Goal: Task Accomplishment & Management: Manage account settings

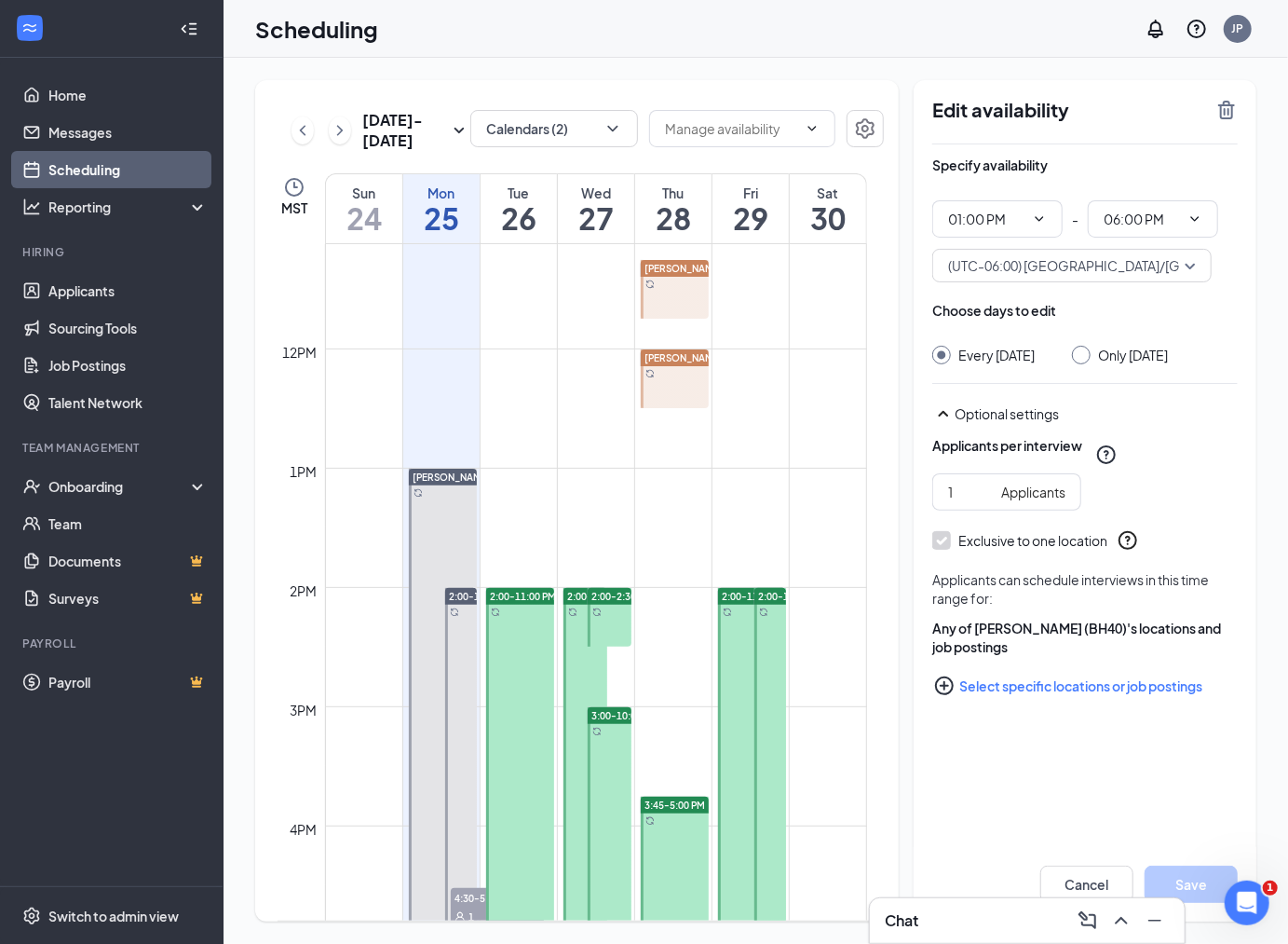
scroll to position [1226, 0]
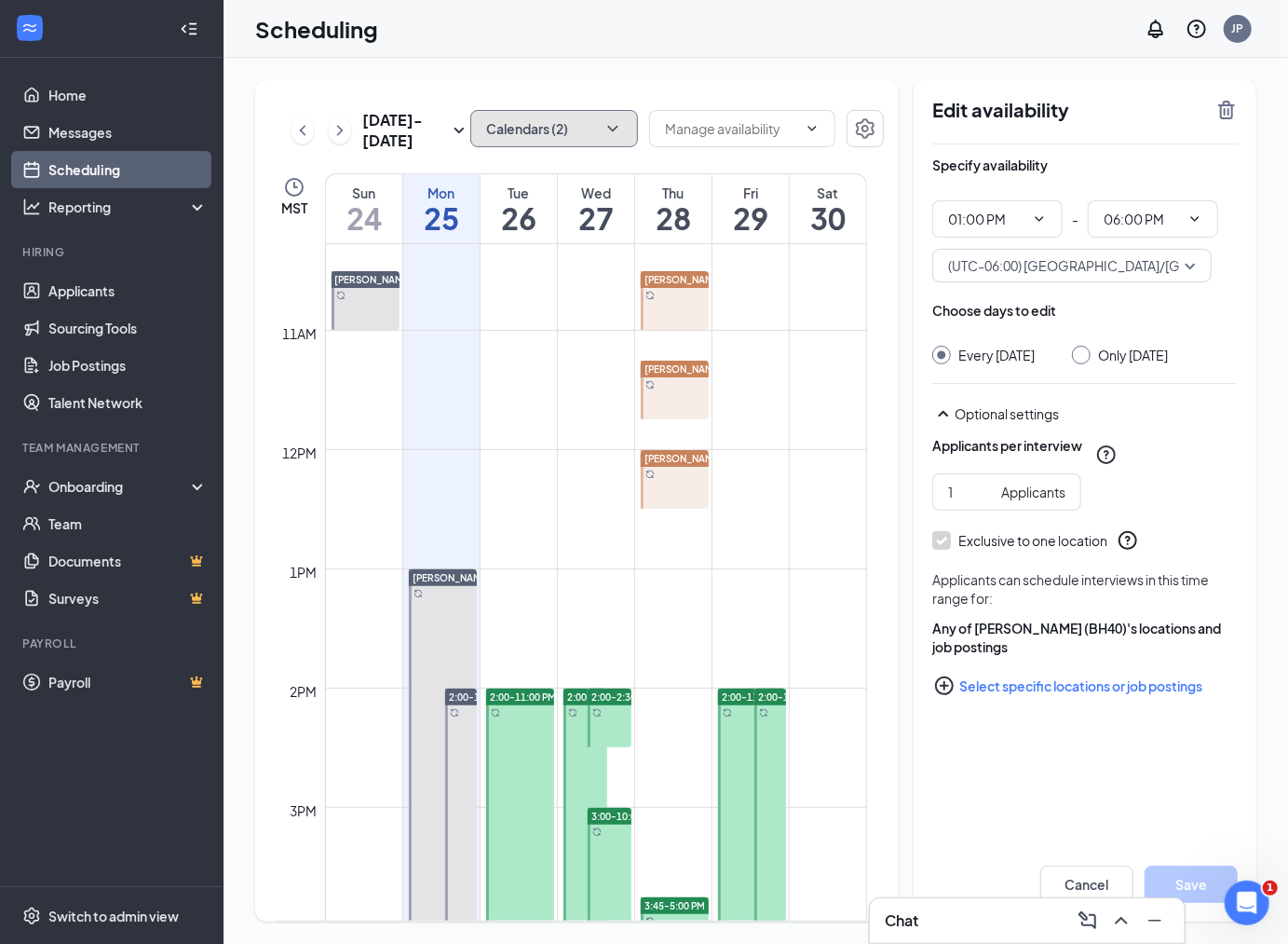
click at [609, 135] on icon "ChevronDown" at bounding box center [612, 128] width 18 height 18
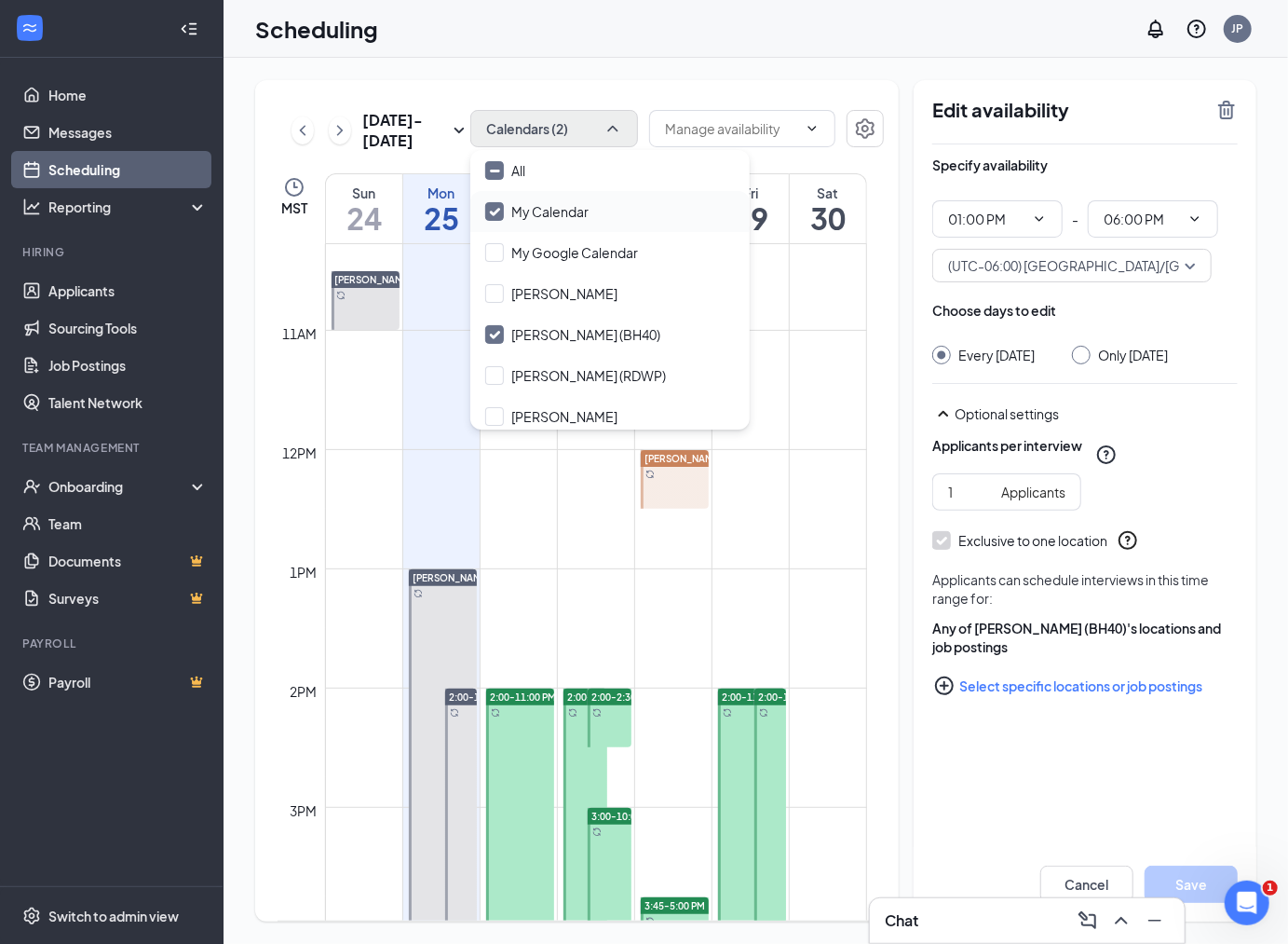
click at [499, 212] on input "My Calendar" at bounding box center [536, 211] width 104 height 18
checkbox input "false"
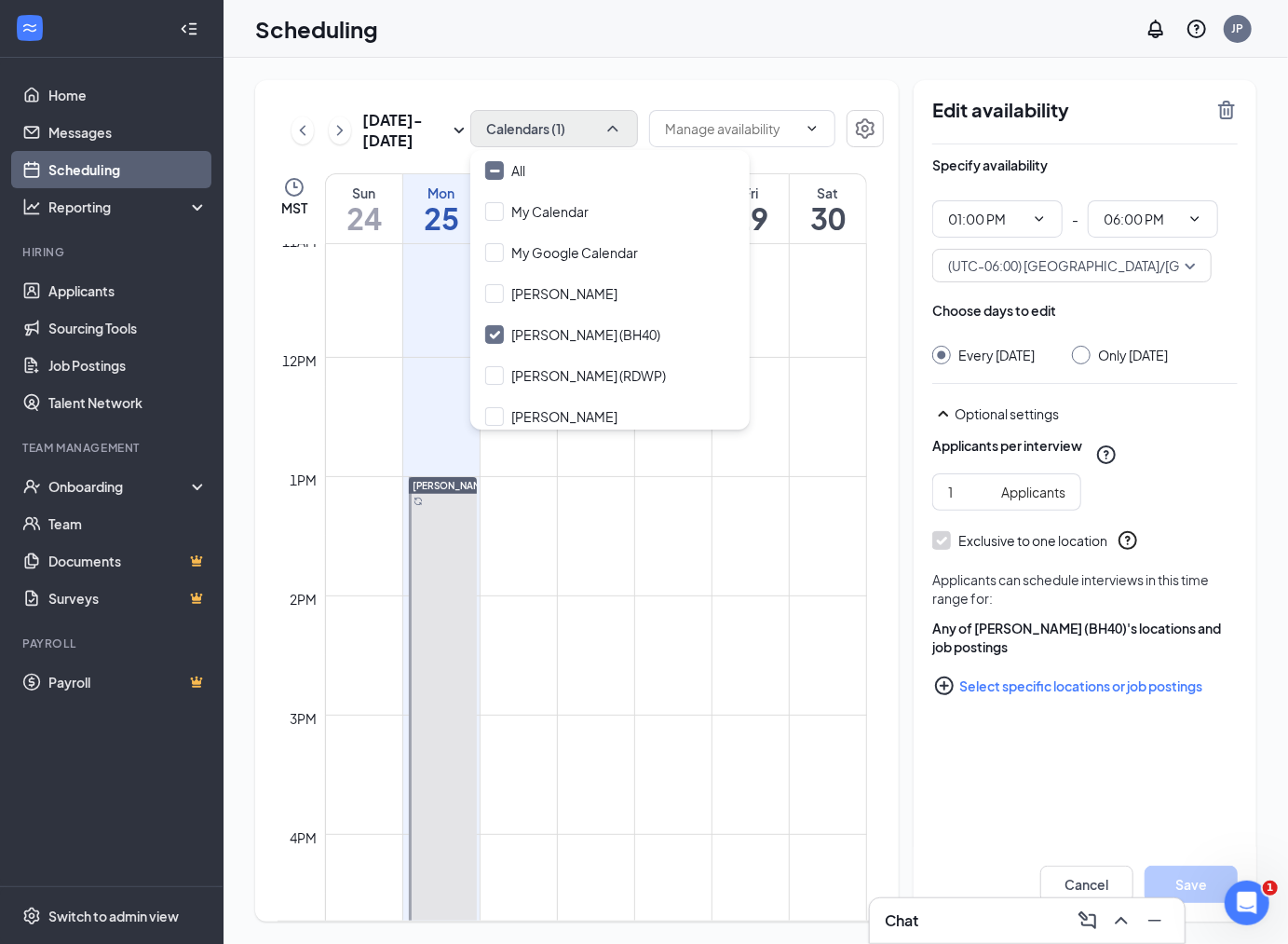
scroll to position [1433, 0]
click at [453, 543] on div at bounding box center [443, 661] width 68 height 596
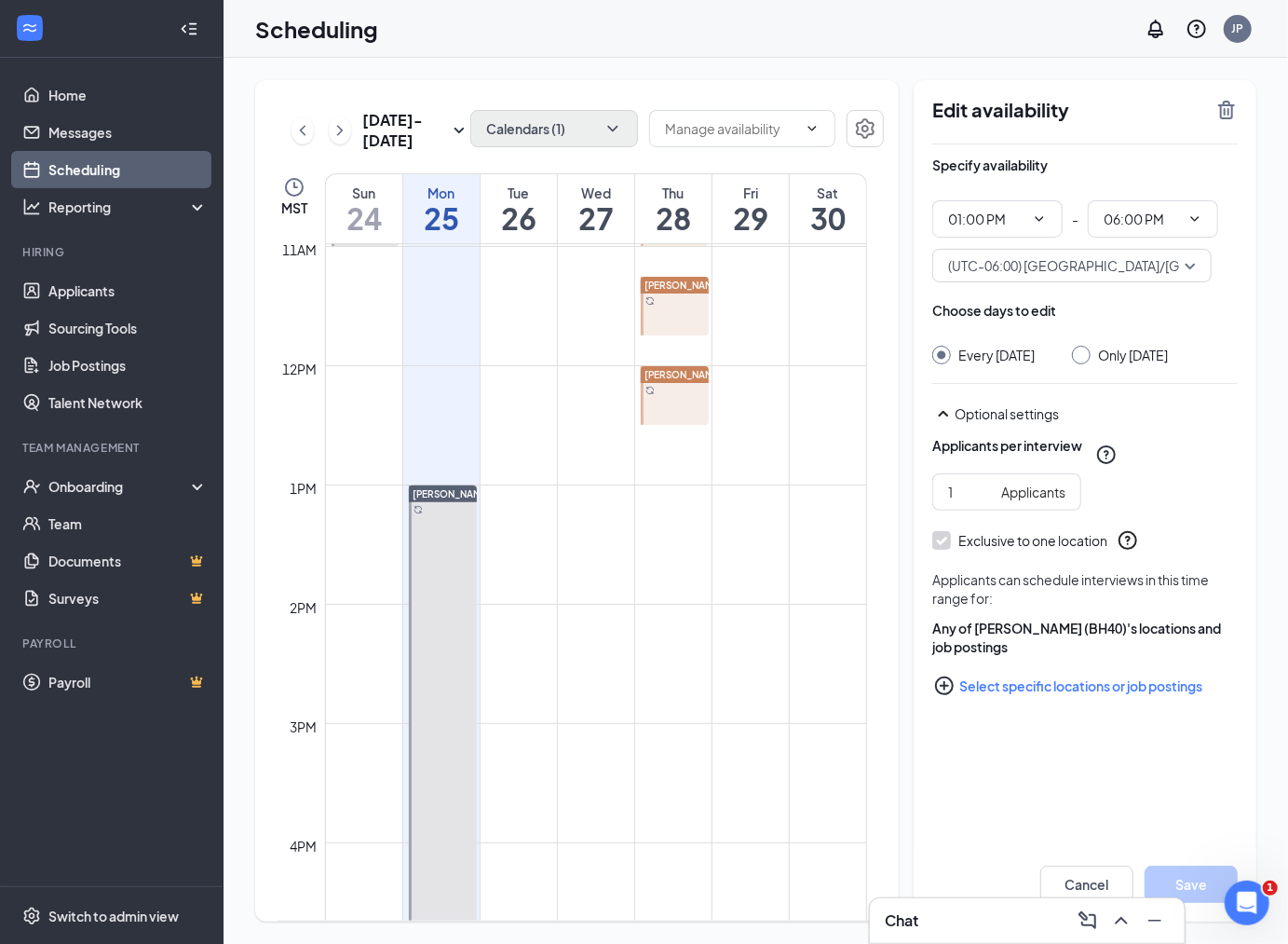
scroll to position [1123, 0]
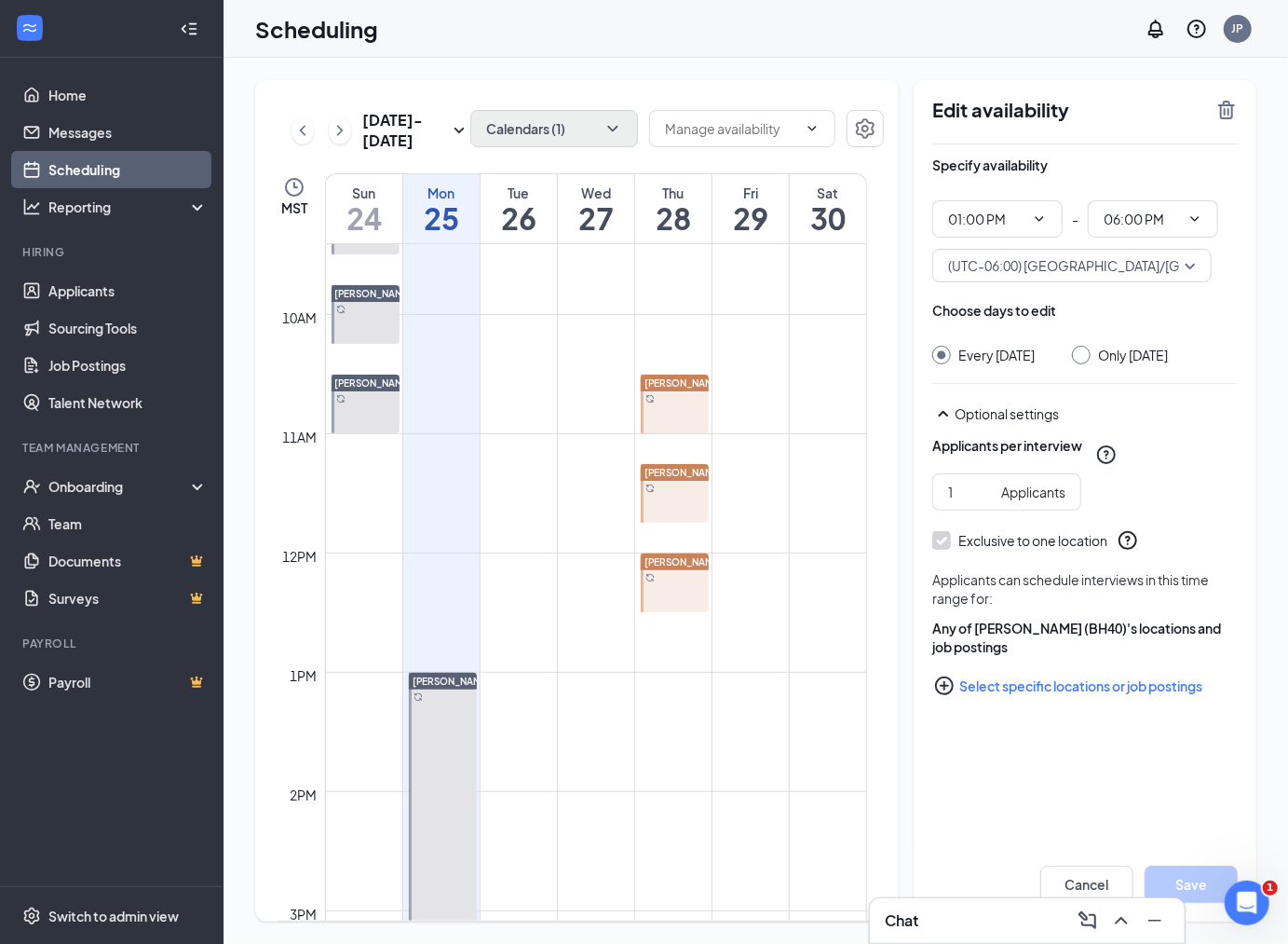
click at [1227, 114] on icon "TrashOutline" at bounding box center [1226, 110] width 22 height 22
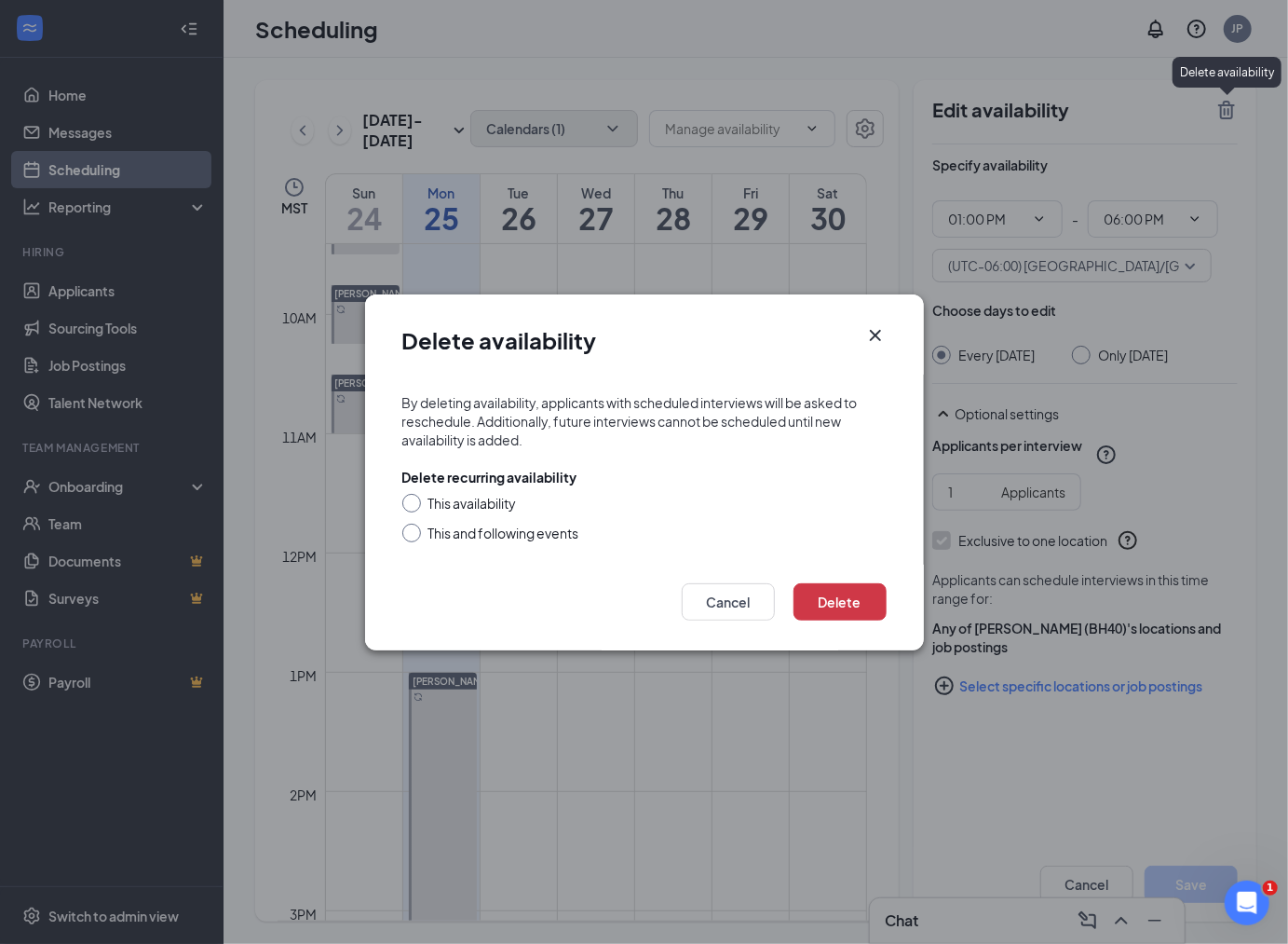
click at [531, 528] on div "This and following events" at bounding box center [504, 533] width 151 height 18
click at [415, 528] on input "This and following events" at bounding box center [408, 530] width 13 height 13
radio input "true"
click at [816, 594] on button "Delete" at bounding box center [840, 602] width 93 height 37
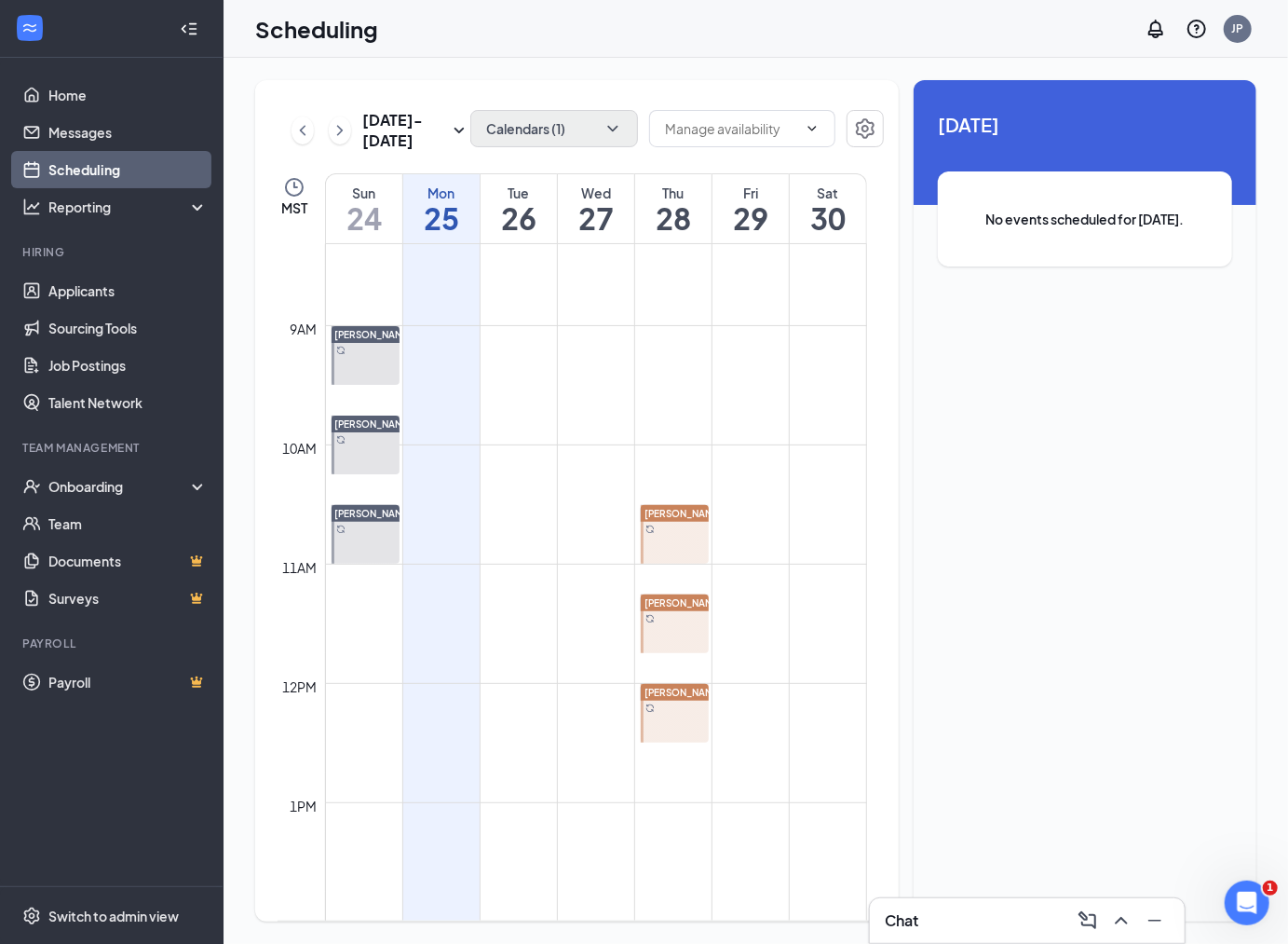
scroll to position [812, 0]
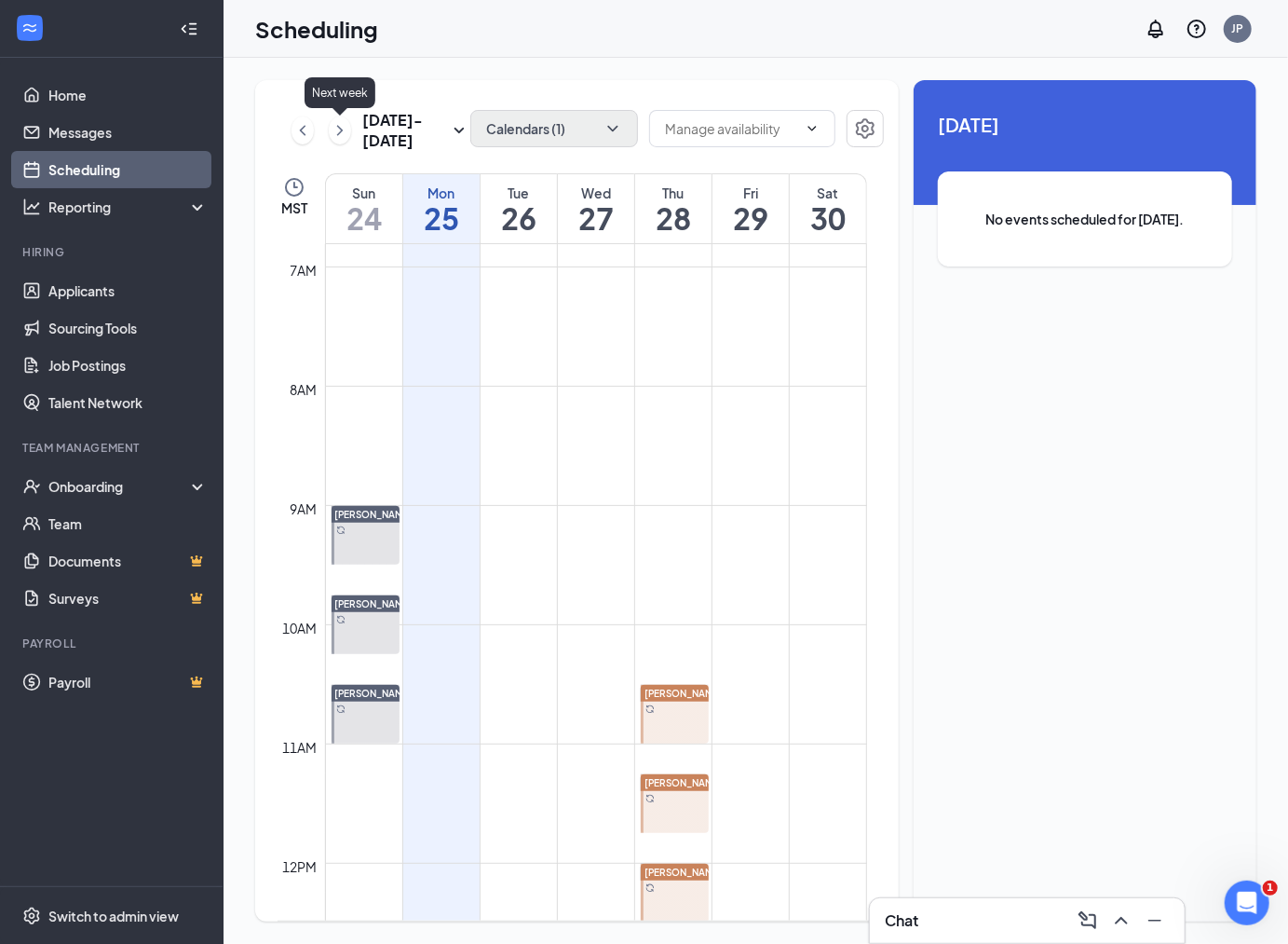
click at [331, 125] on icon "ChevronRight" at bounding box center [339, 130] width 18 height 22
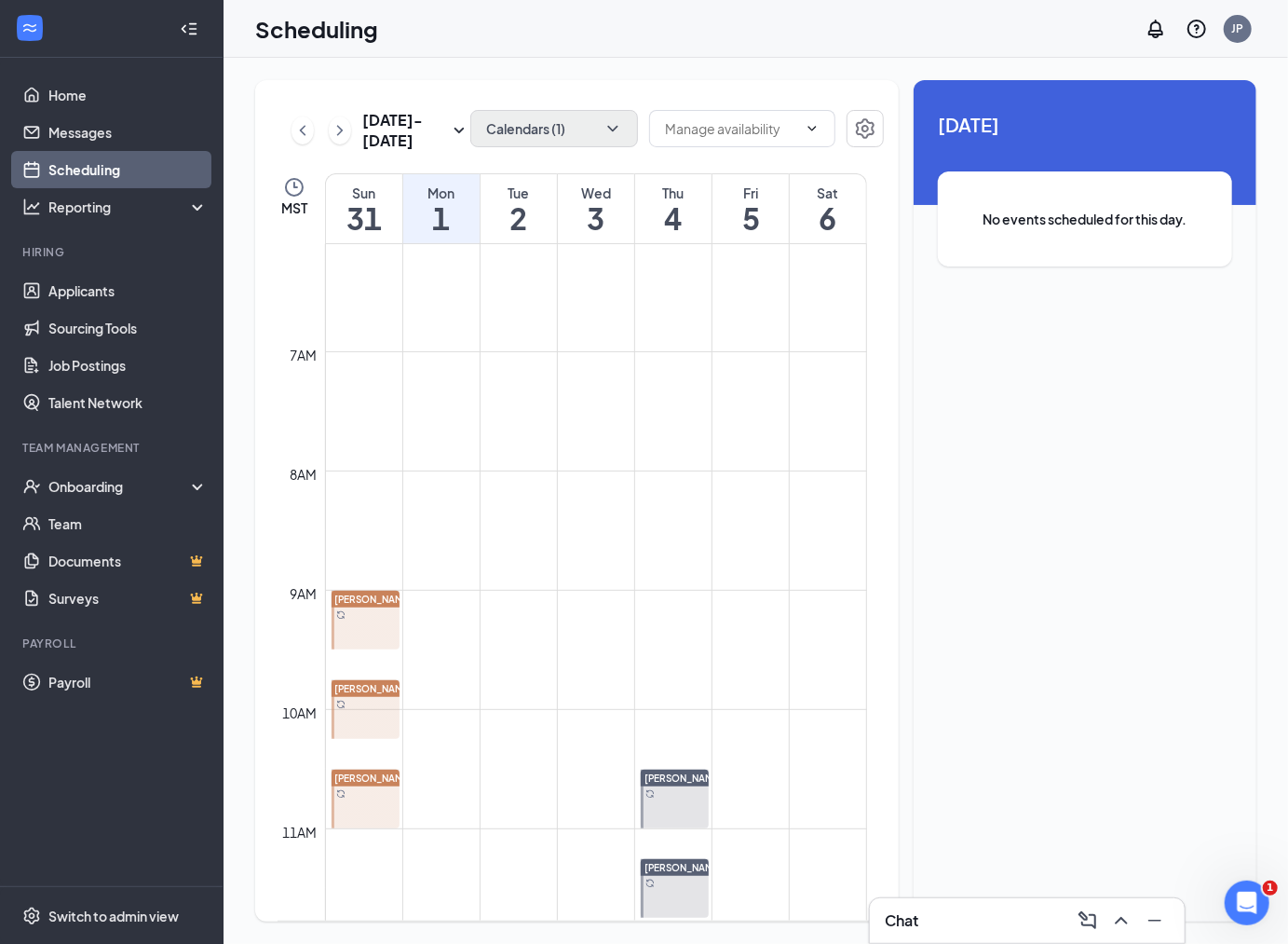
scroll to position [709, 0]
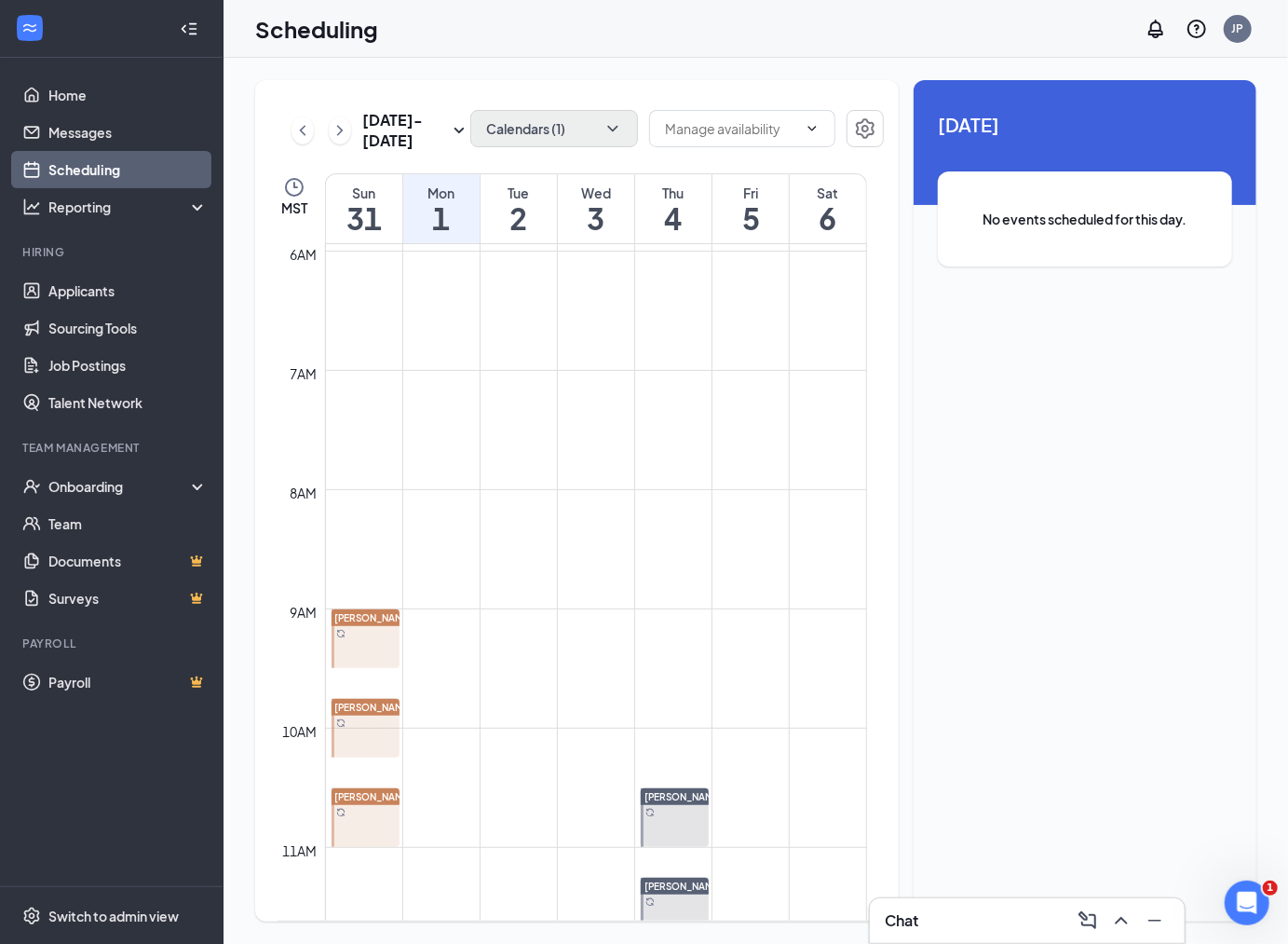
click at [298, 145] on div "Aug 31 - Sep 6" at bounding box center [381, 130] width 178 height 41
click at [302, 140] on icon "ChevronLeft" at bounding box center [303, 130] width 18 height 22
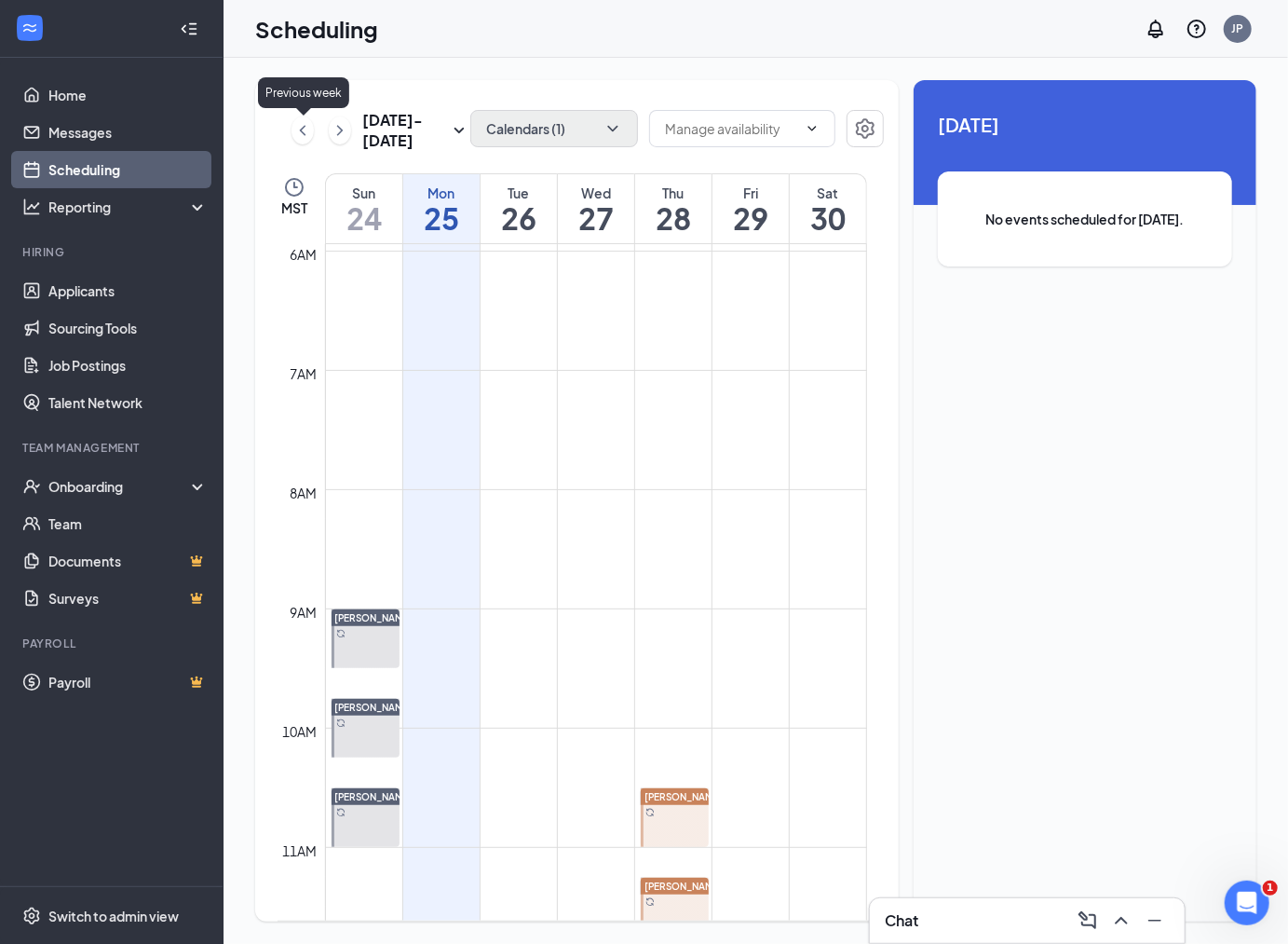
scroll to position [916, 0]
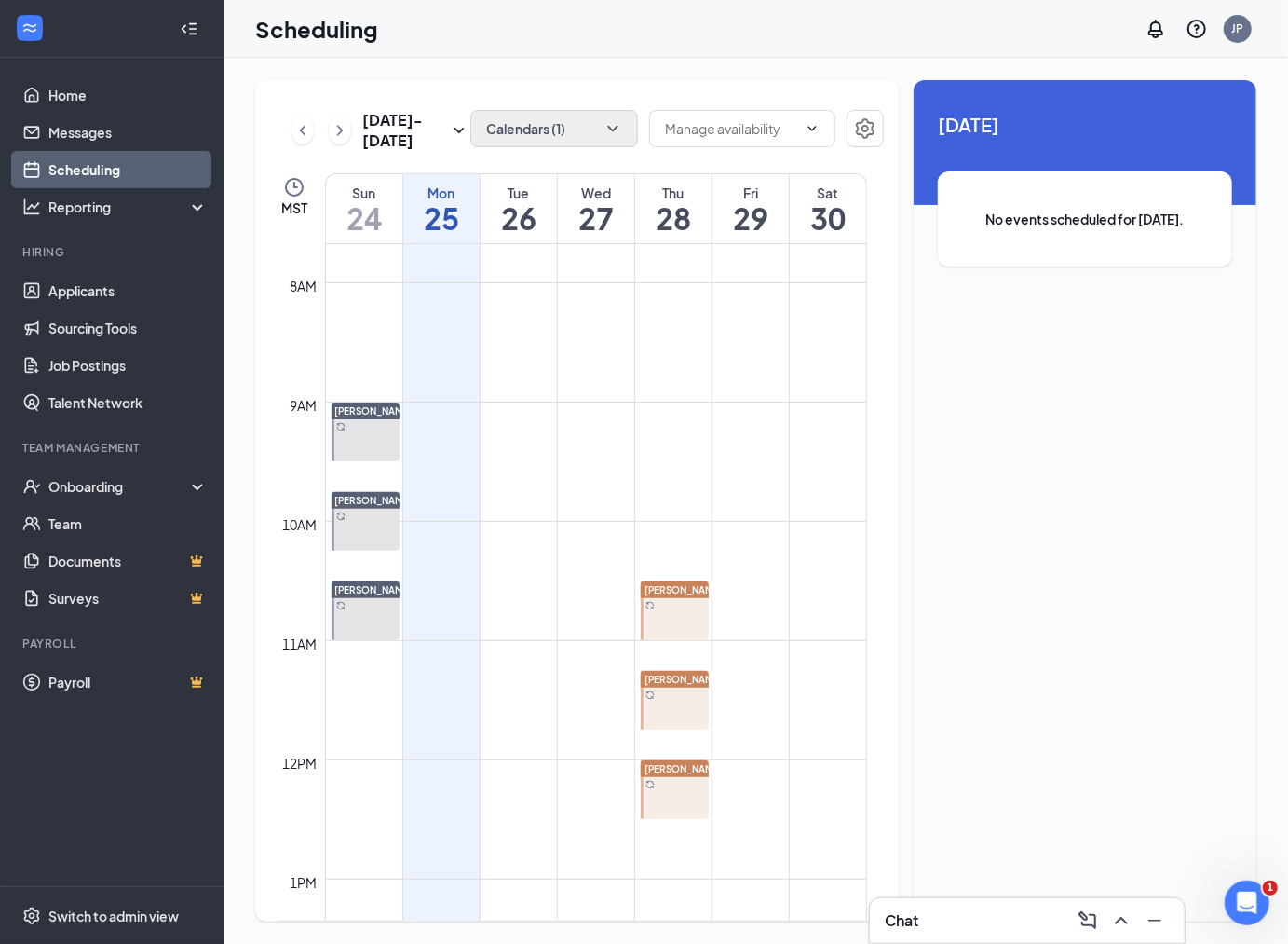
click at [376, 422] on div at bounding box center [366, 432] width 68 height 59
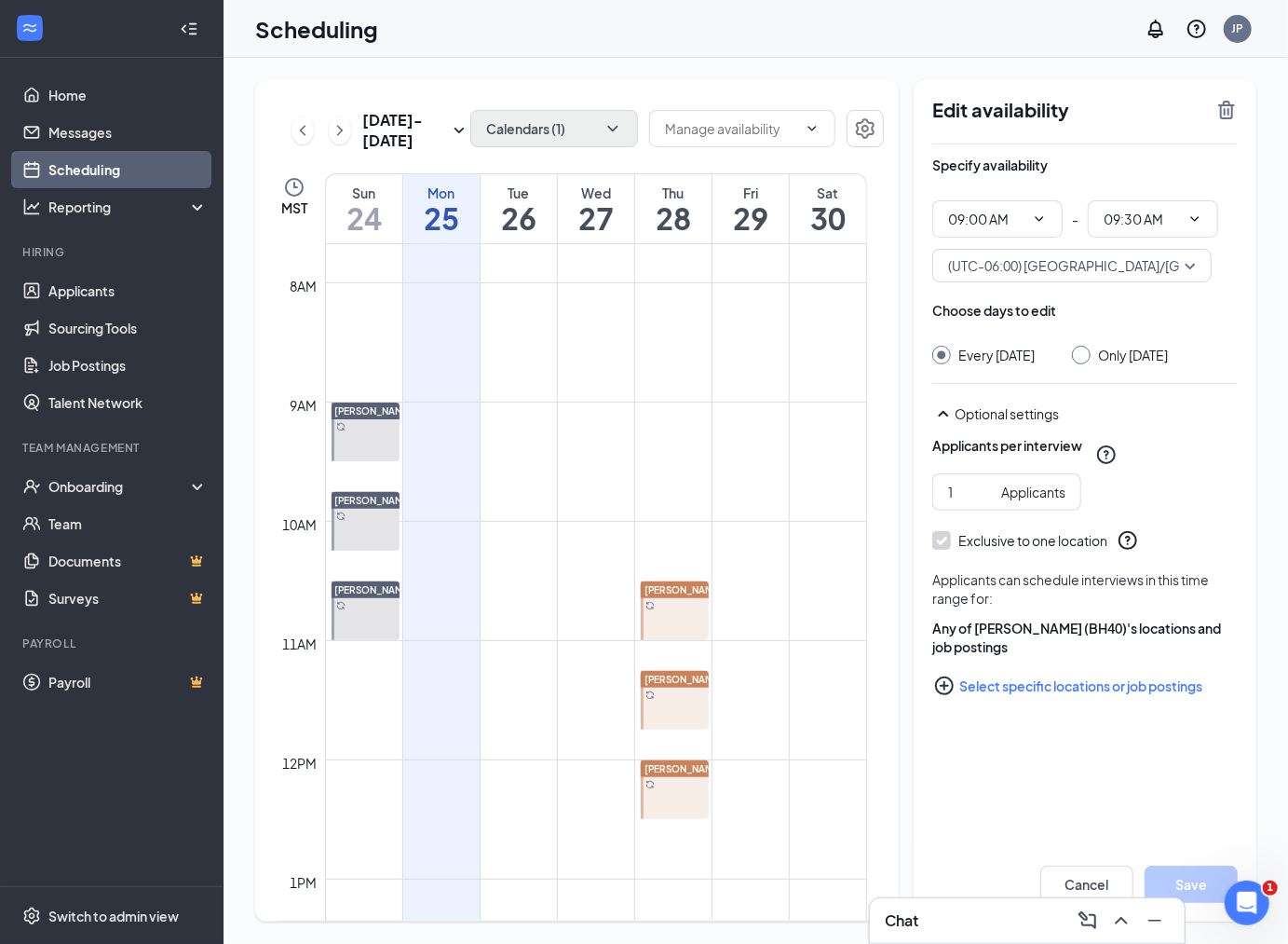
click at [367, 505] on span "Jean Averill (BH40)" at bounding box center [391, 500] width 112 height 13
click at [370, 600] on div at bounding box center [366, 610] width 68 height 59
click at [675, 593] on span "Jean Averill (BH40)" at bounding box center [700, 590] width 112 height 12
click at [677, 693] on div at bounding box center [675, 700] width 68 height 59
type input "11:15 AM"
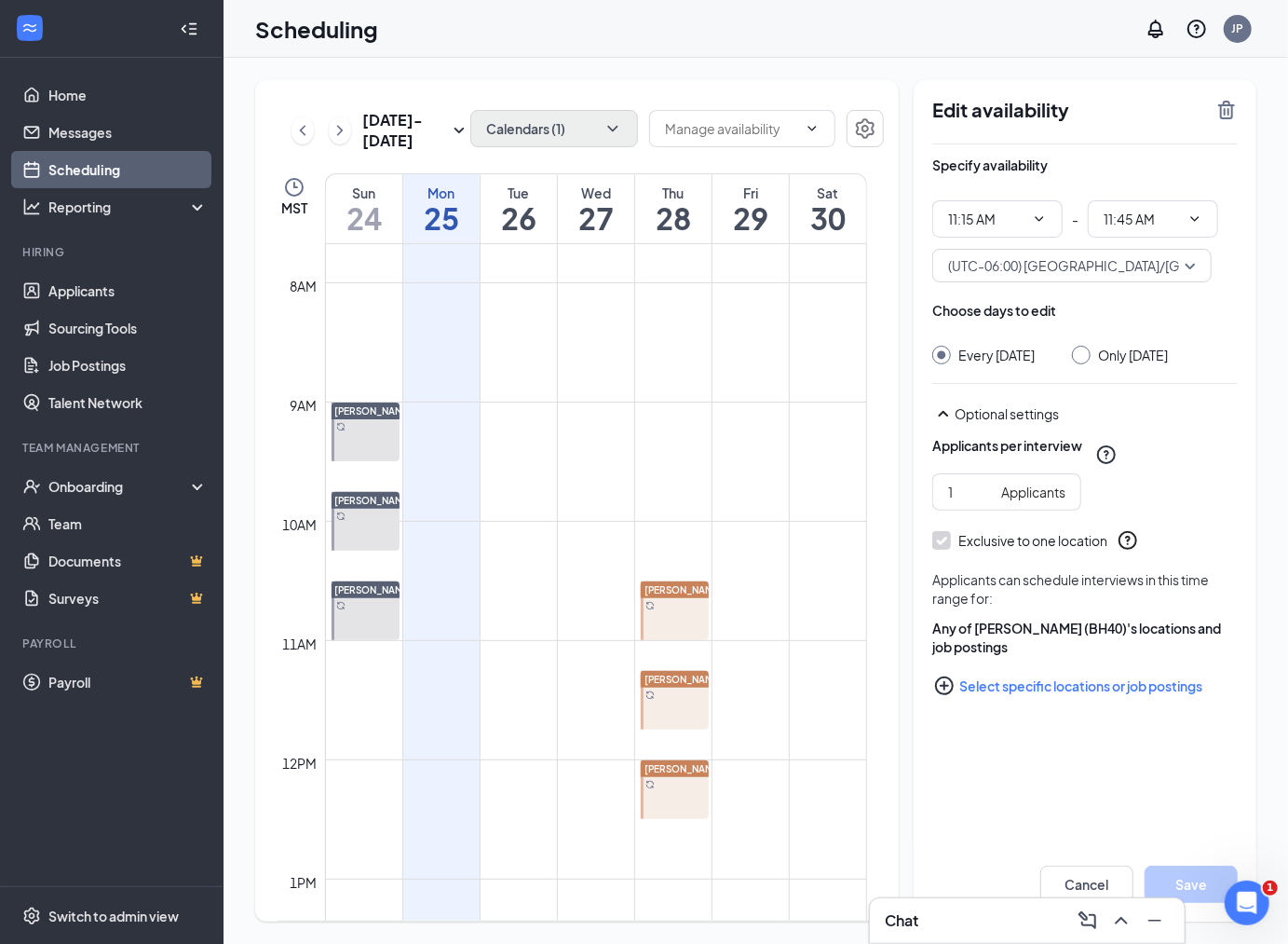
type input "11:45 AM"
click at [692, 783] on div at bounding box center [675, 790] width 68 height 59
type input "12:00 PM"
type input "12:30 PM"
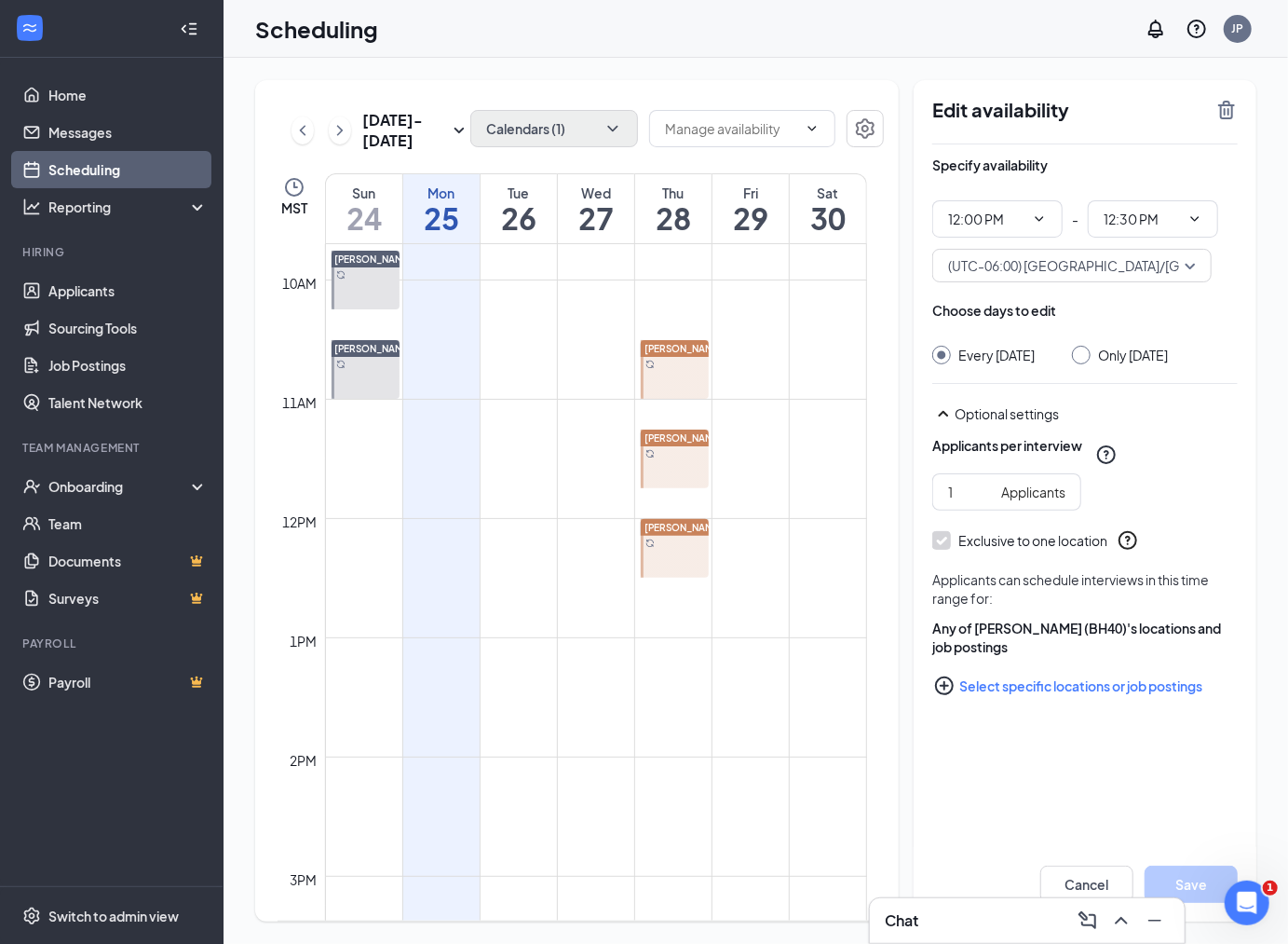
scroll to position [1226, 0]
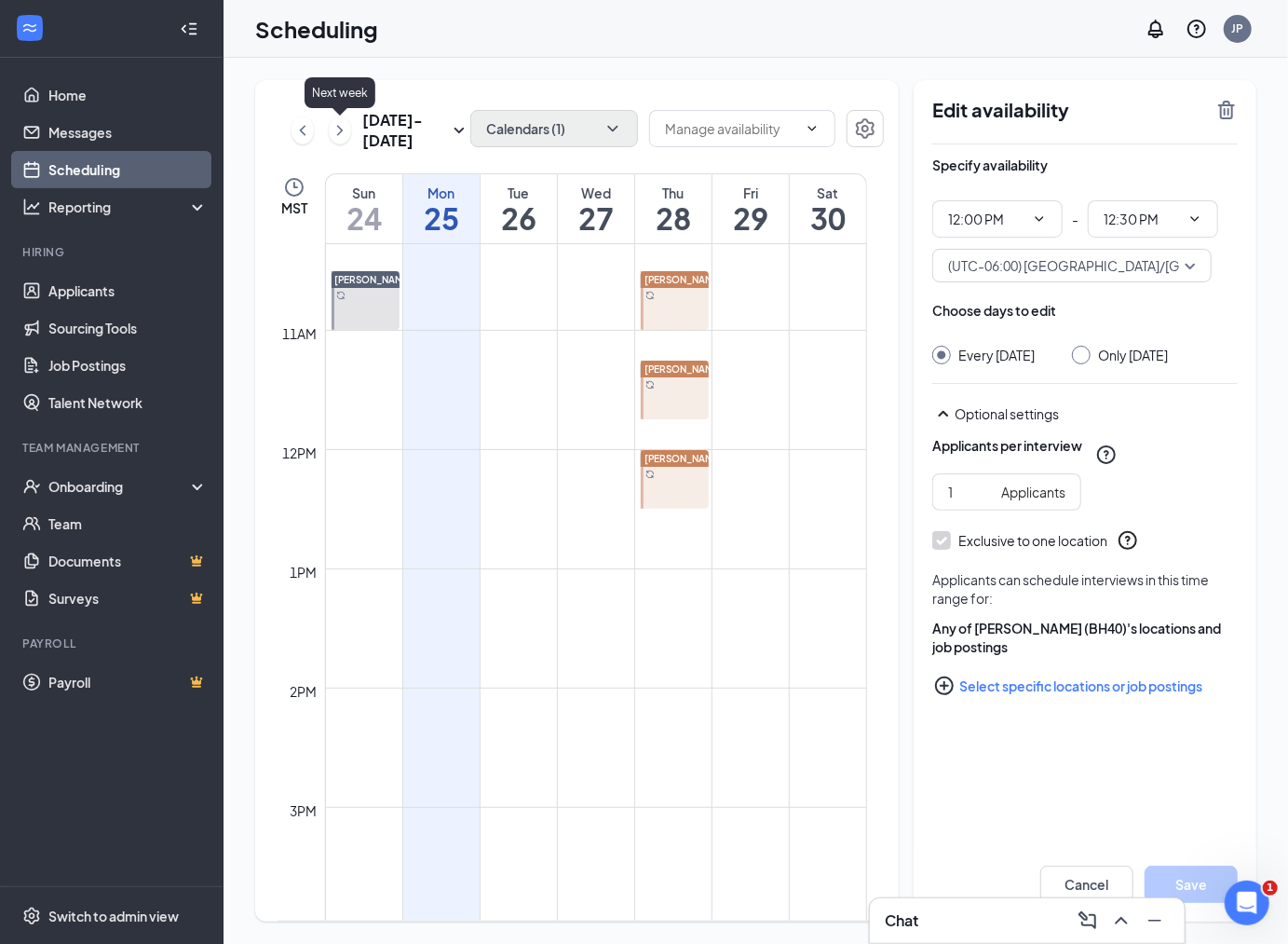
click at [341, 135] on icon "ChevronRight" at bounding box center [339, 130] width 18 height 22
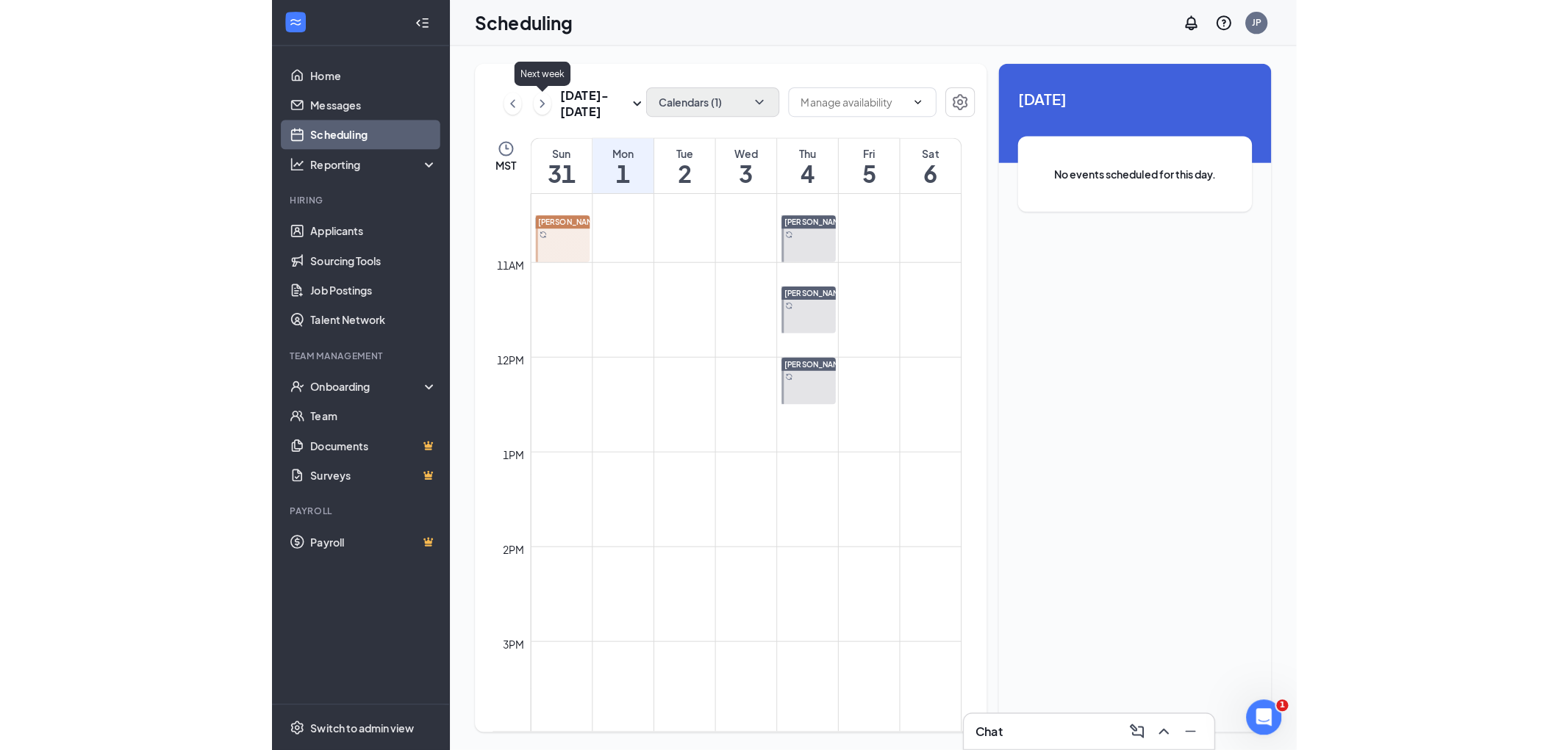
scroll to position [722, 0]
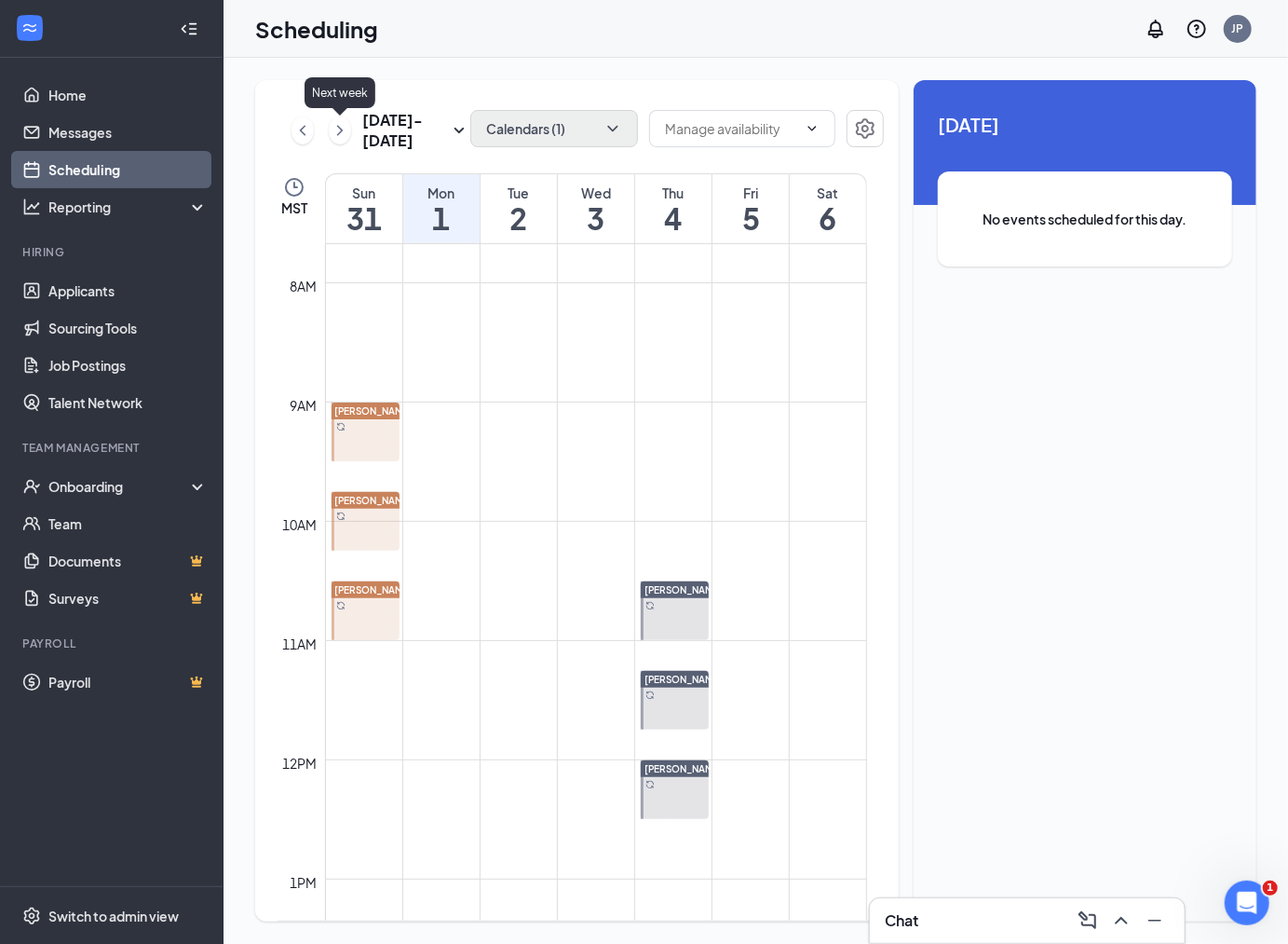
click at [341, 135] on icon "ChevronRight" at bounding box center [339, 130] width 18 height 22
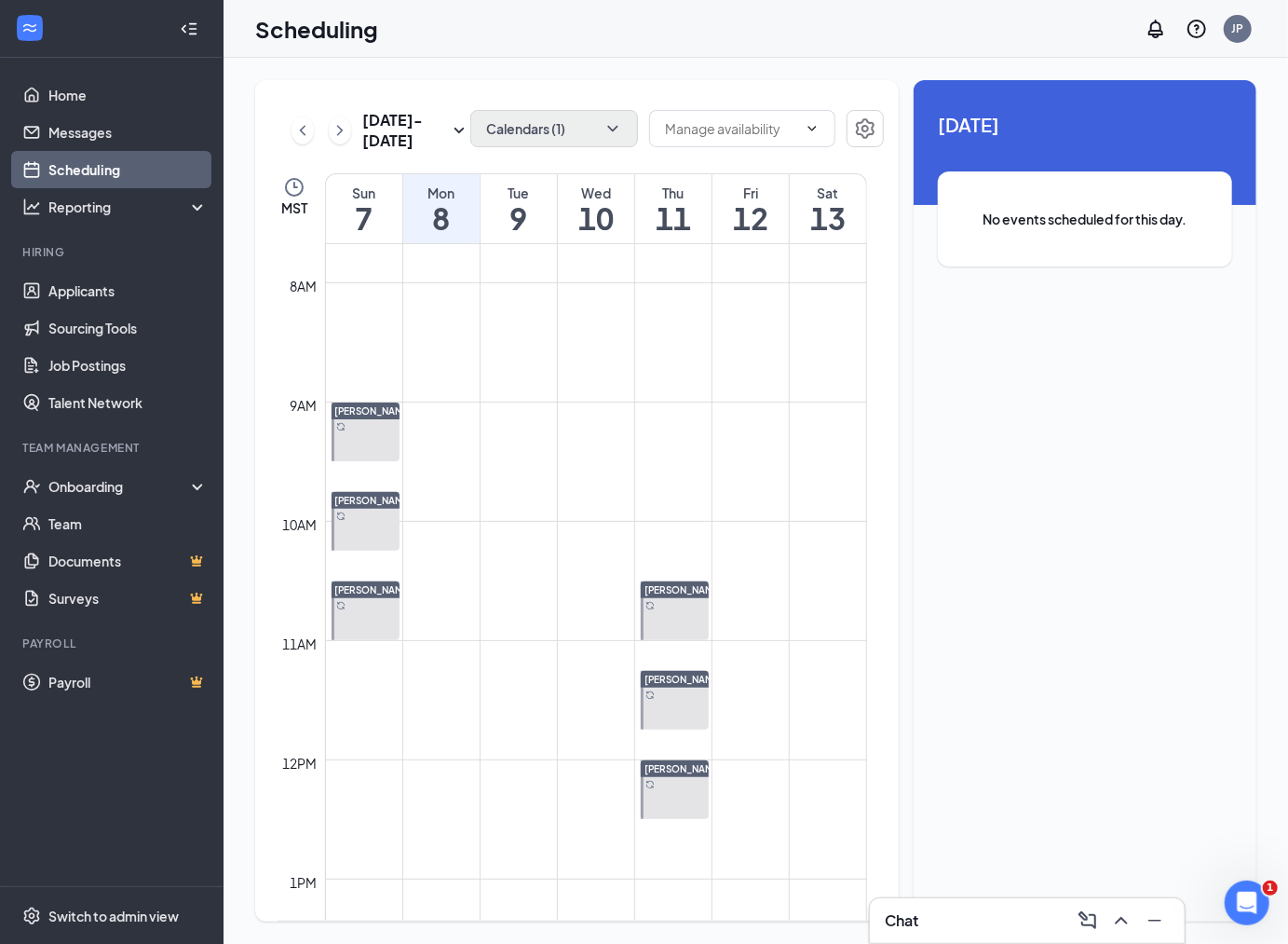
click at [133, 158] on link "Scheduling" at bounding box center [128, 170] width 159 height 37
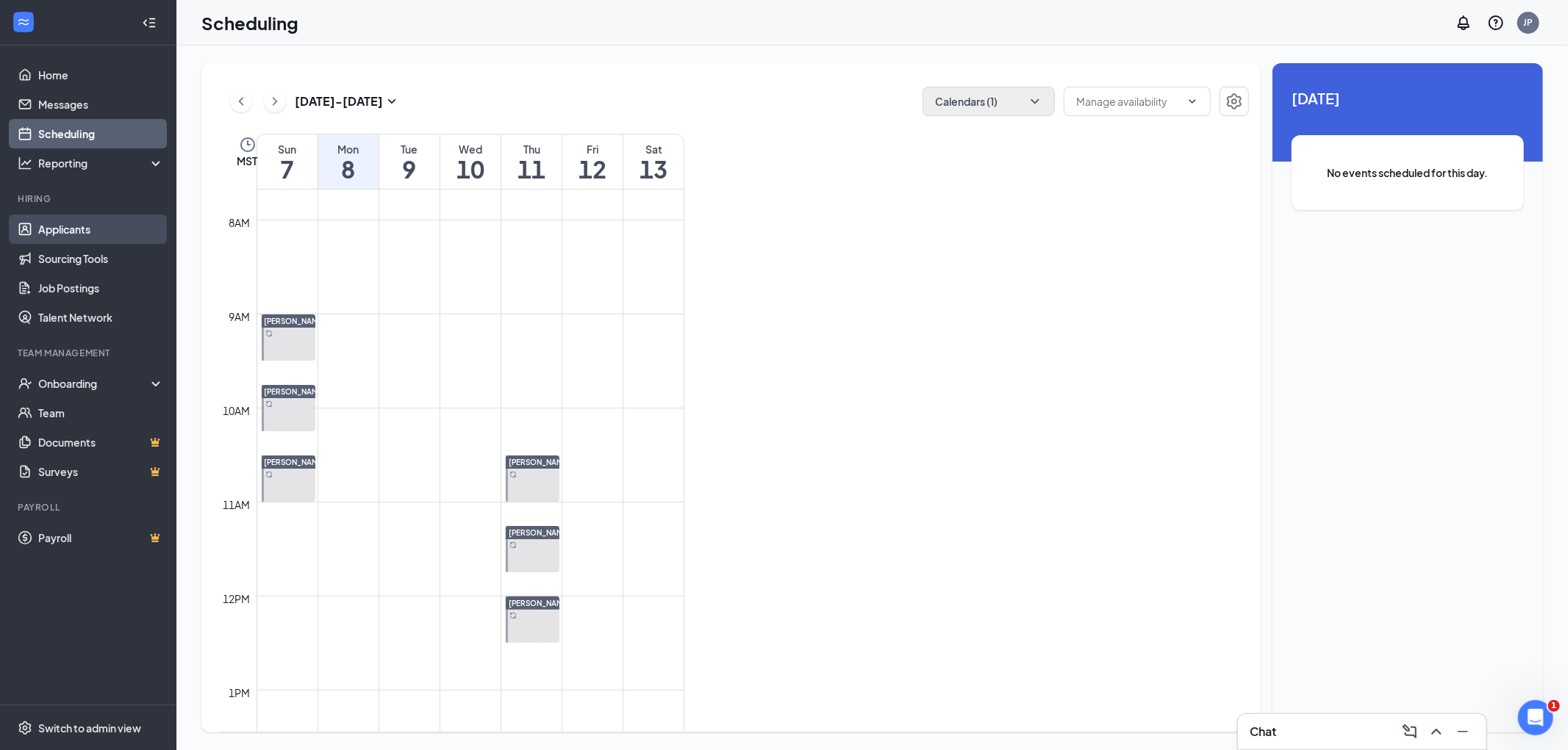
click at [60, 238] on link "Applicants" at bounding box center [101, 229] width 126 height 29
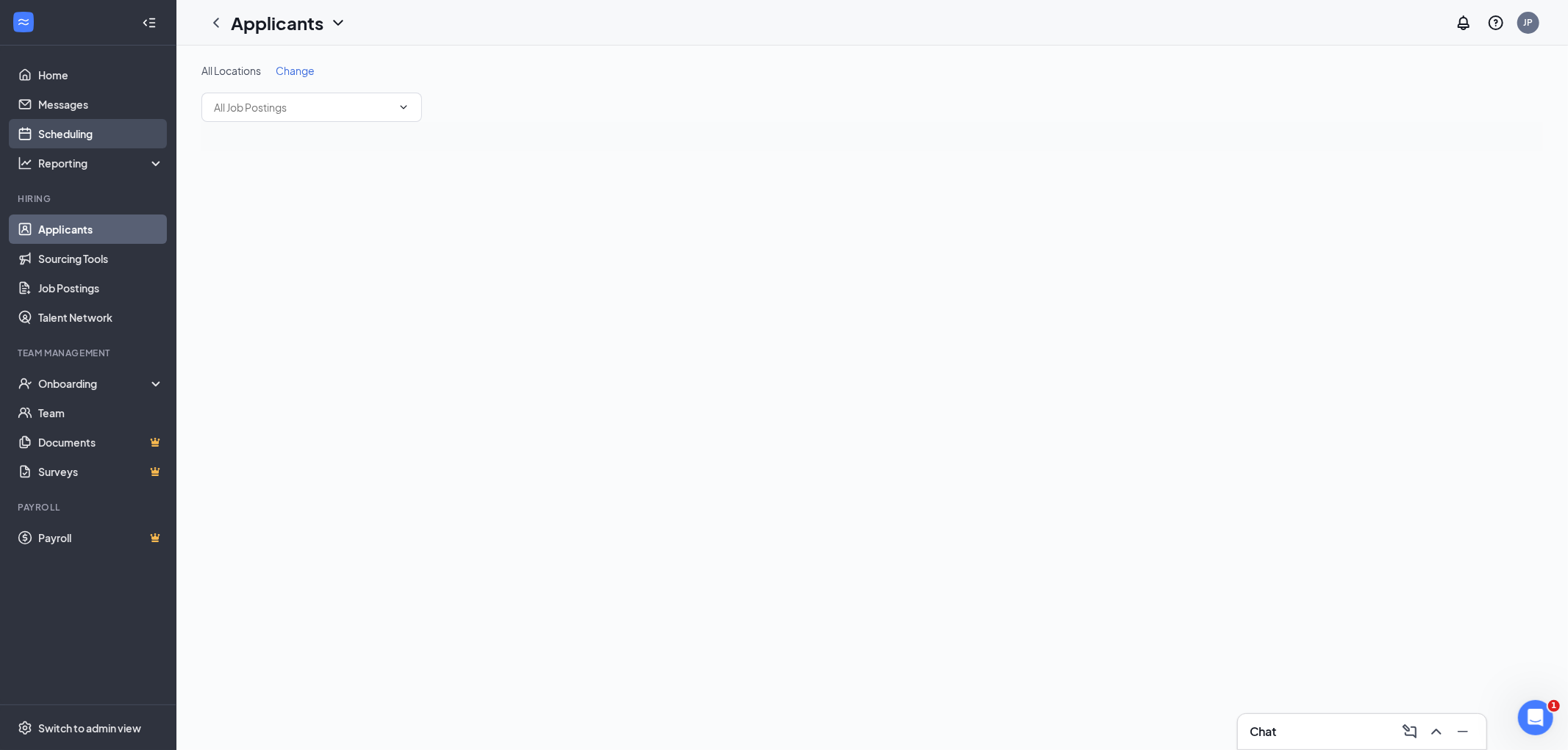
click at [77, 132] on link "Scheduling" at bounding box center [101, 134] width 126 height 29
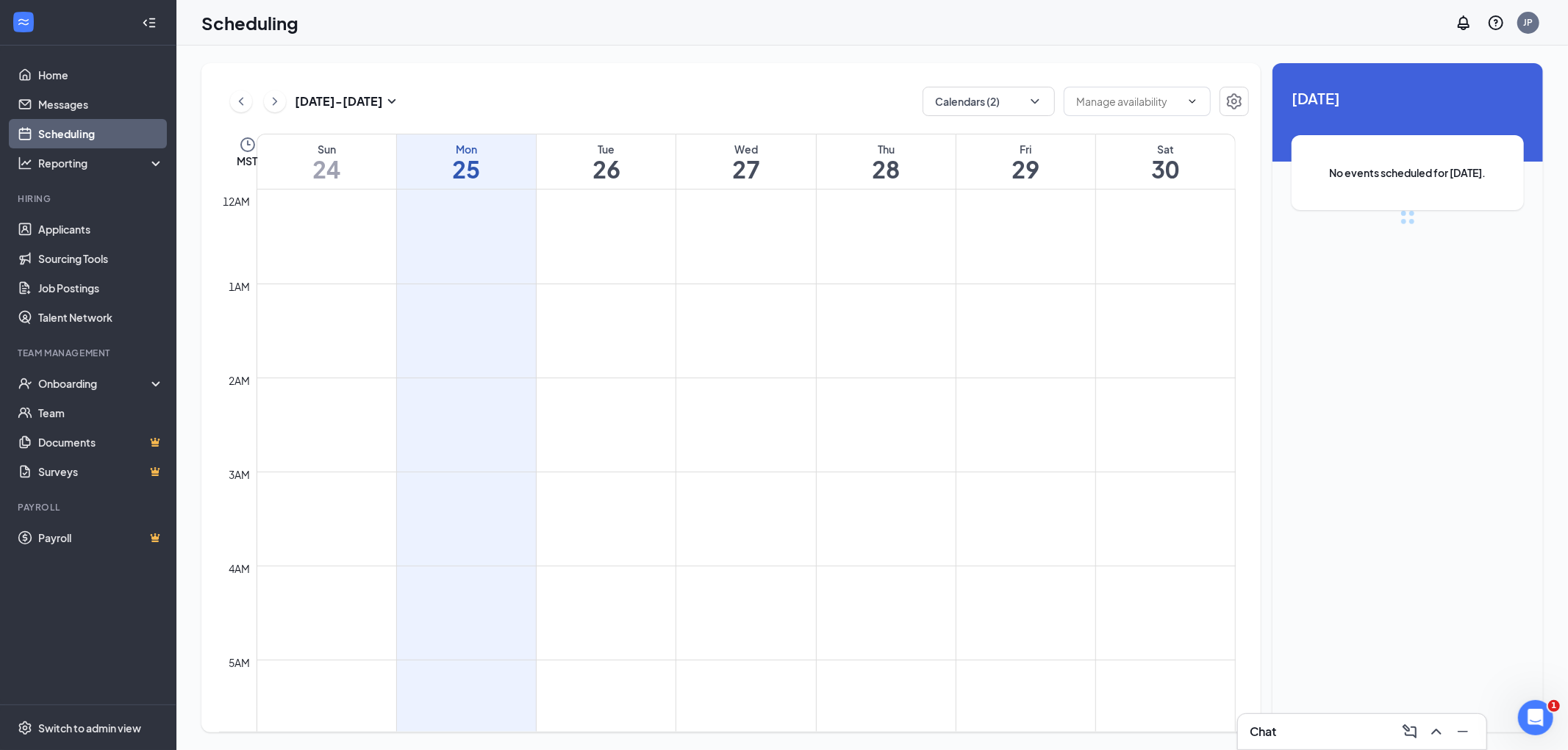
scroll to position [722, 0]
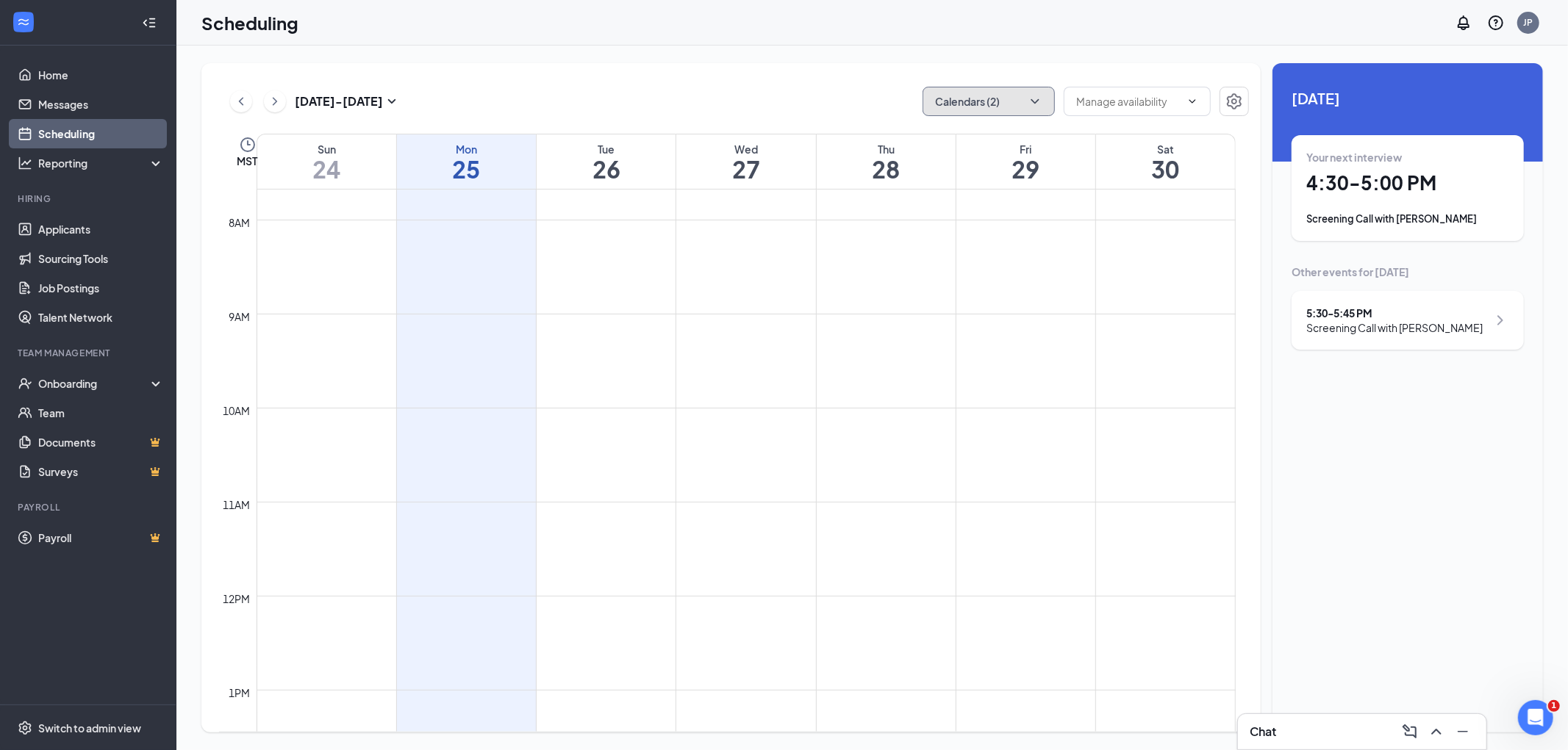
click at [988, 90] on button "Calendars (2)" at bounding box center [988, 101] width 132 height 29
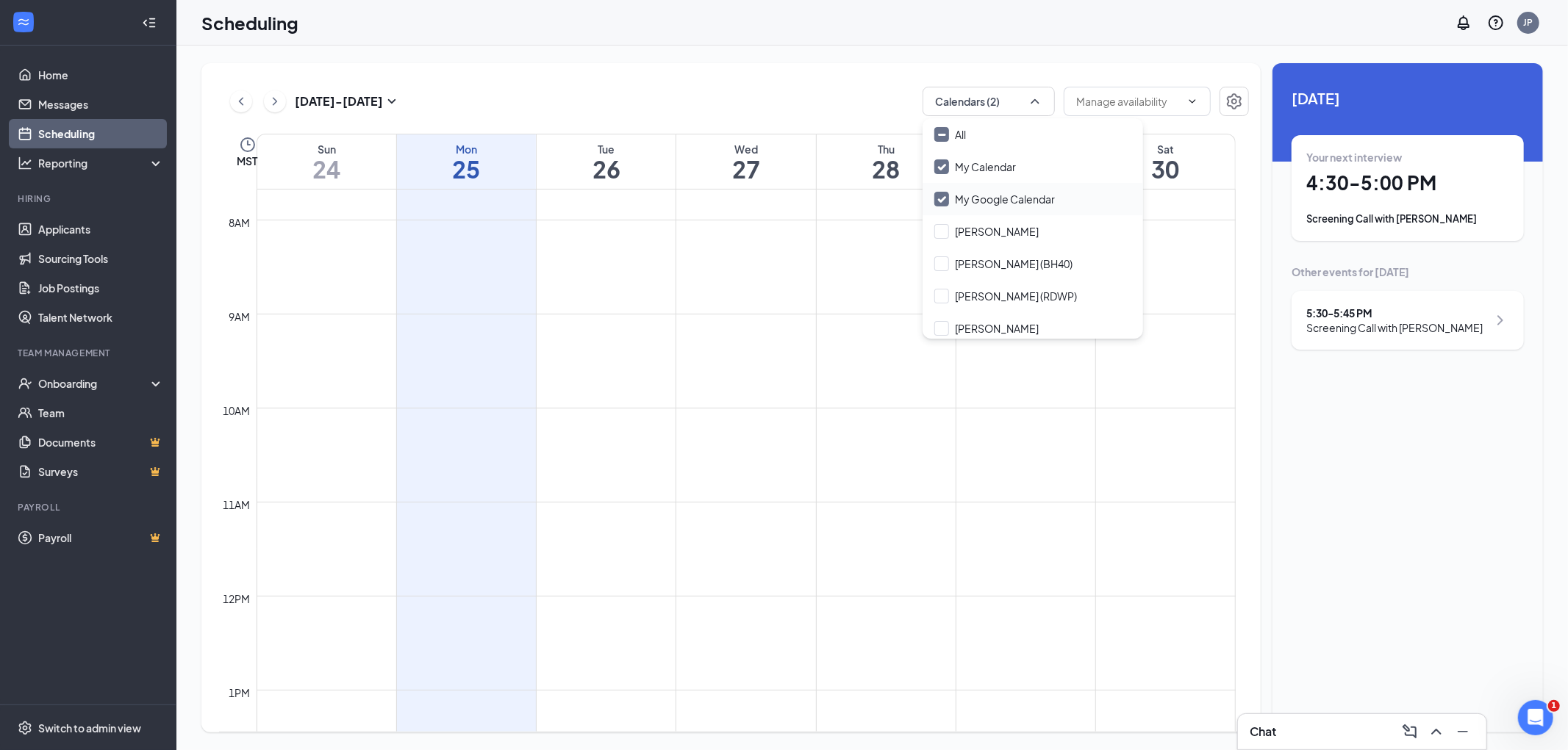
click at [943, 200] on input "My Google Calendar" at bounding box center [995, 199] width 120 height 15
checkbox input "false"
click at [942, 136] on input "All" at bounding box center [950, 134] width 31 height 15
checkbox input "true"
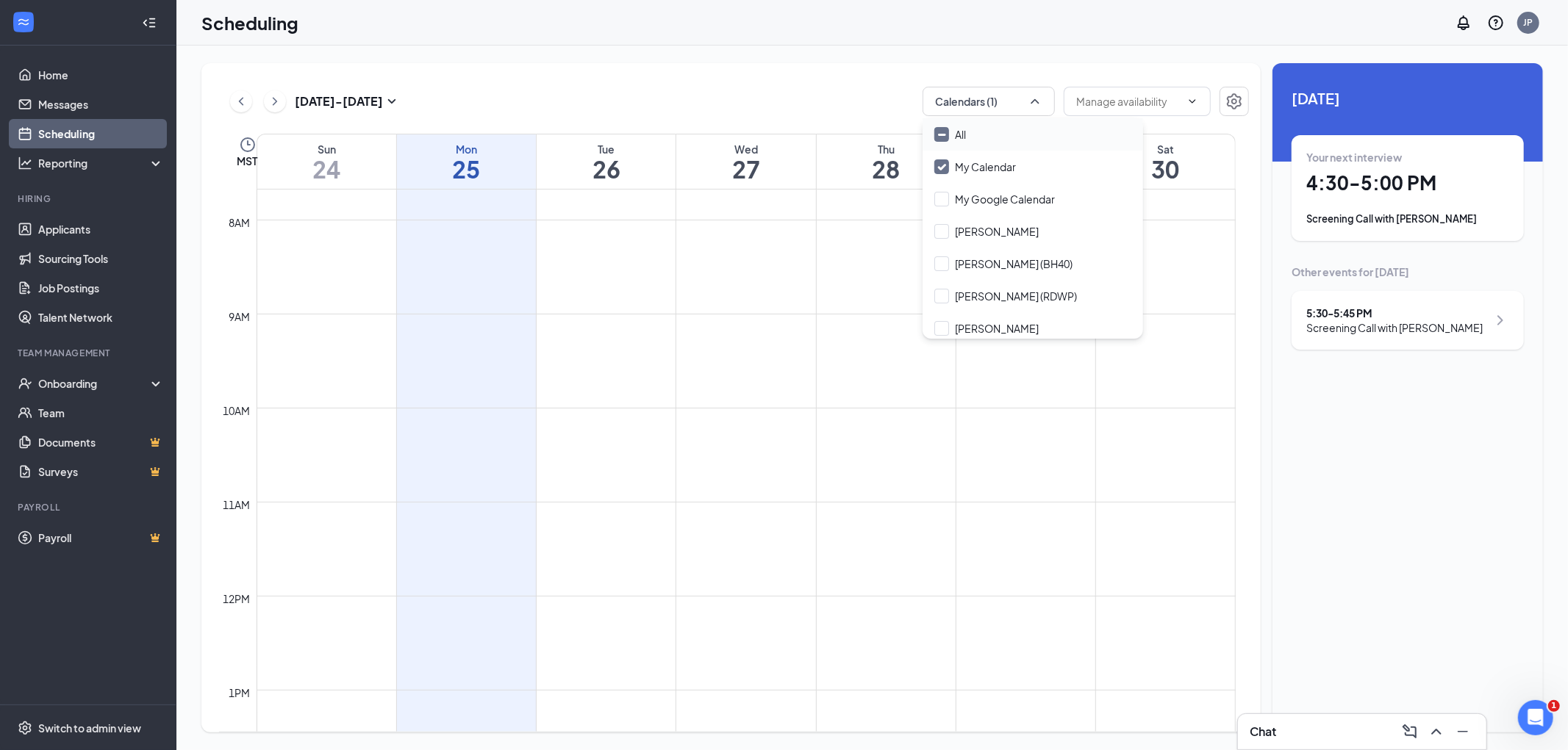
checkbox input "true"
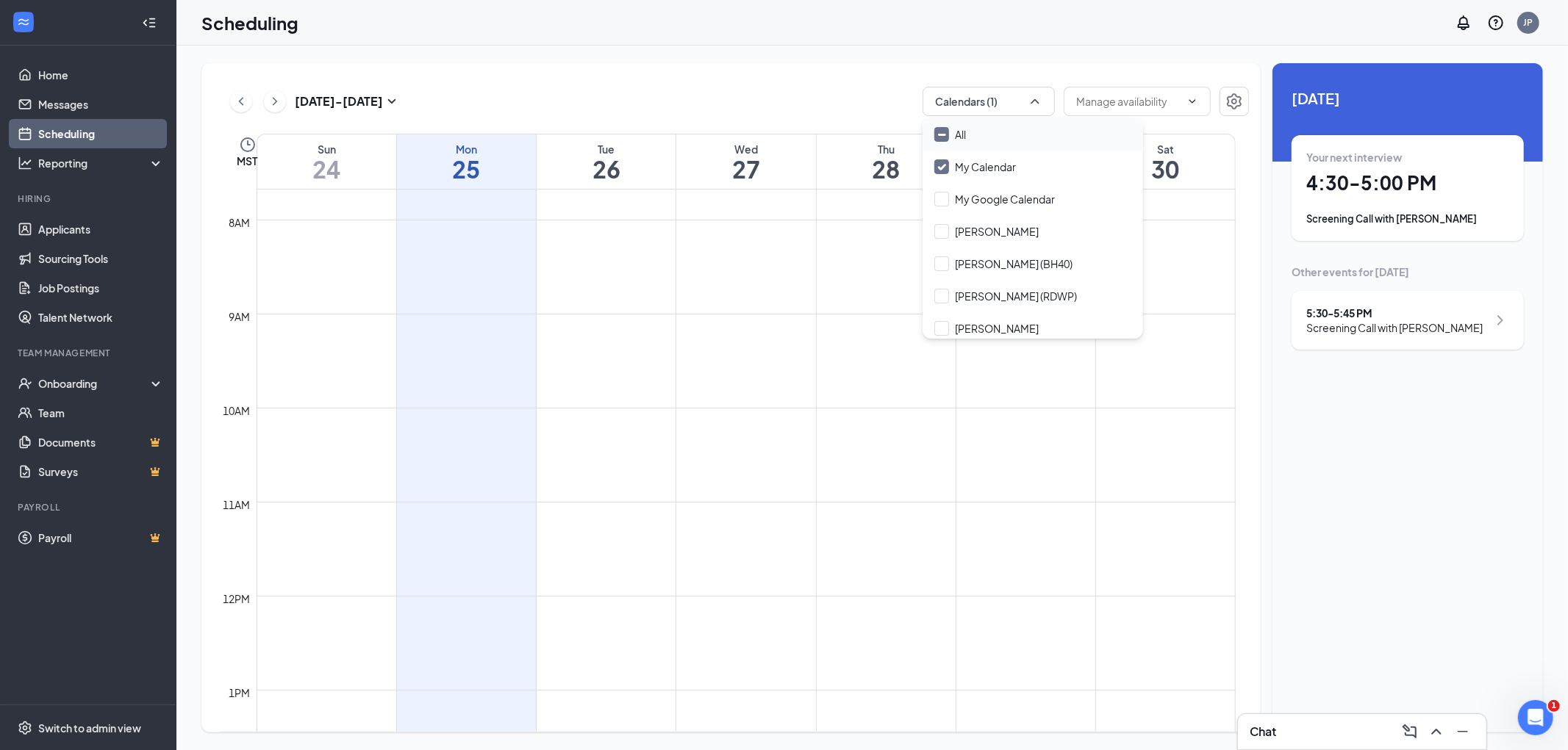
checkbox input "true"
click at [942, 136] on input "All" at bounding box center [950, 134] width 31 height 15
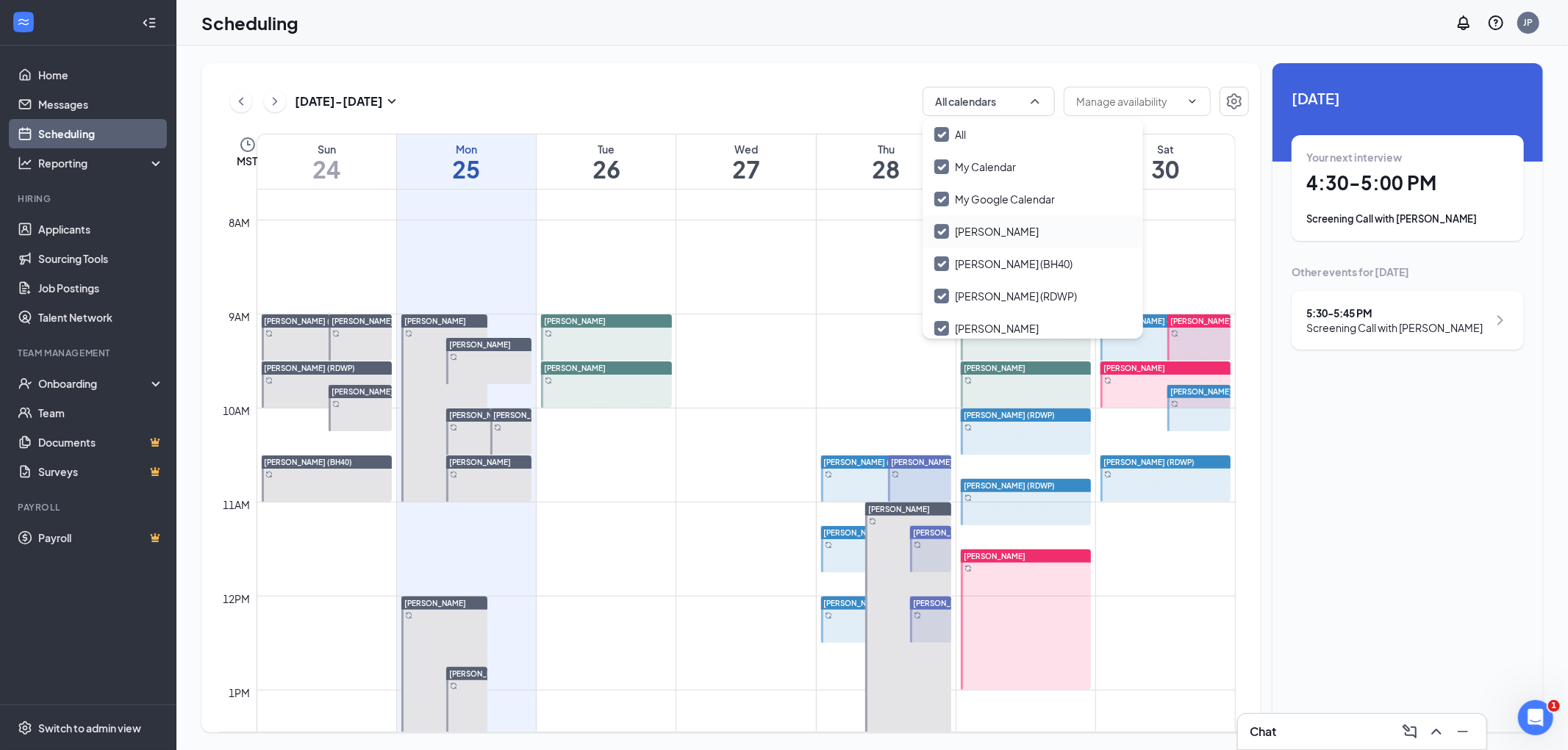
checkbox input "false"
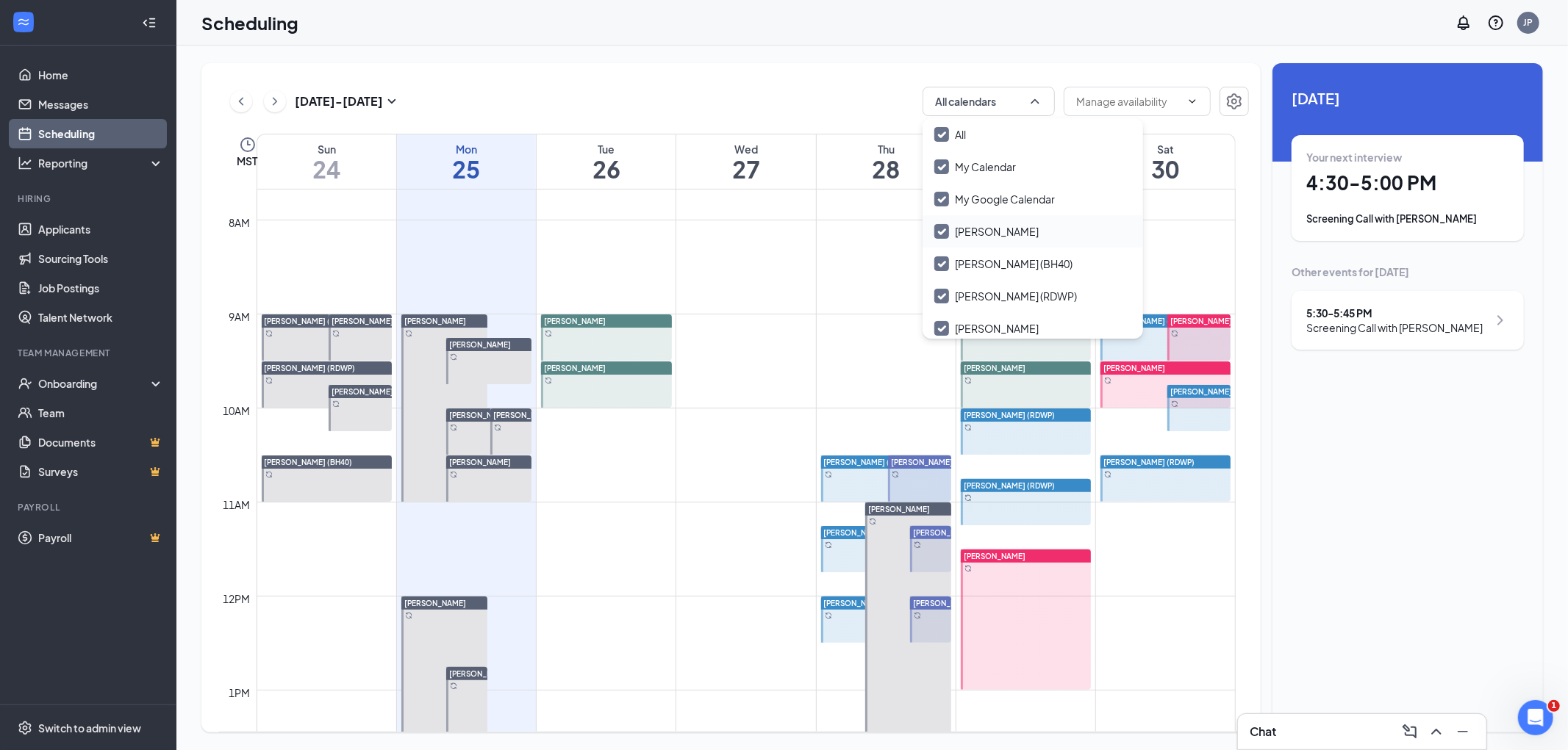
checkbox input "false"
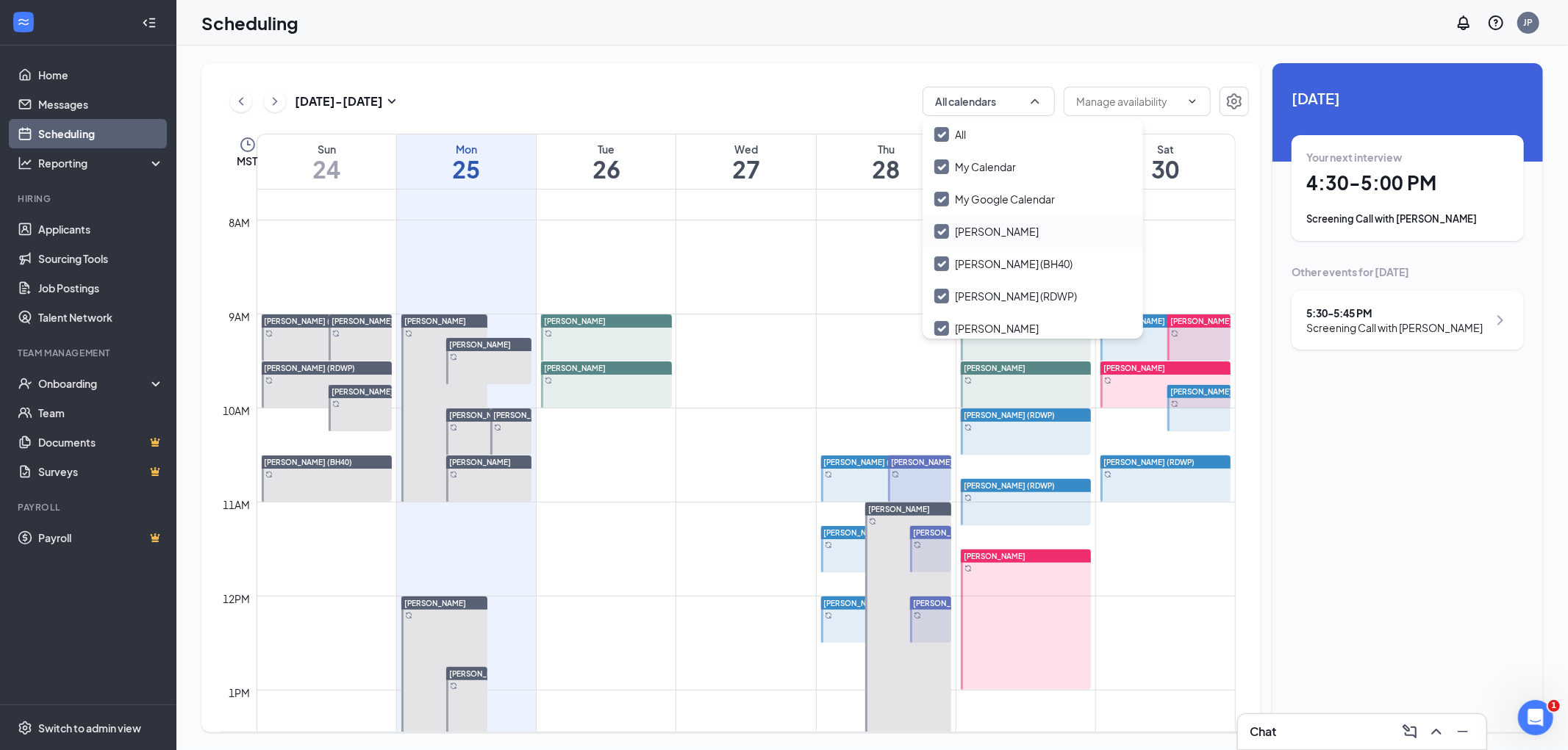
checkbox input "false"
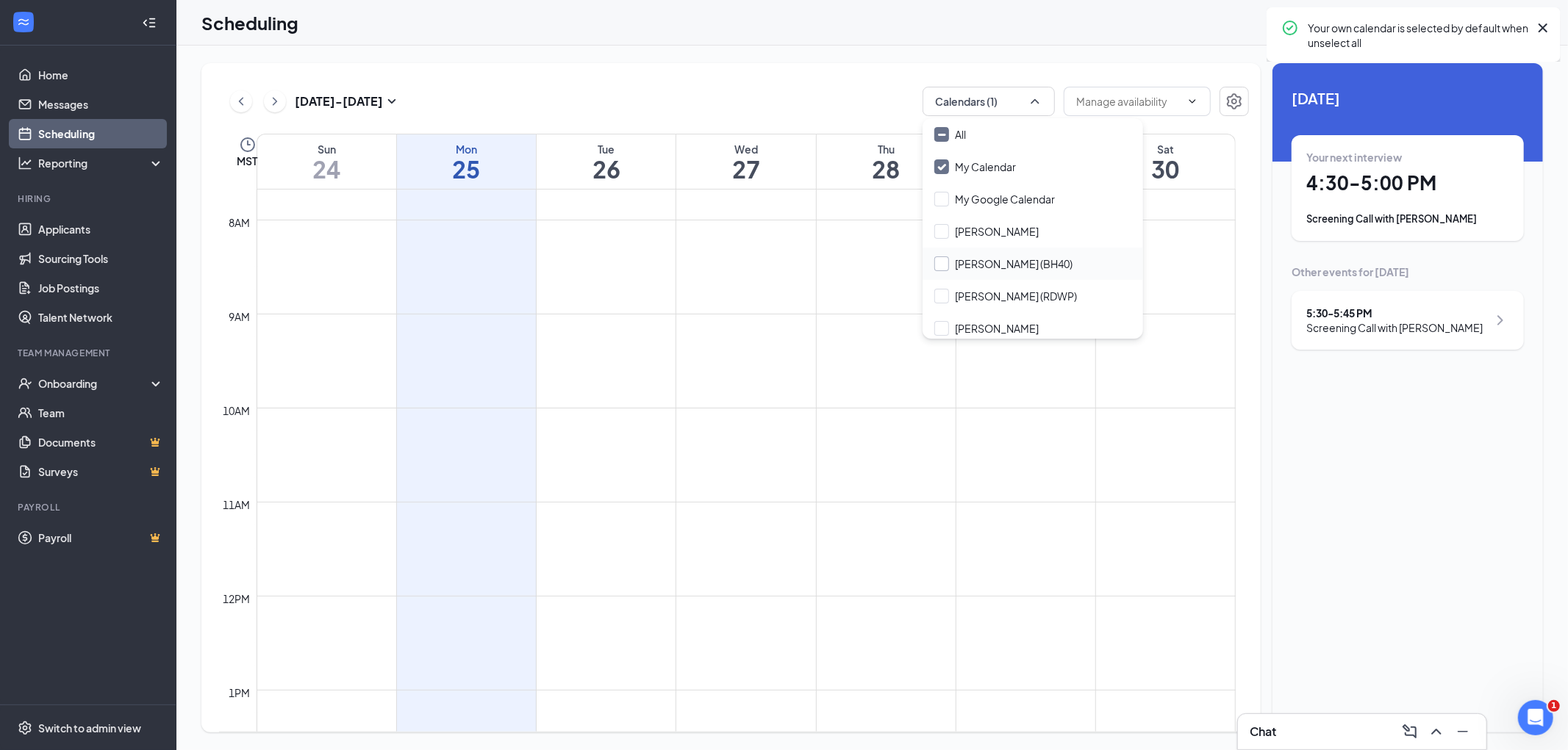
click at [942, 265] on input "Jean Averill (BH40)" at bounding box center [1004, 263] width 139 height 15
checkbox input "true"
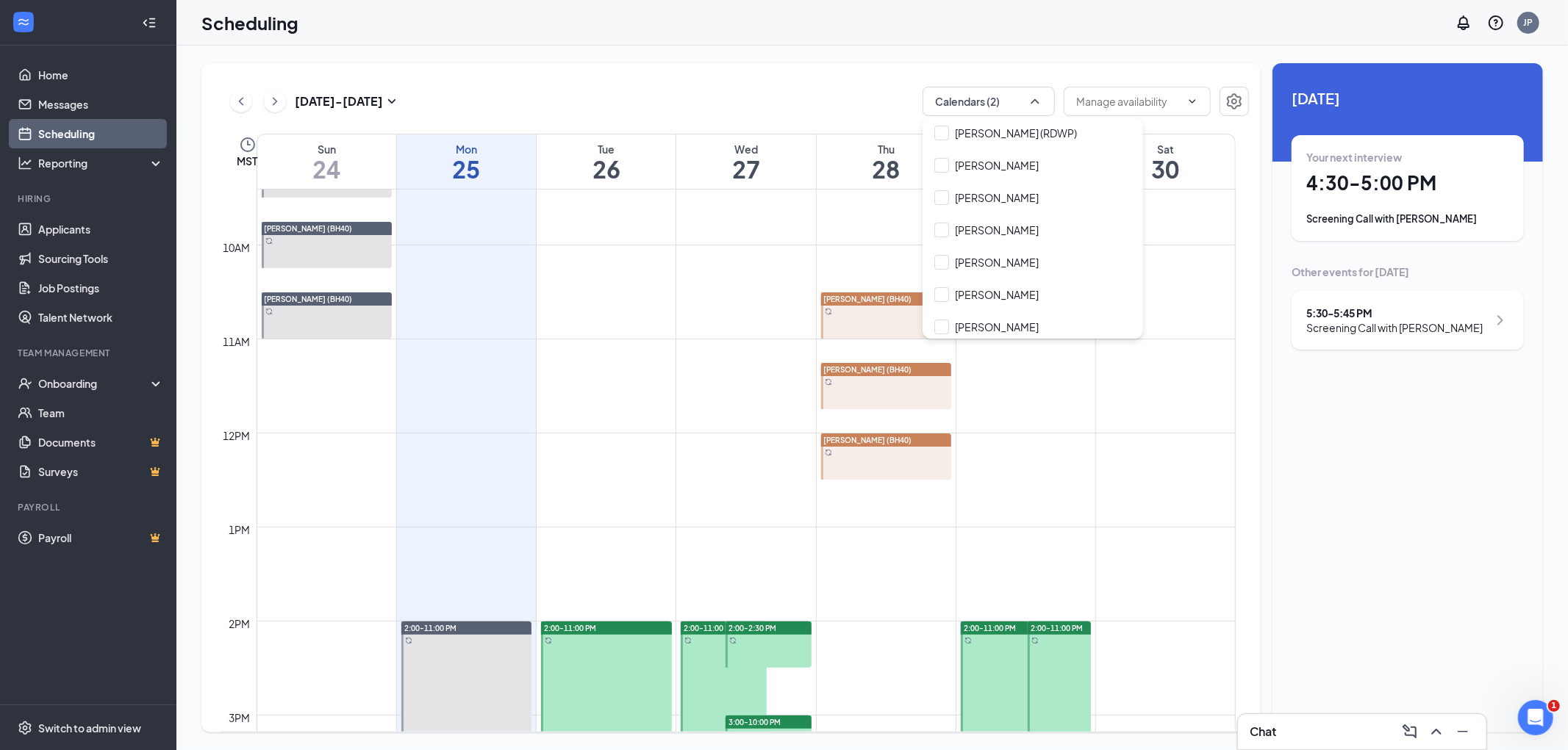
scroll to position [641, 0]
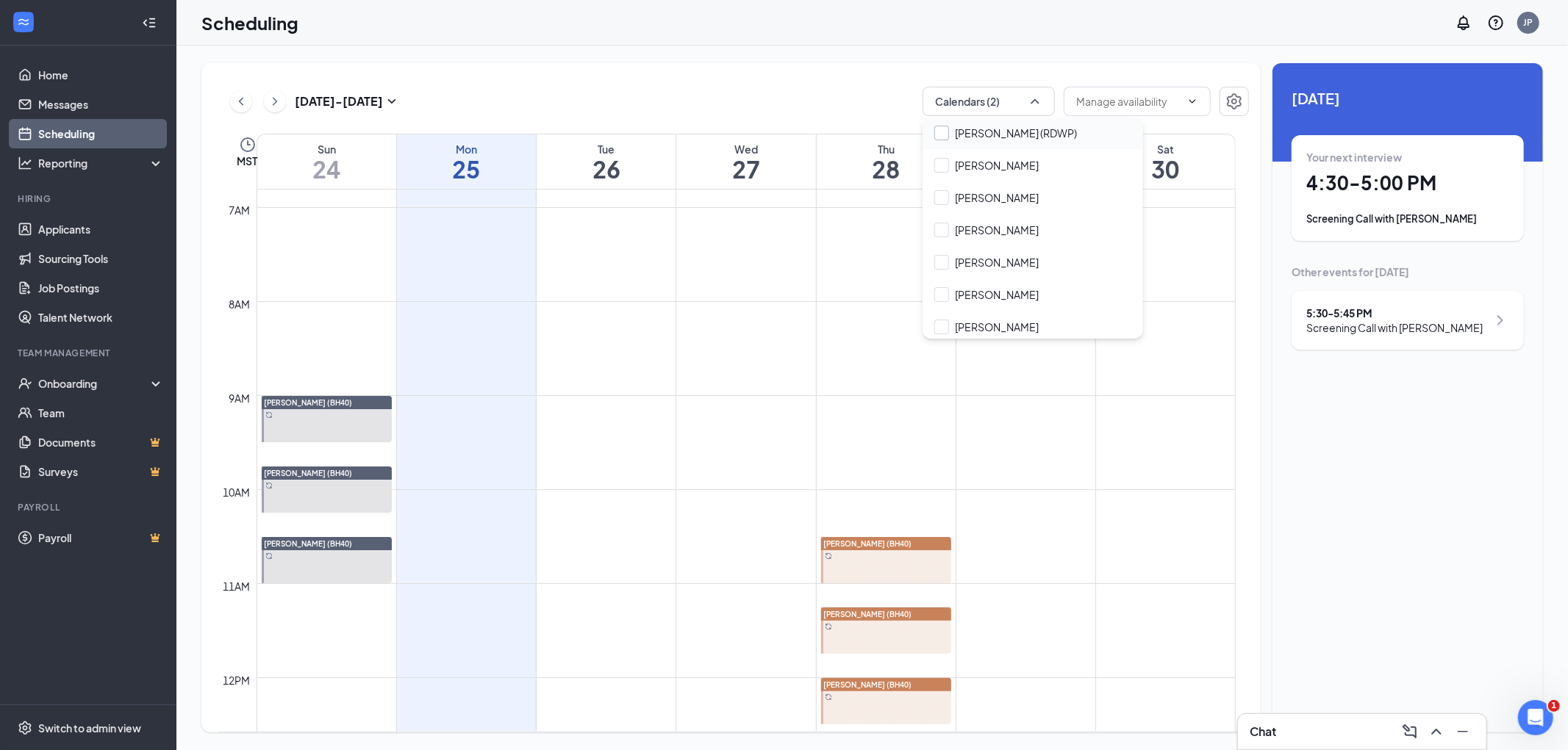
click at [946, 135] on input "[PERSON_NAME] (RDWP)" at bounding box center [1006, 132] width 142 height 15
checkbox input "true"
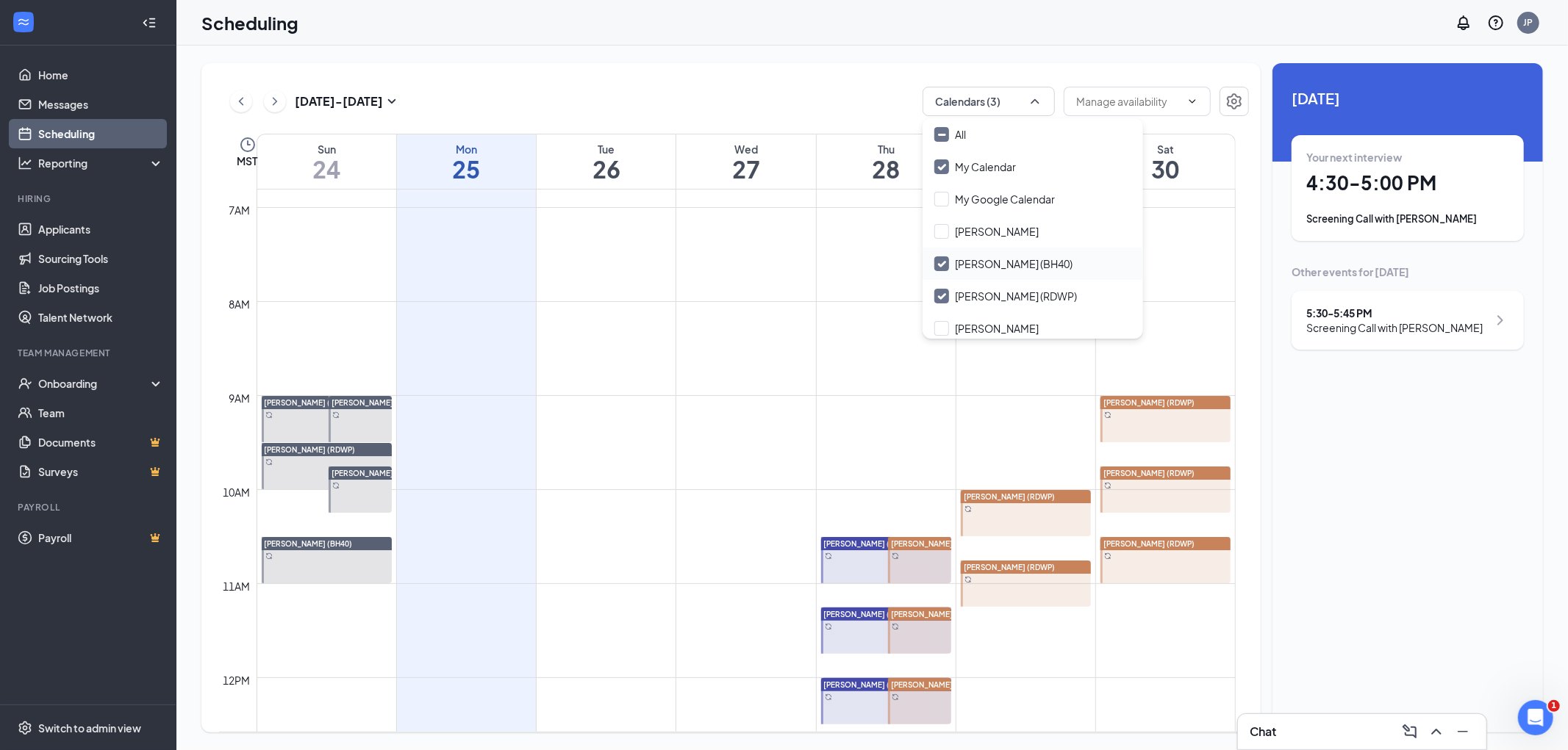
click at [936, 262] on input "Jean Averill (BH40)" at bounding box center [1004, 263] width 139 height 15
checkbox input "false"
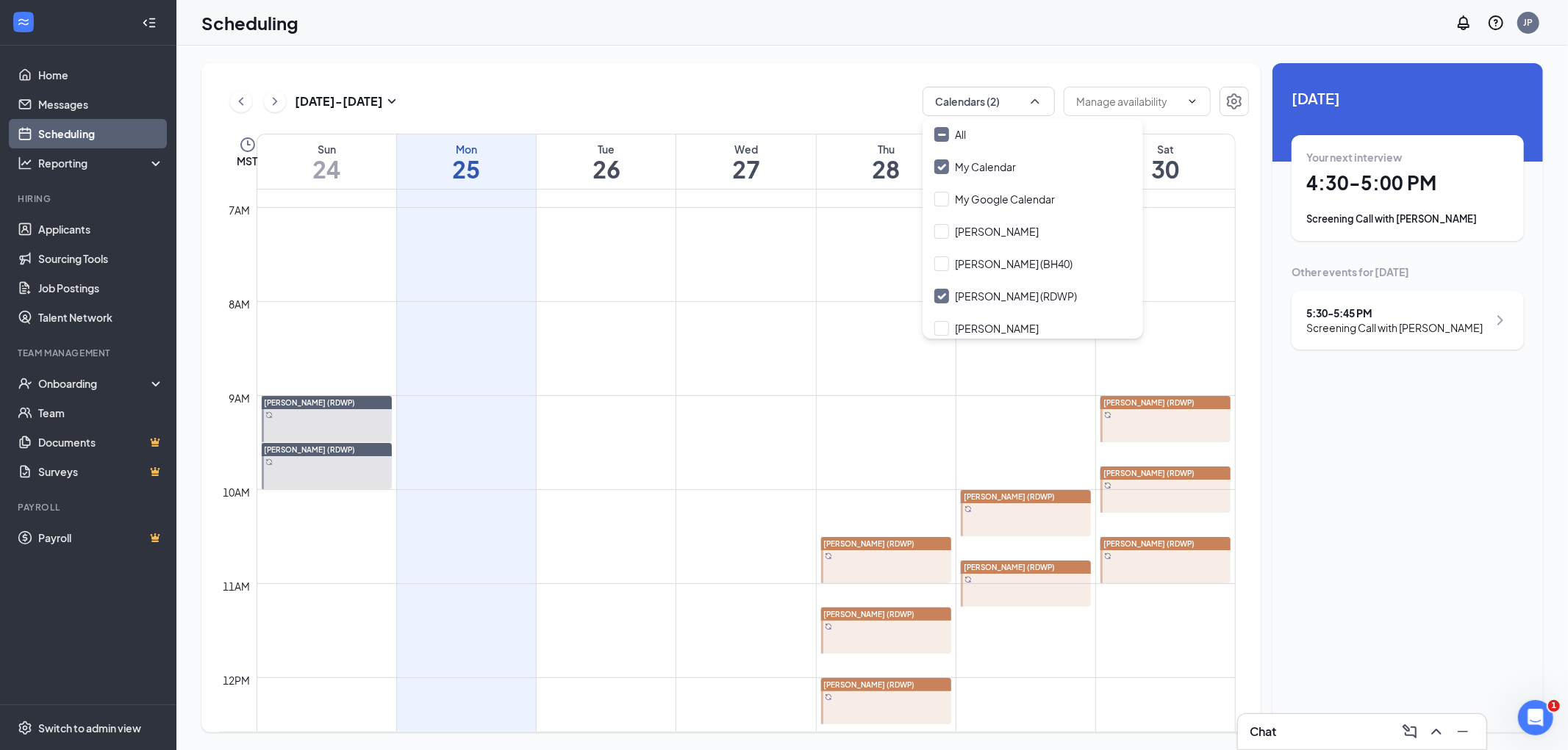
click at [832, 97] on div "Aug 24 - Aug 30 Calendars (2)" at bounding box center [733, 101] width 1030 height 29
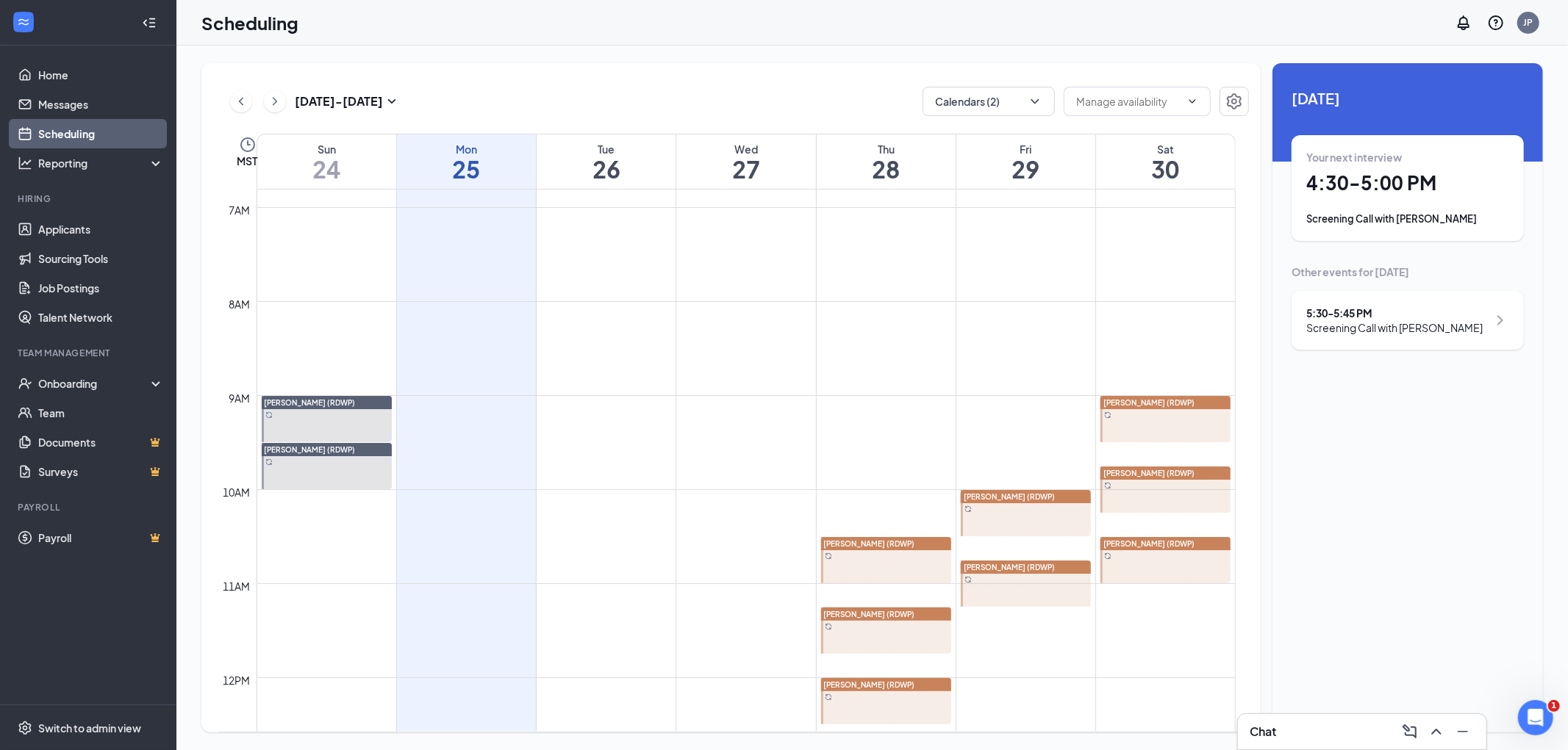
scroll to position [885, 0]
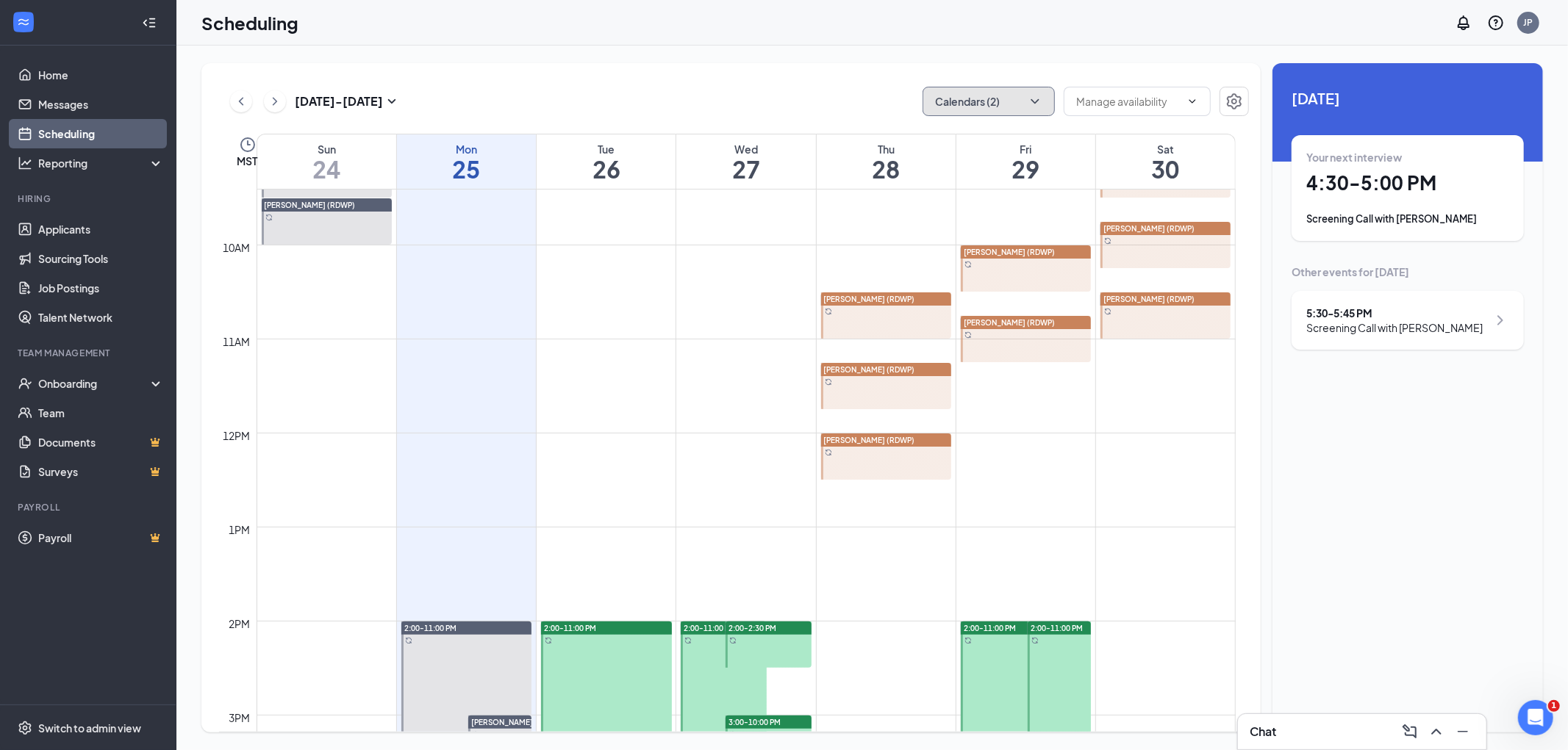
click at [978, 106] on button "Calendars (2)" at bounding box center [988, 101] width 132 height 29
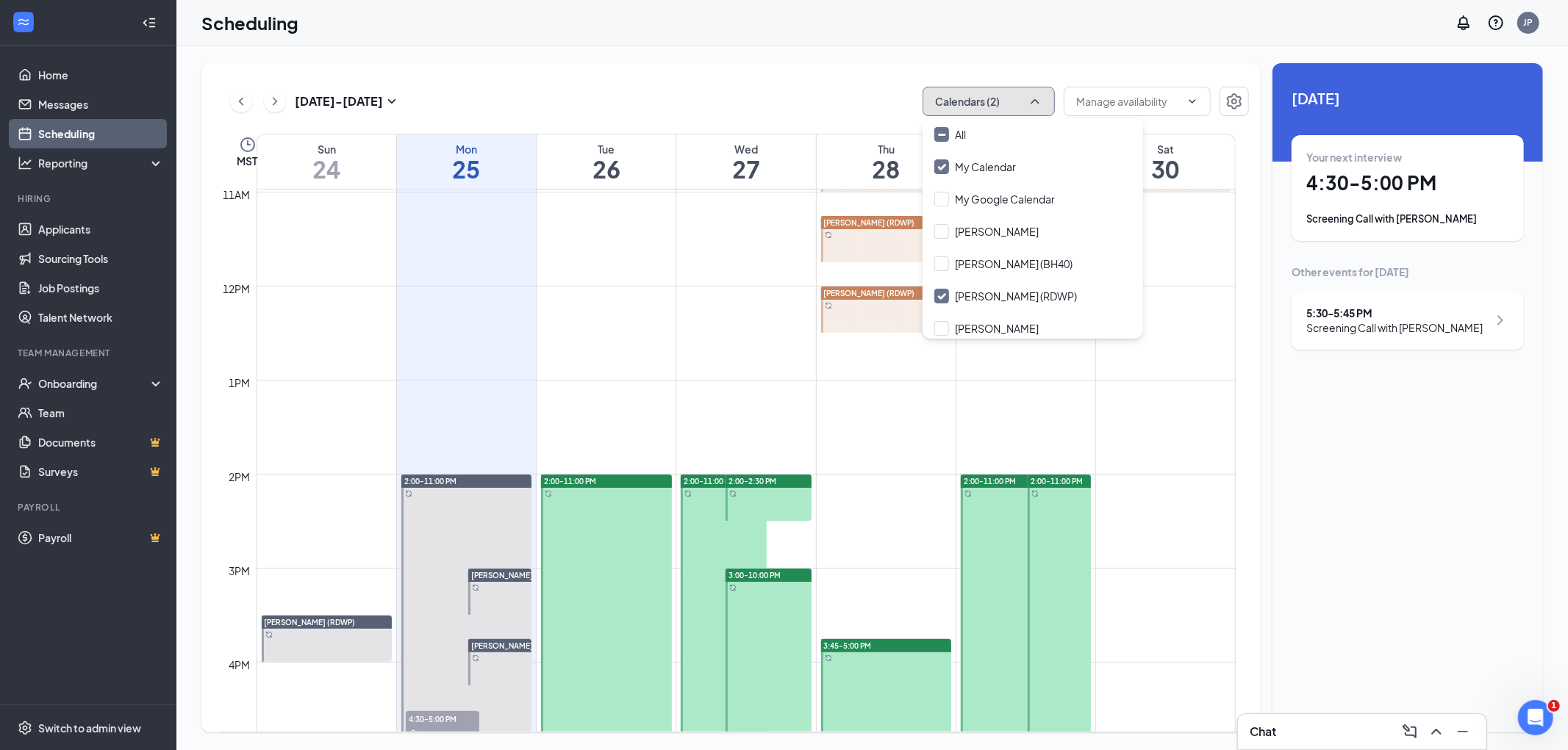
scroll to position [1213, 0]
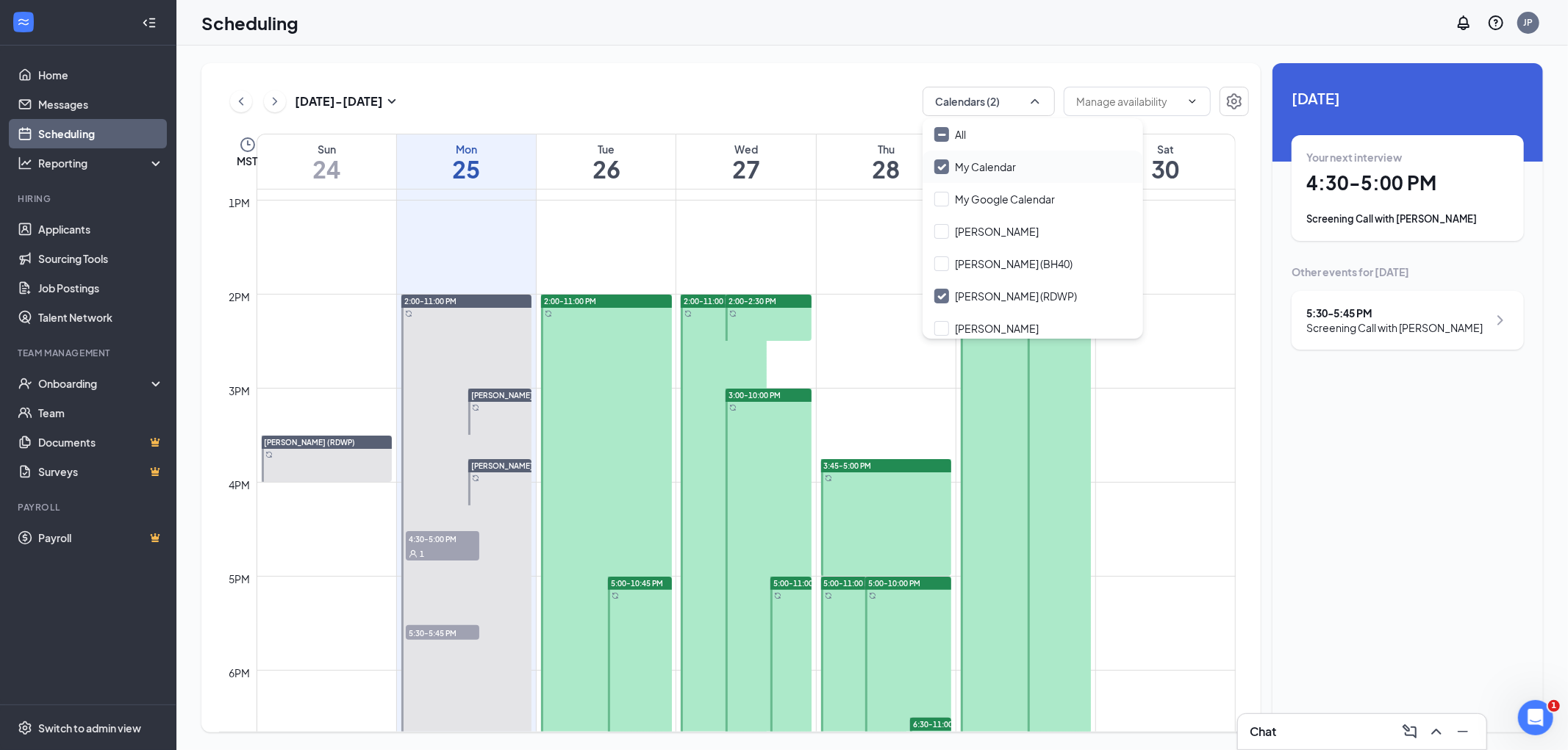
click at [945, 161] on input "My Calendar" at bounding box center [975, 166] width 82 height 15
checkbox input "false"
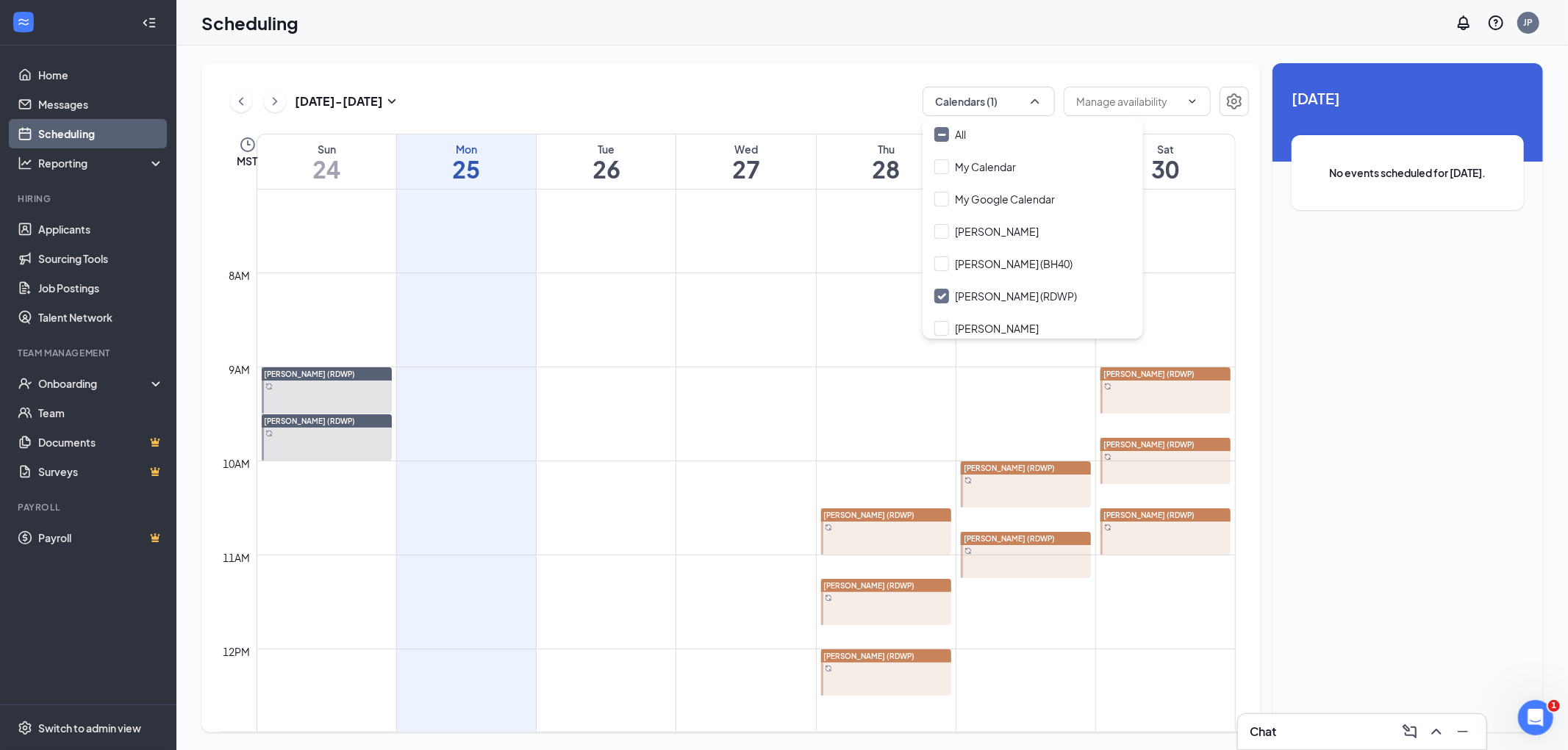
scroll to position [641, 0]
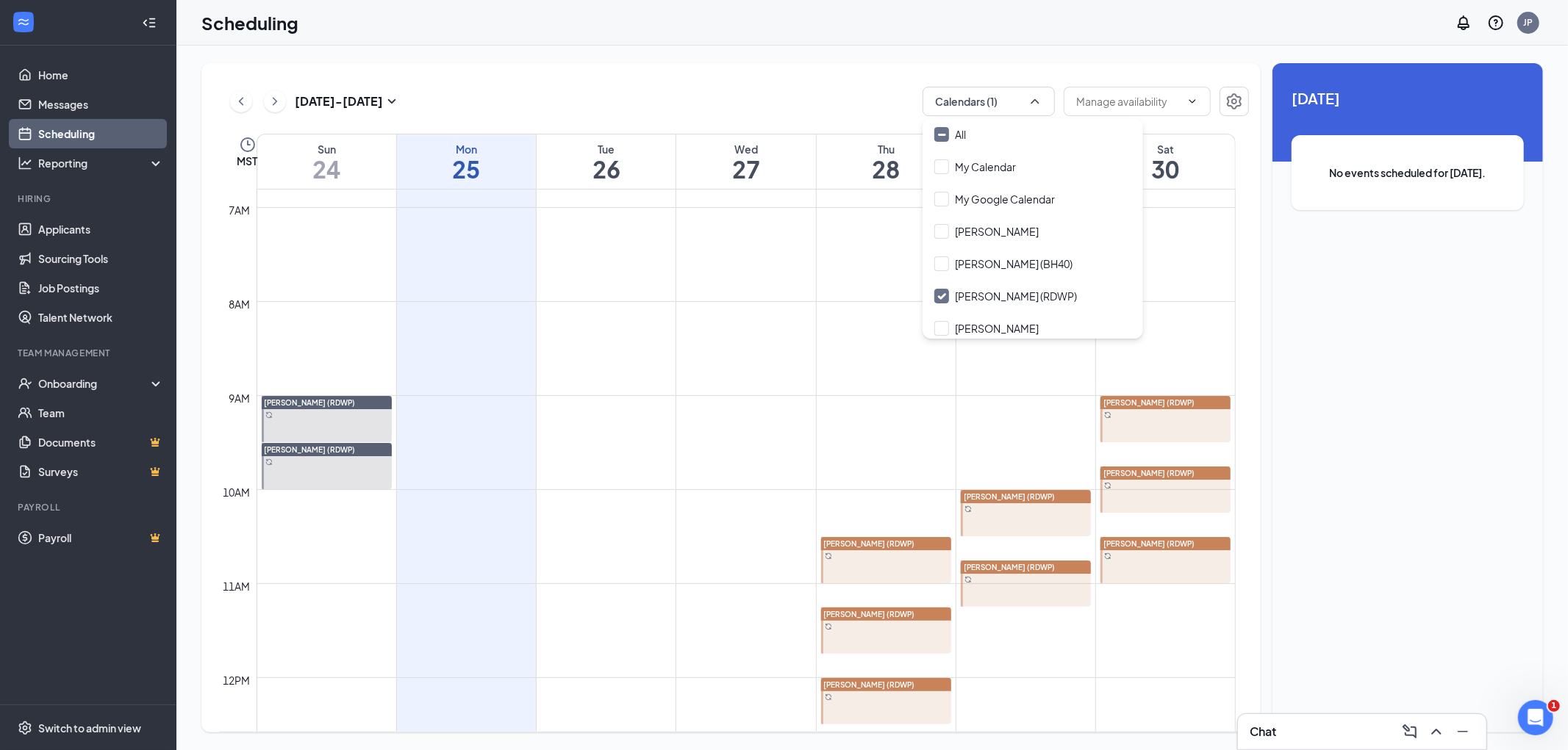
click at [920, 569] on div at bounding box center [887, 560] width 131 height 47
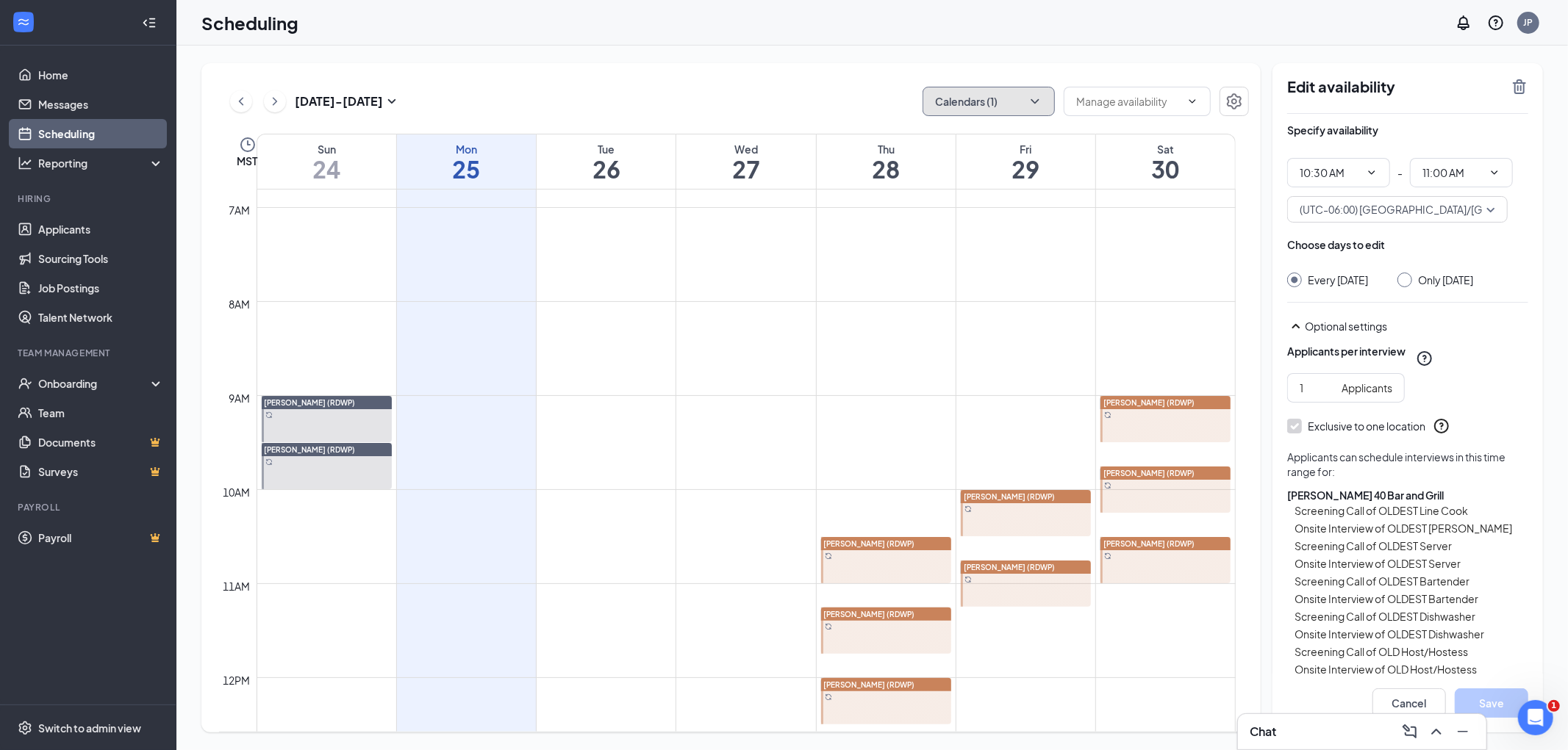
click at [1010, 89] on button "Calendars (1)" at bounding box center [988, 101] width 132 height 29
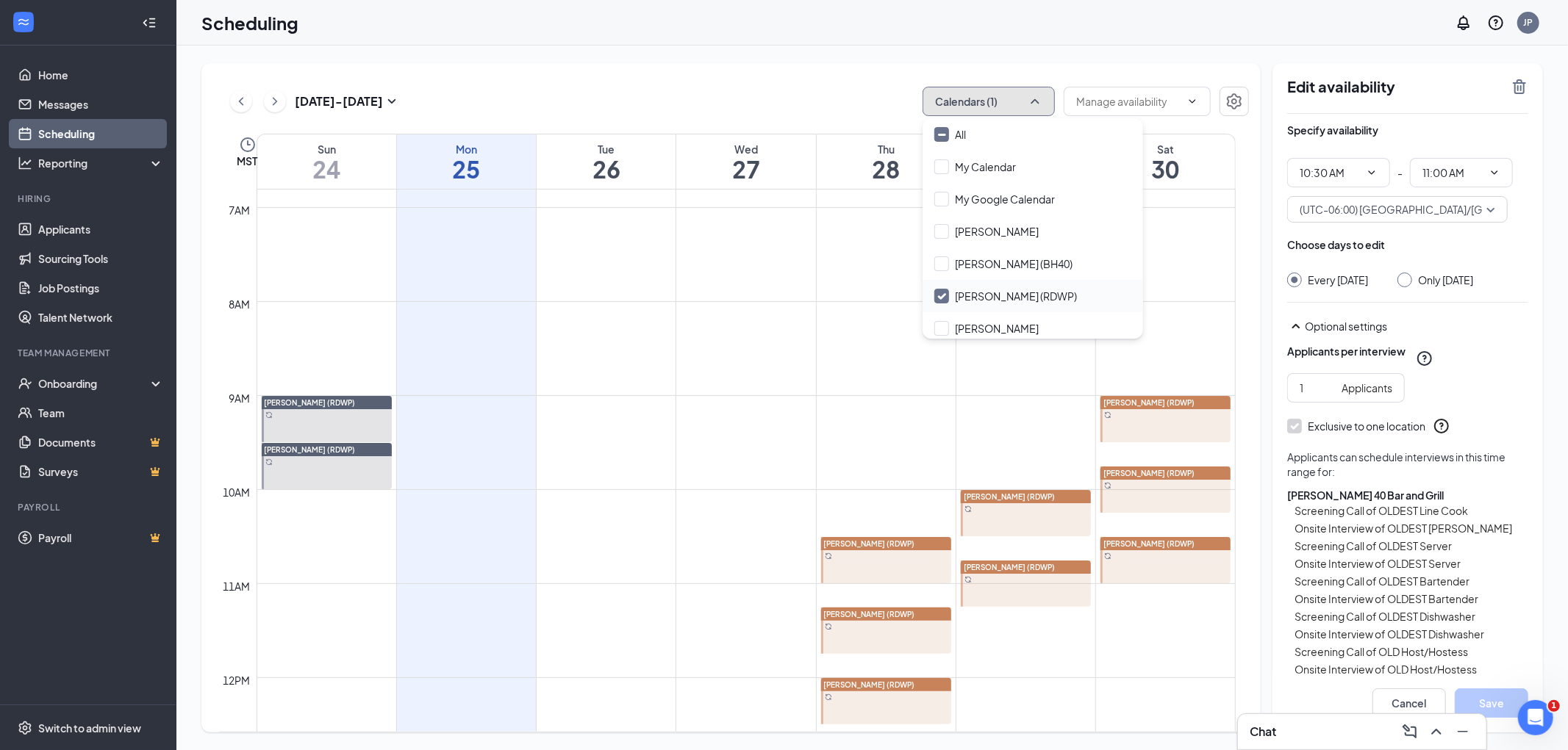
scroll to position [82, 0]
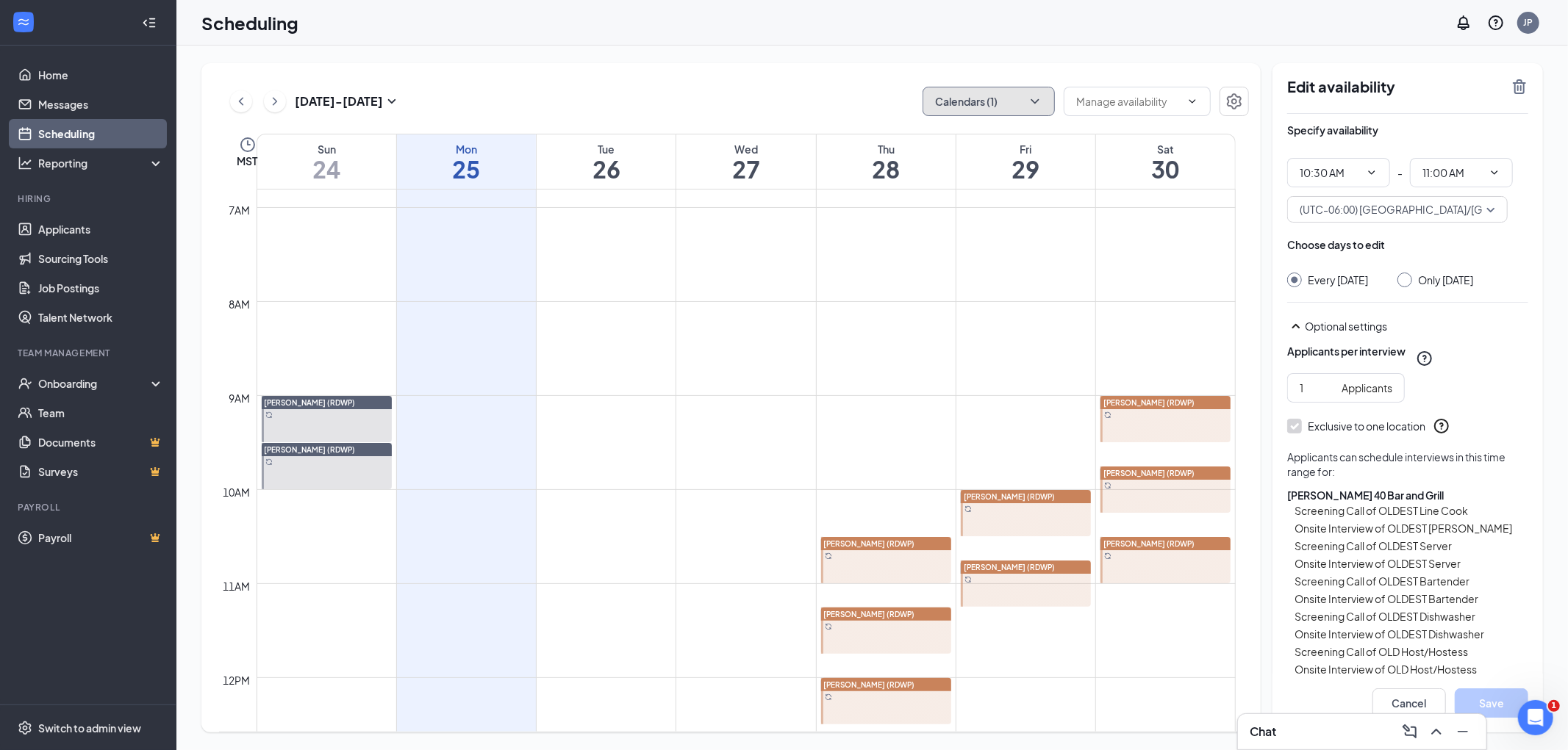
click at [1016, 406] on span "[PERSON_NAME] (RDWP)" at bounding box center [1148, 403] width 91 height 10
click at [1016, 456] on td at bounding box center [746, 454] width 979 height 24
click at [972, 518] on div at bounding box center [1026, 514] width 131 height 47
click at [935, 545] on div "[PERSON_NAME] (RDWP)" at bounding box center [887, 543] width 131 height 13
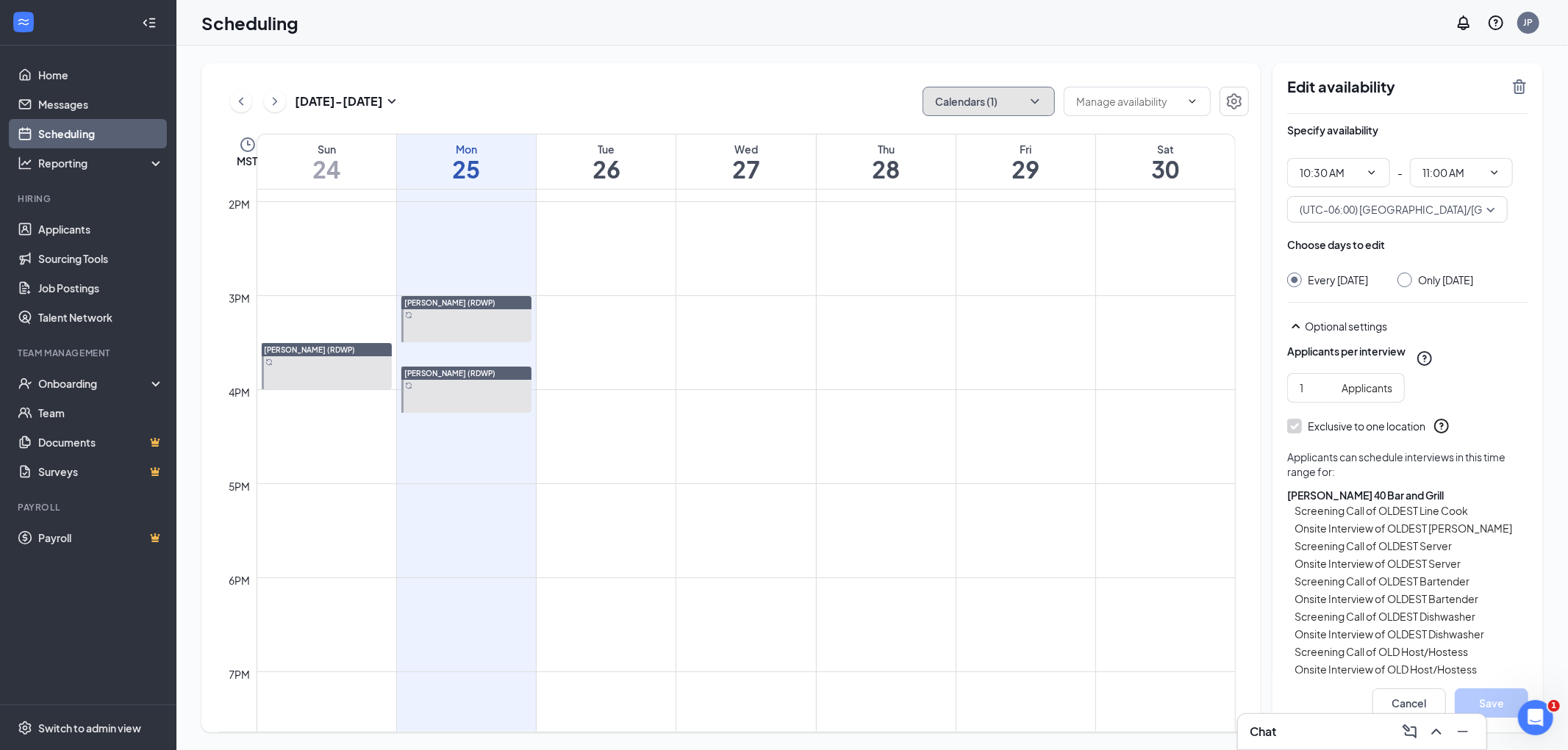
scroll to position [1457, 0]
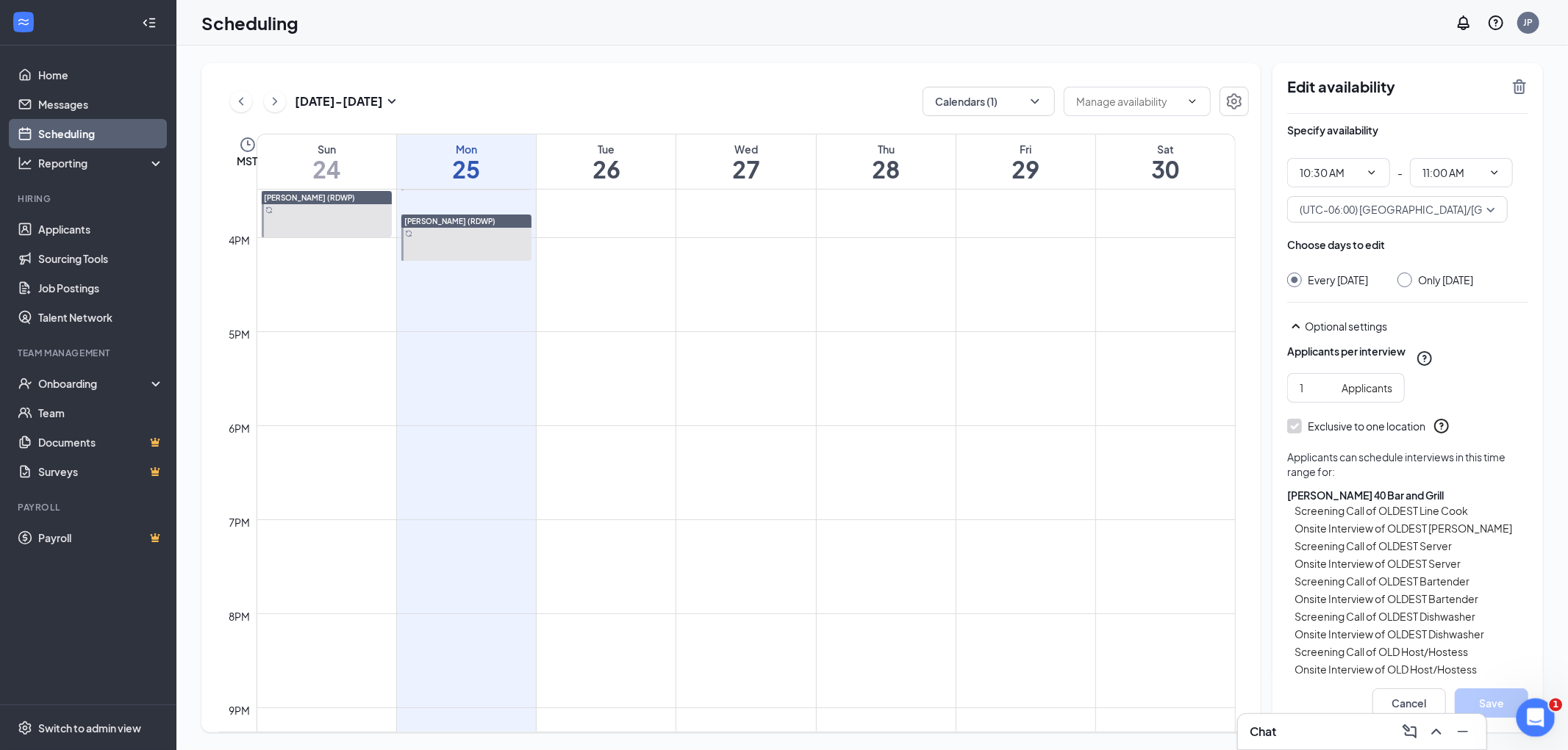
click html
click at [1016, 721] on div "Open Intercom Messenger" at bounding box center [1534, 716] width 48 height 48
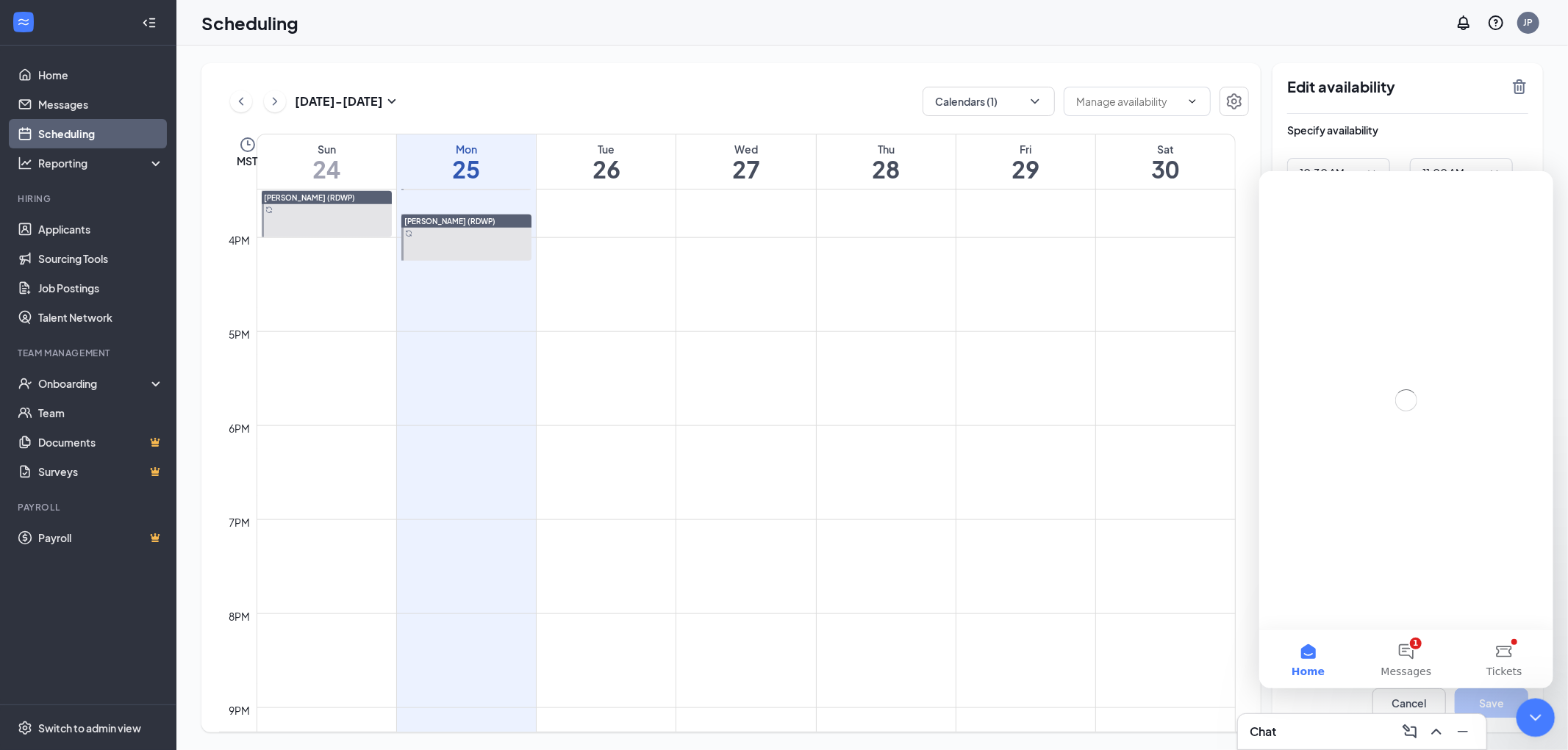
scroll to position [0, 0]
click at [1016, 654] on button "1 Messages" at bounding box center [1406, 658] width 98 height 59
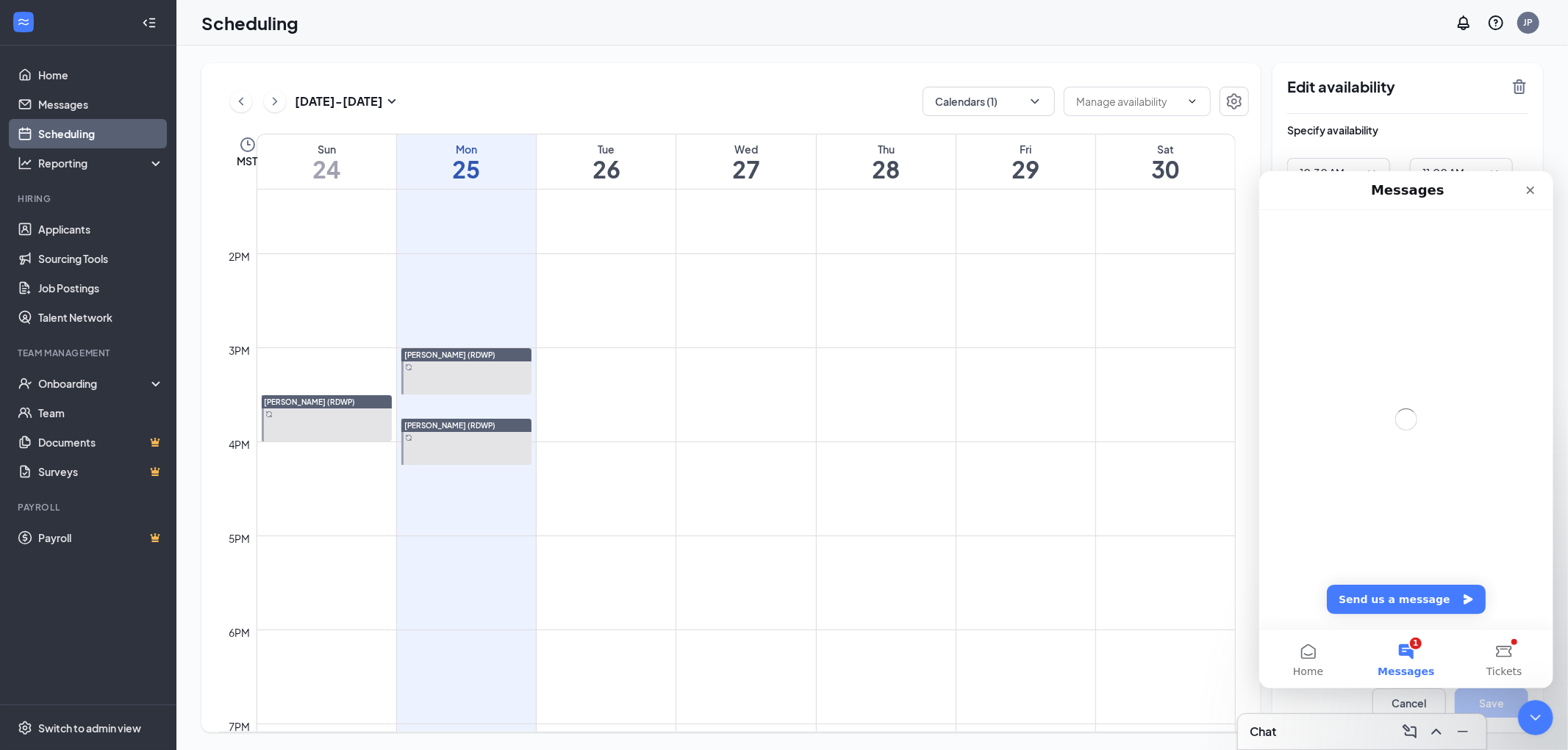
scroll to position [1213, 0]
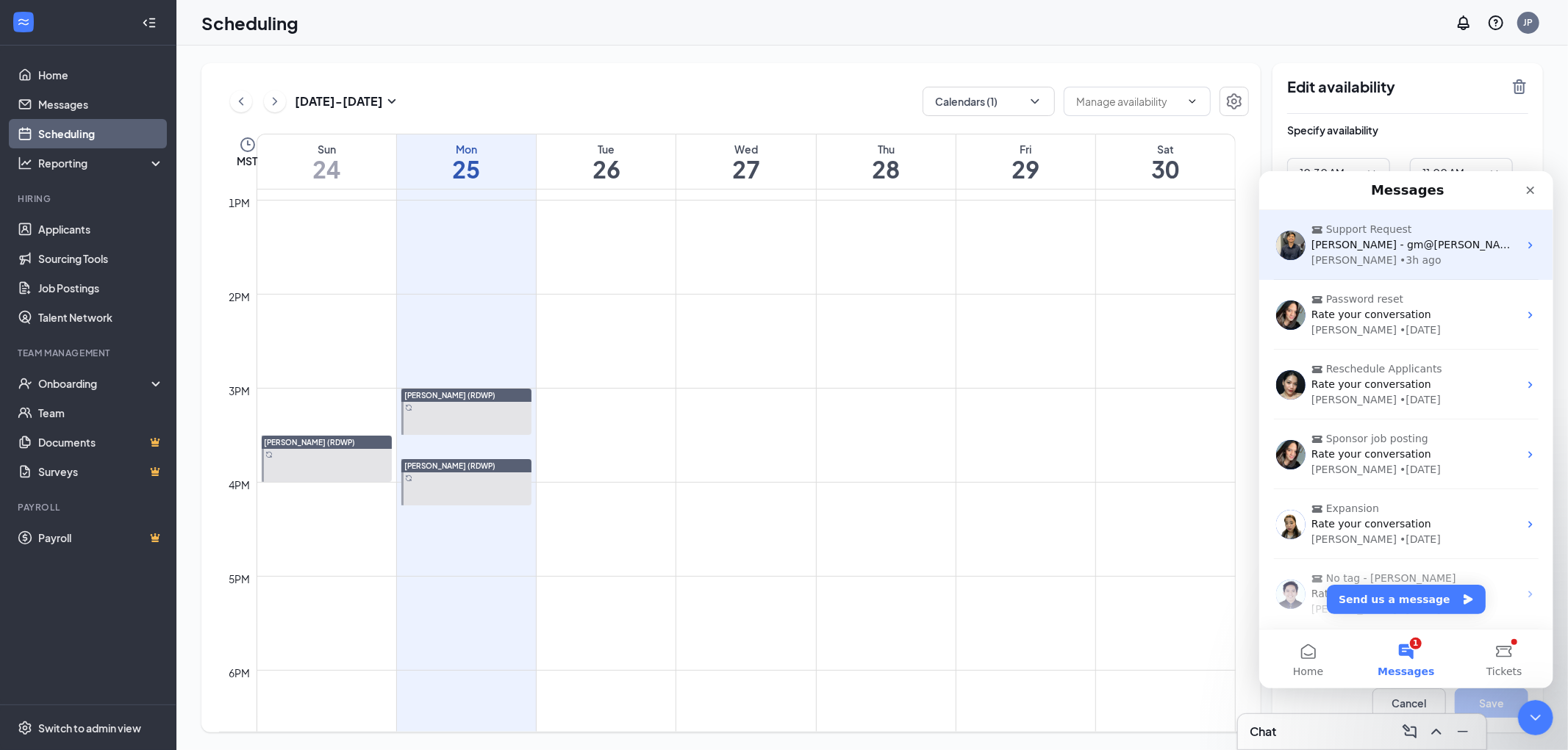
click at [1016, 234] on span "Support Request" at bounding box center [1368, 229] width 86 height 15
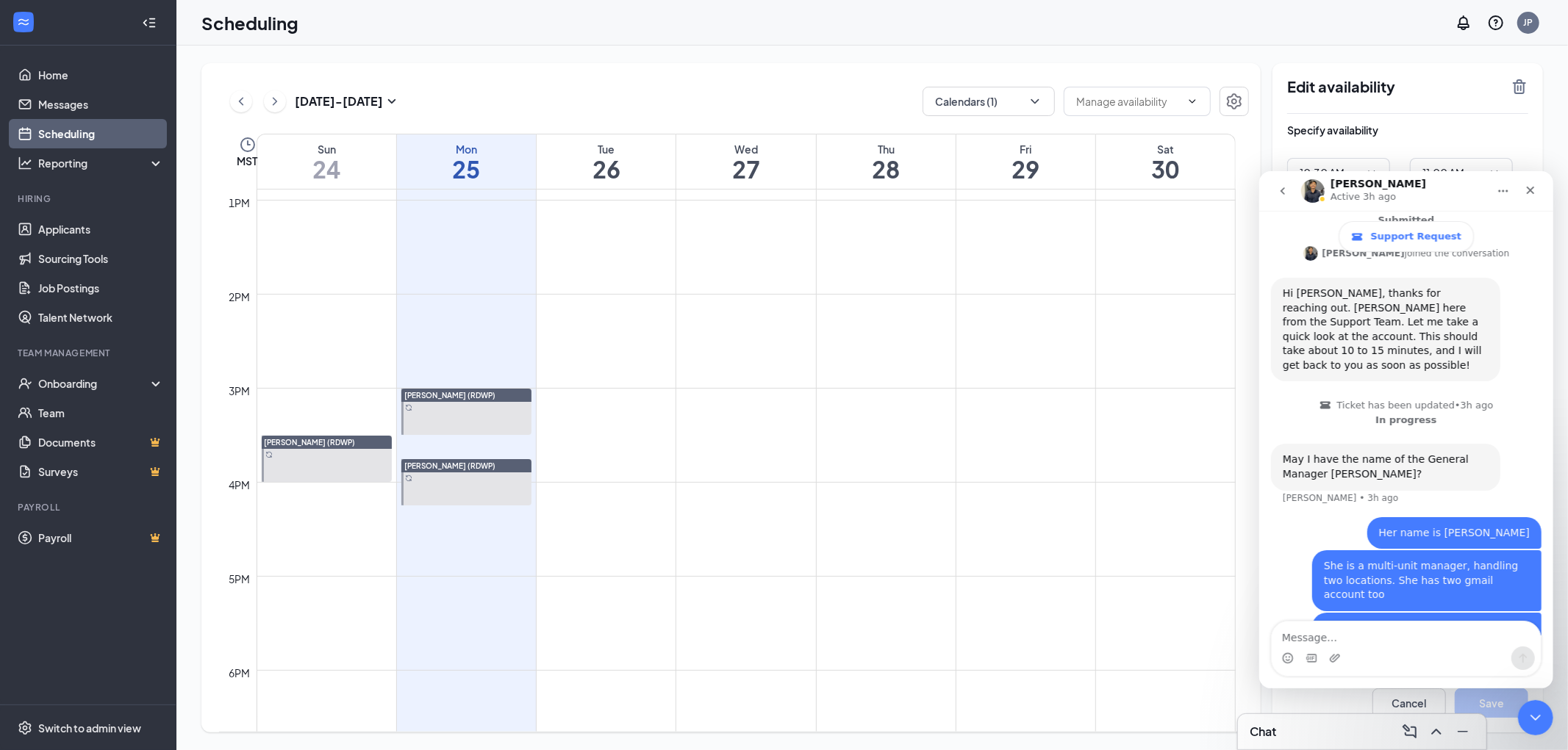
click at [1016, 623] on textarea "Message…" at bounding box center [1405, 633] width 269 height 25
type textarea "h"
type textarea "Hi Renz, please disregard my request. Thank you!"
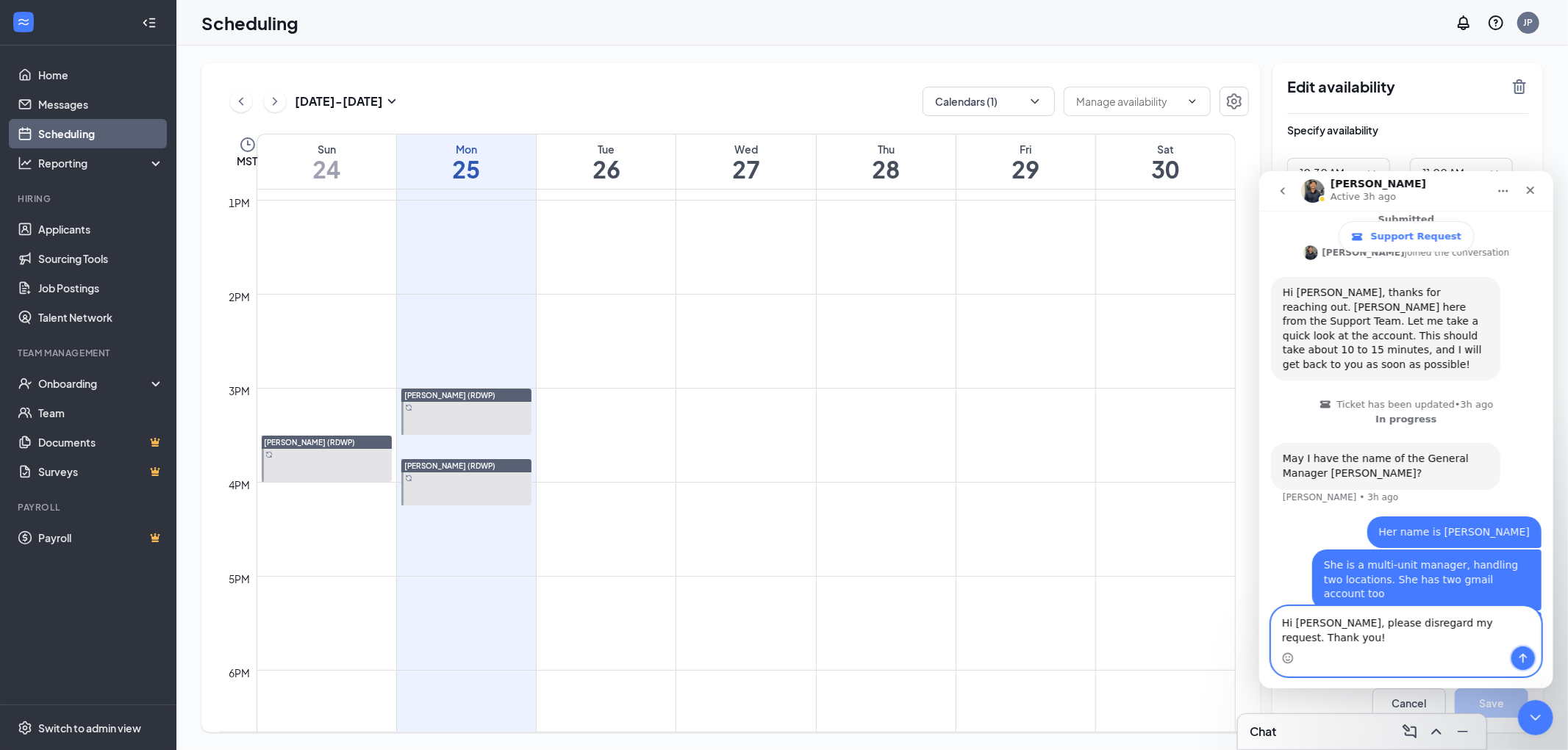
click at [1016, 660] on icon "Send a message…" at bounding box center [1522, 657] width 11 height 11
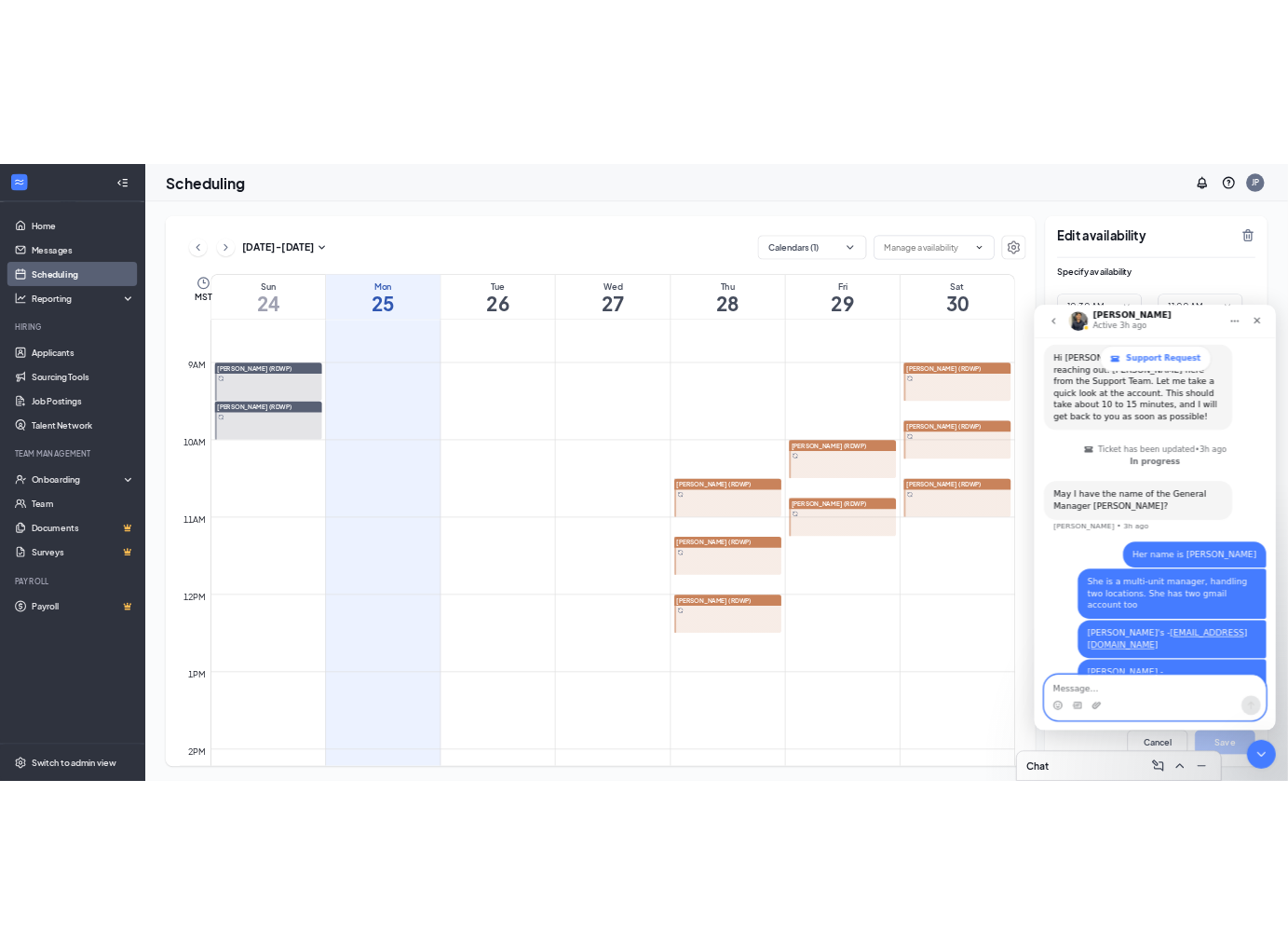
scroll to position [812, 0]
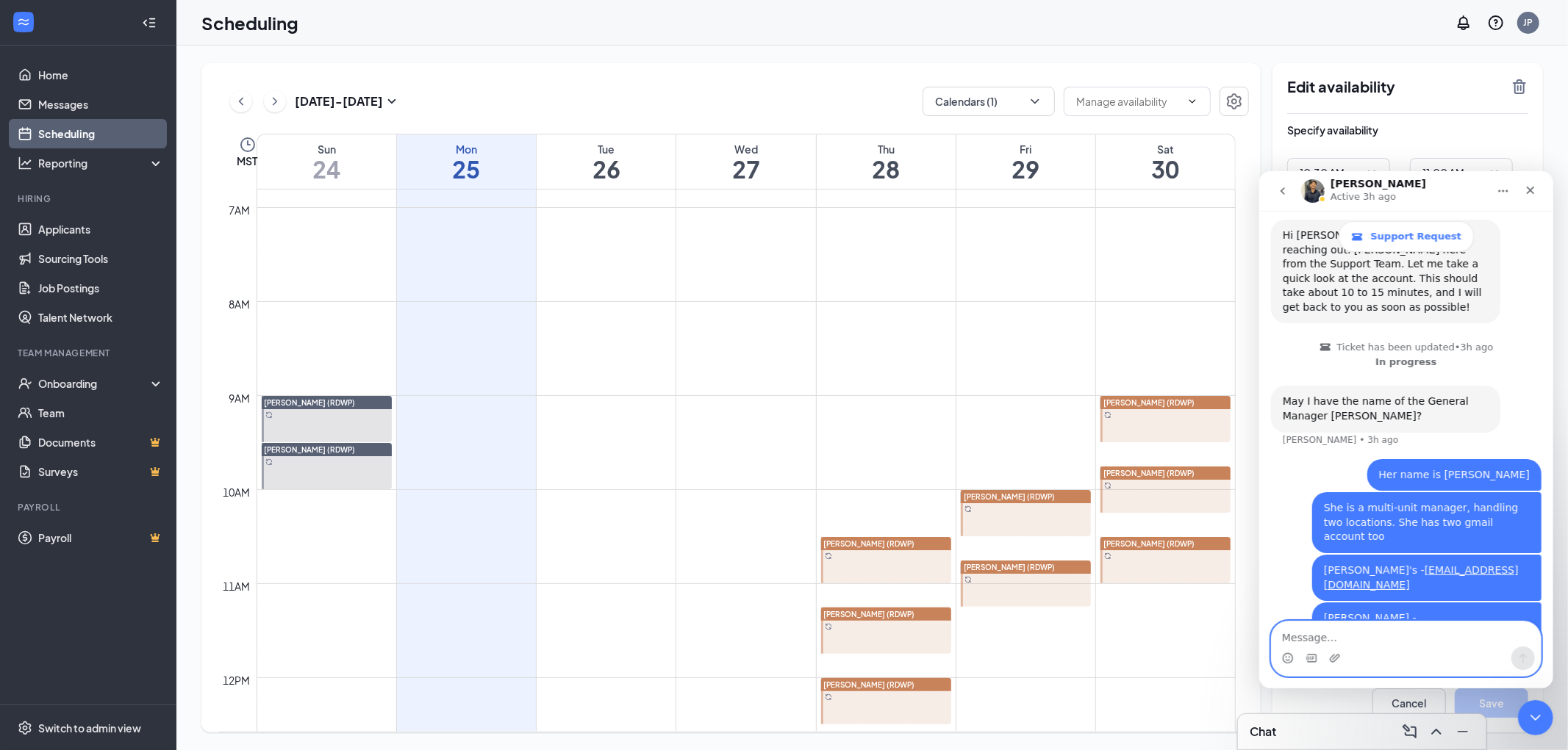
click at [343, 421] on div at bounding box center [327, 419] width 131 height 47
click at [1004, 536] on td at bounding box center [746, 548] width 979 height 24
click at [1016, 517] on div at bounding box center [1026, 514] width 131 height 47
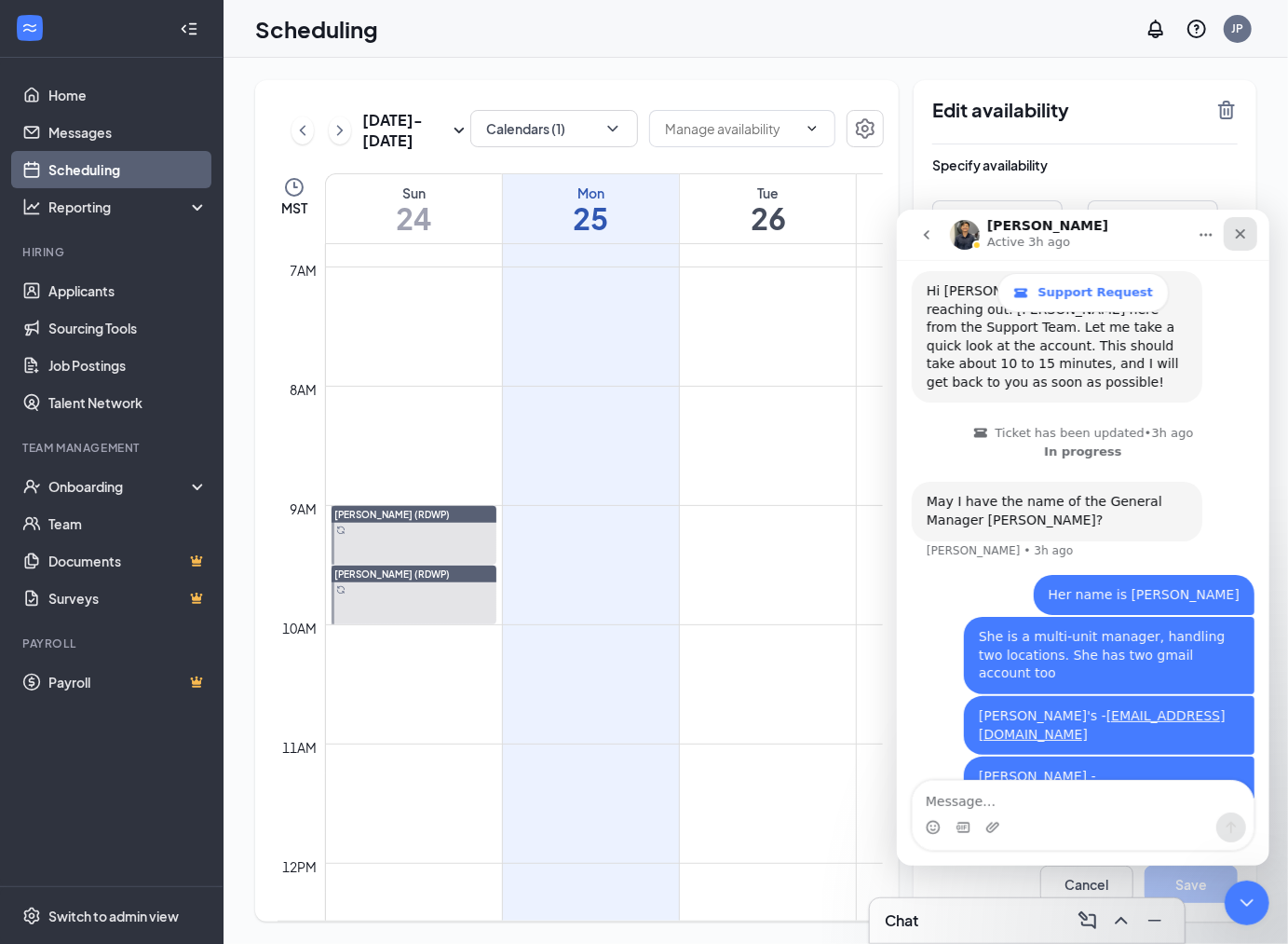
click at [1237, 225] on icon "Close" at bounding box center [1240, 232] width 15 height 15
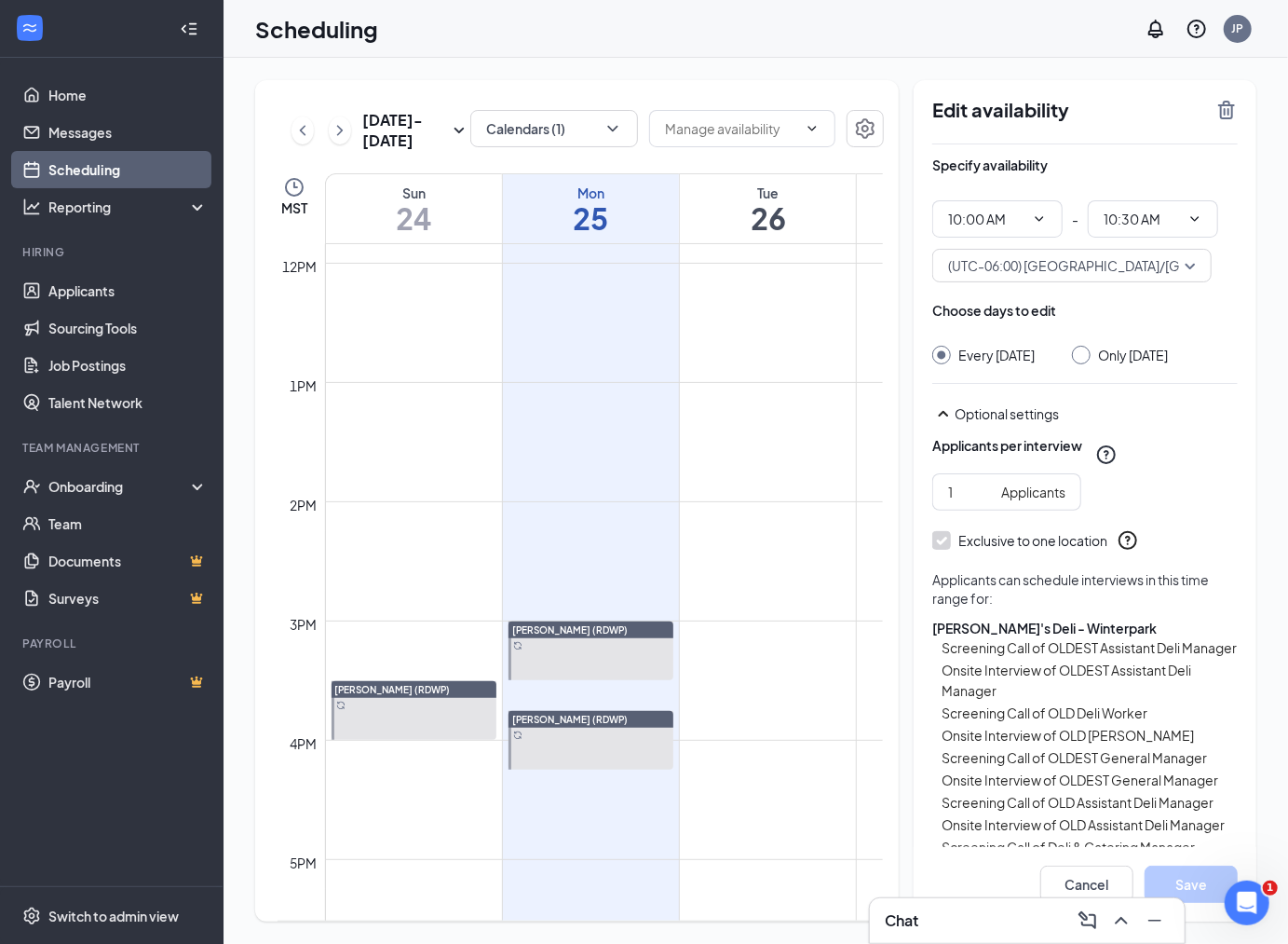
scroll to position [1433, 0]
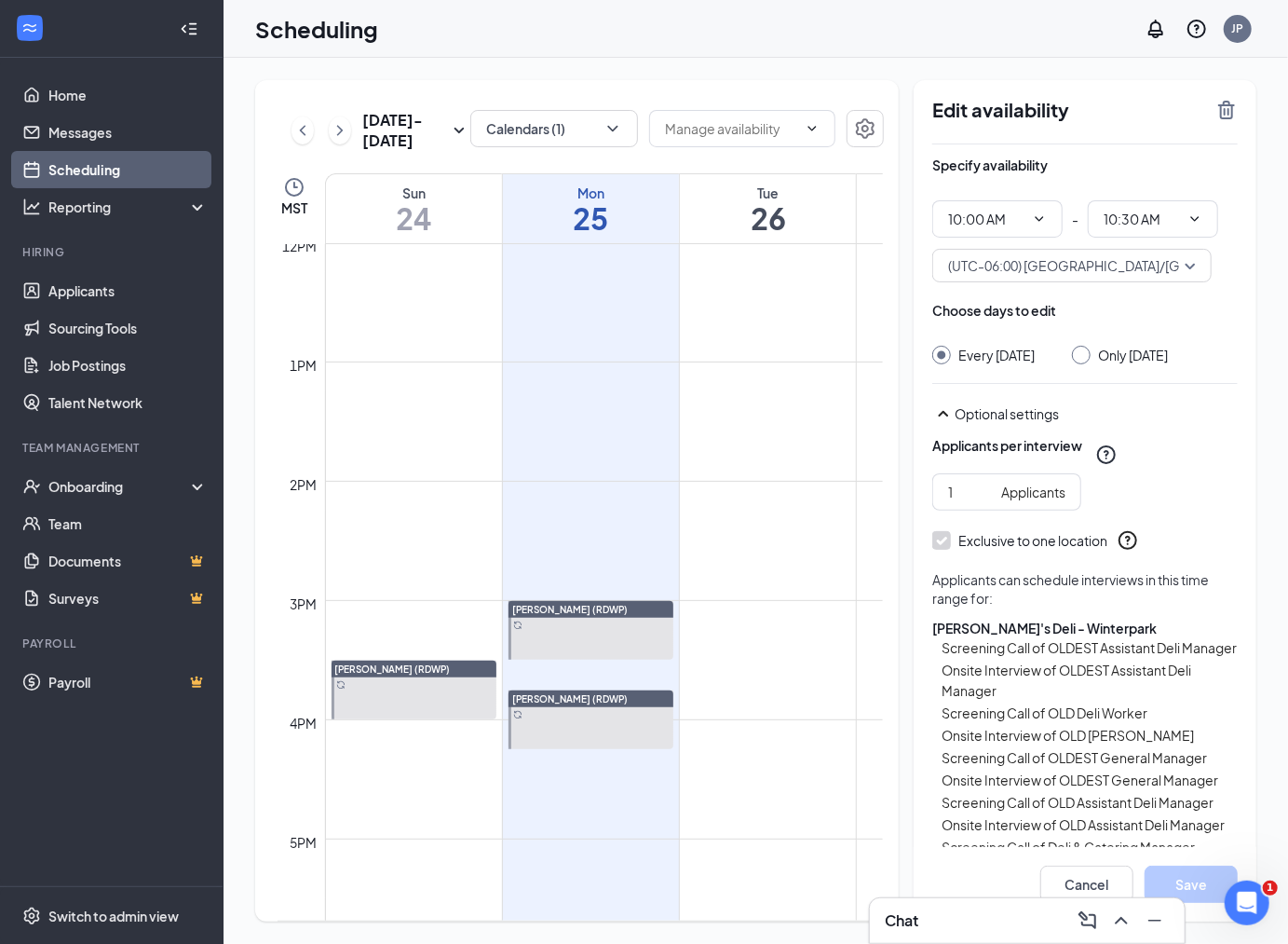
click at [179, 26] on icon "Collapse" at bounding box center [188, 28] width 18 height 18
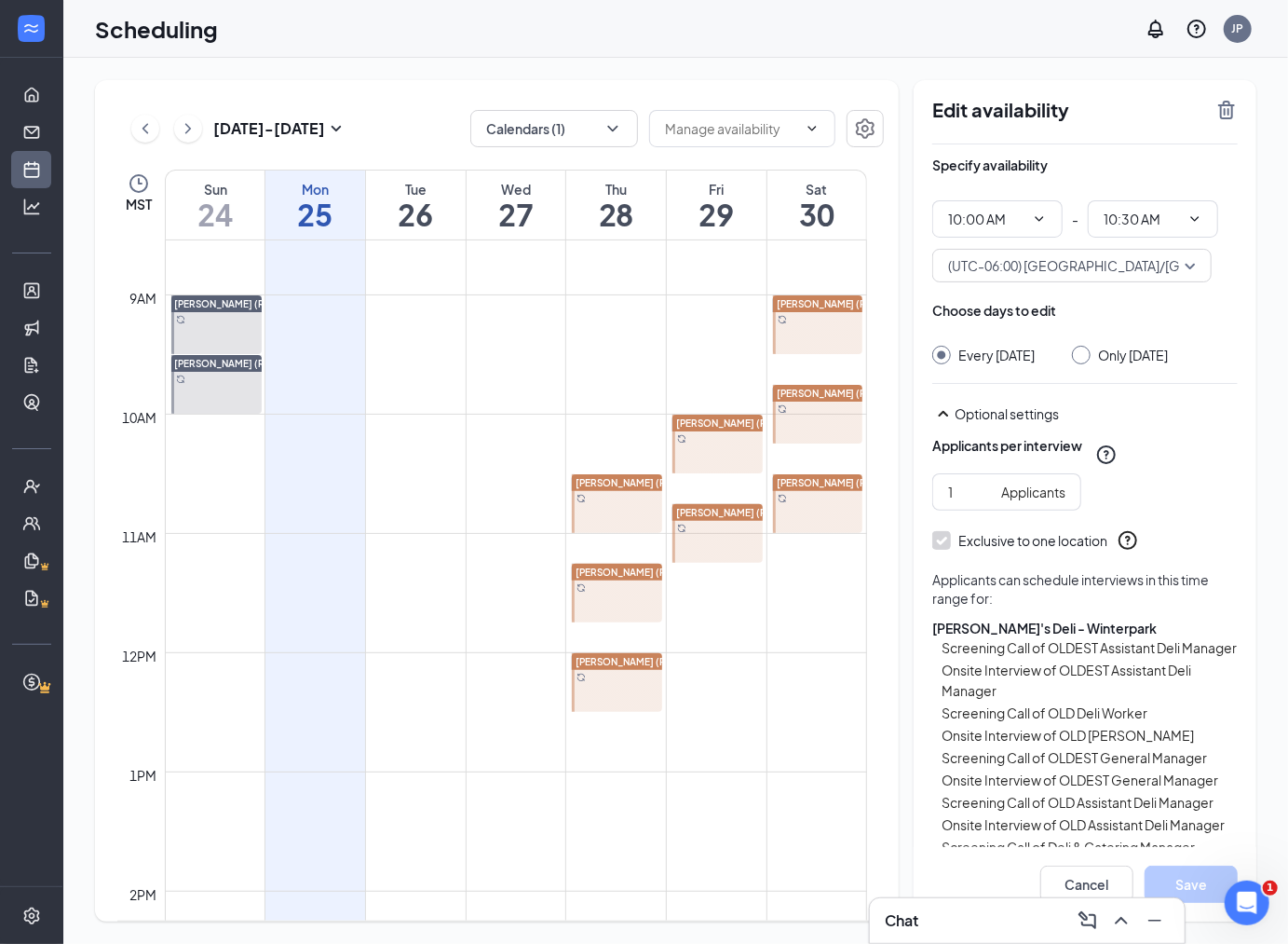
scroll to position [916, 0]
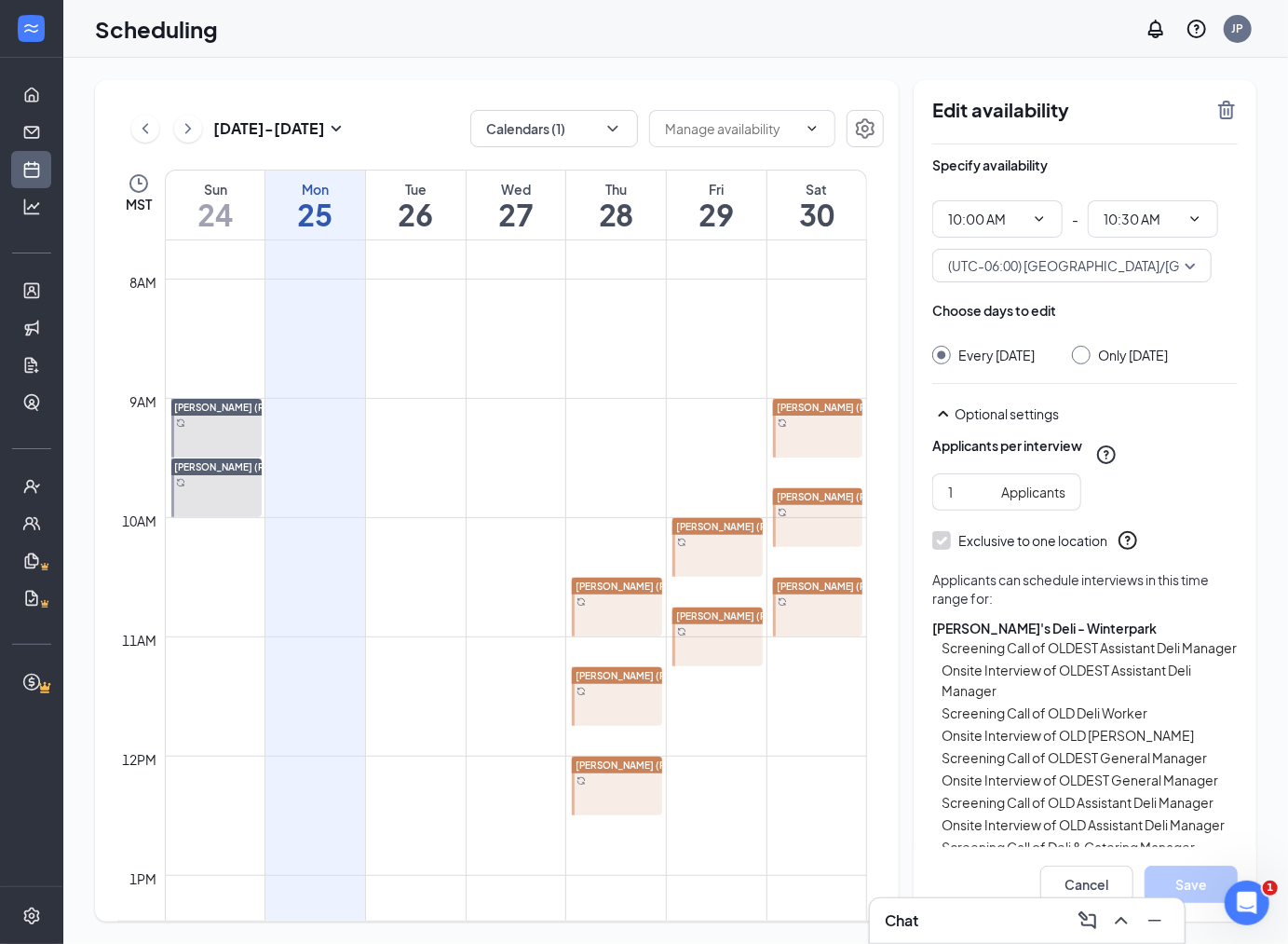
click at [692, 533] on div "[PERSON_NAME] (RDWP)" at bounding box center [717, 526] width 90 height 16
click at [718, 624] on div at bounding box center [717, 636] width 90 height 59
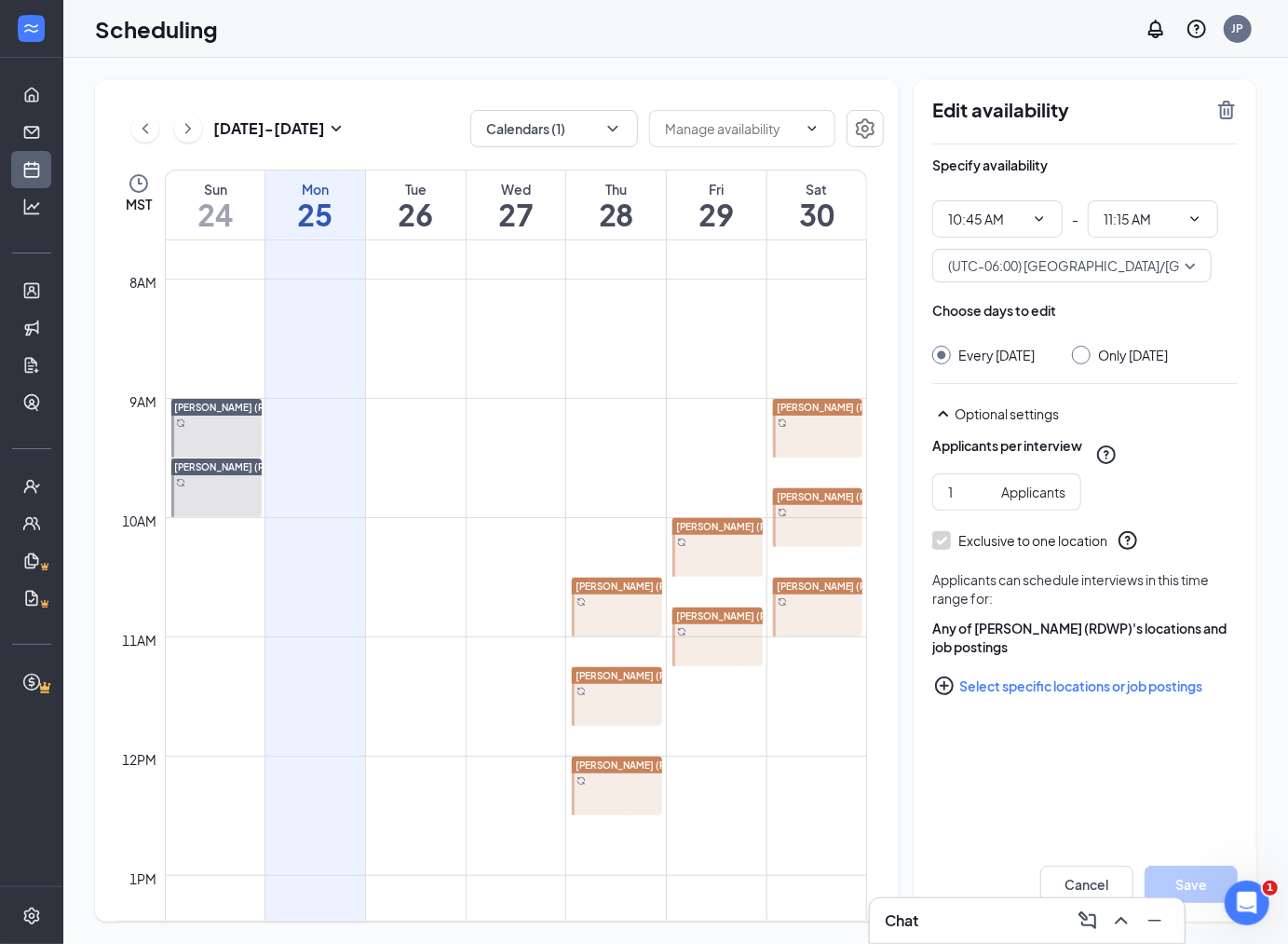
click at [719, 644] on div at bounding box center [717, 636] width 90 height 59
drag, startPoint x: 739, startPoint y: 675, endPoint x: 741, endPoint y: 702, distance: 27.1
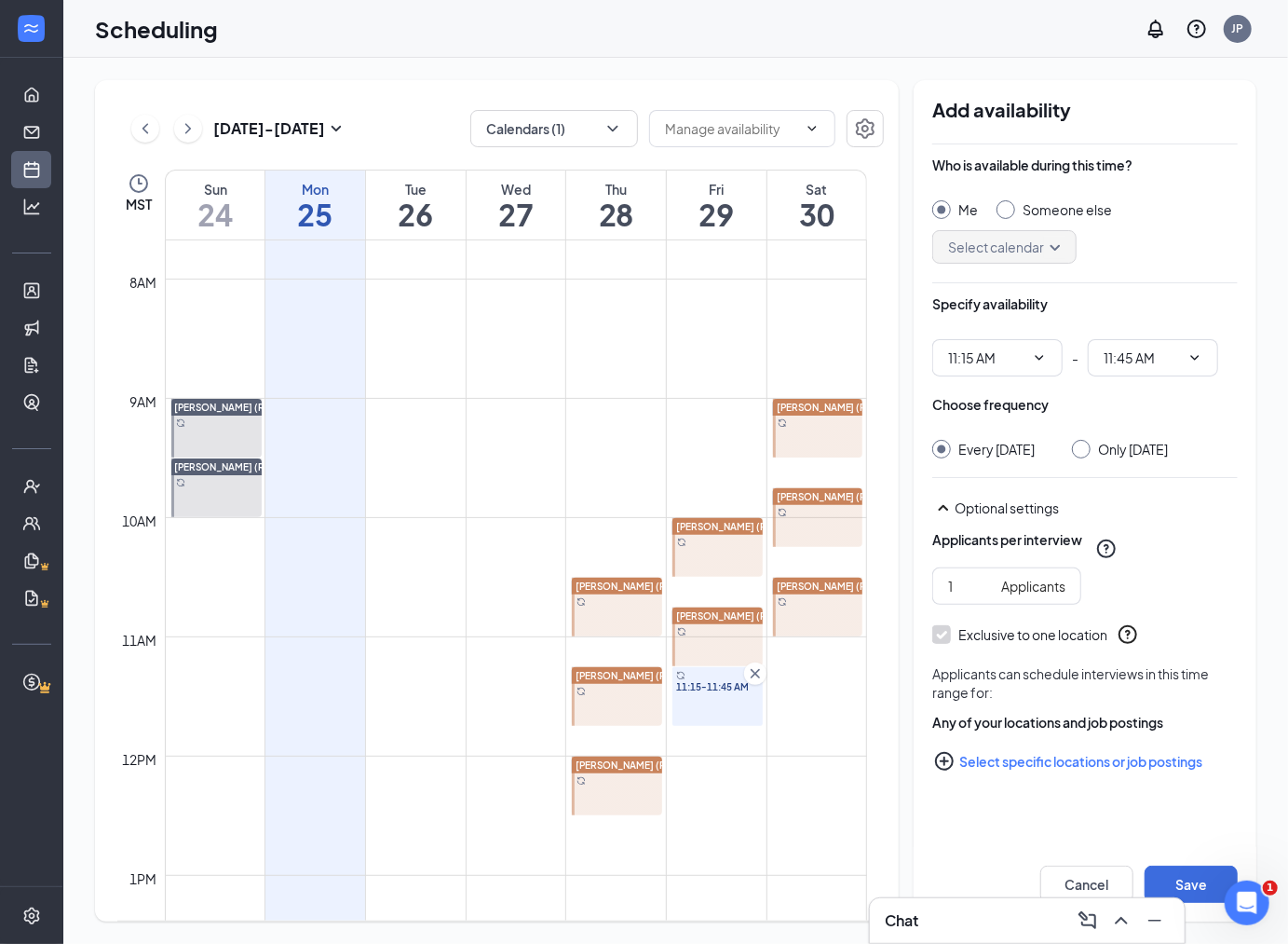
type input "11:15 AM"
type input "11:45 AM"
click at [1000, 211] on input "Someone else" at bounding box center [1003, 206] width 13 height 13
radio input "true"
radio input "false"
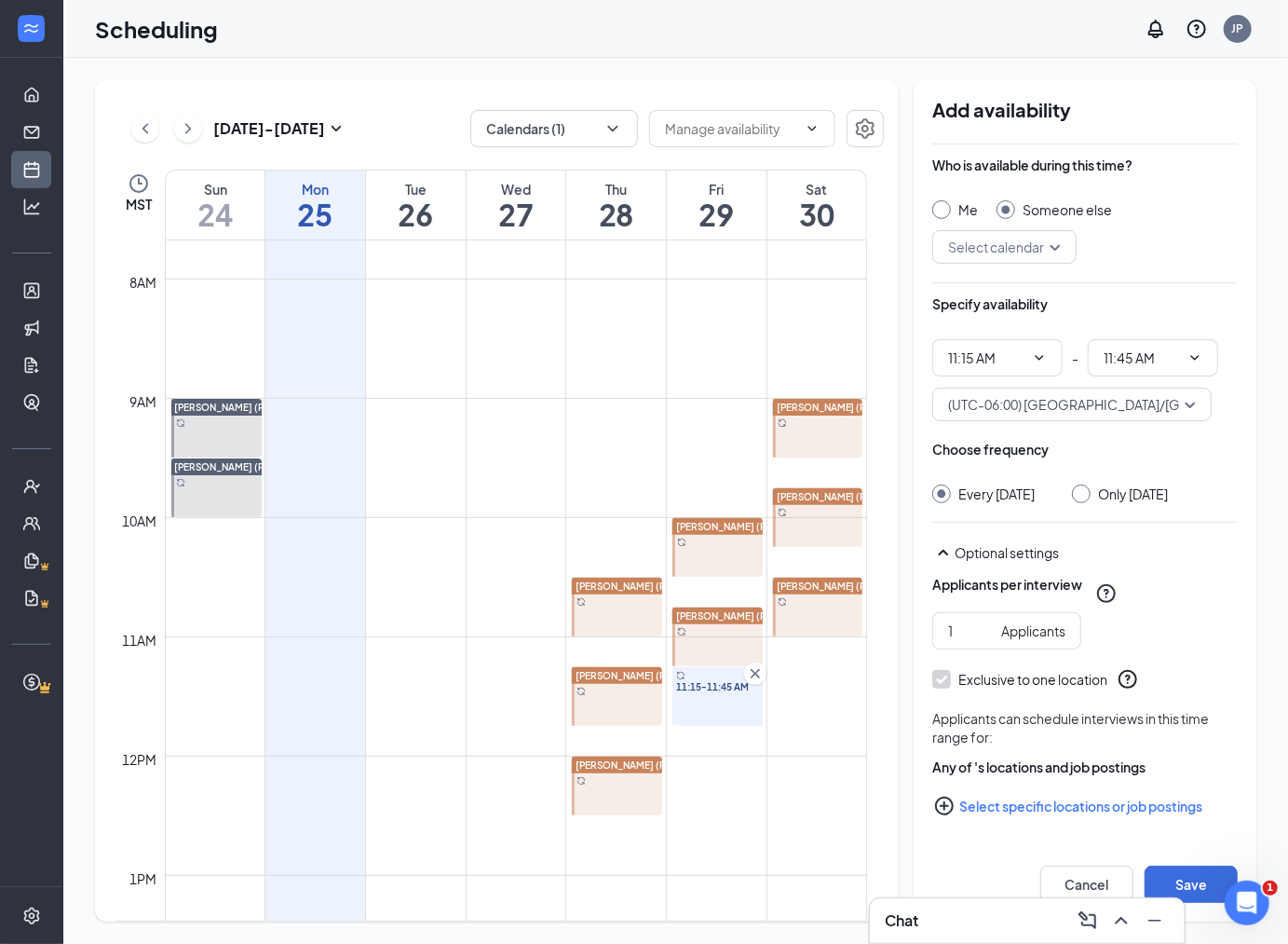
click at [1038, 241] on input "search" at bounding box center [998, 246] width 109 height 32
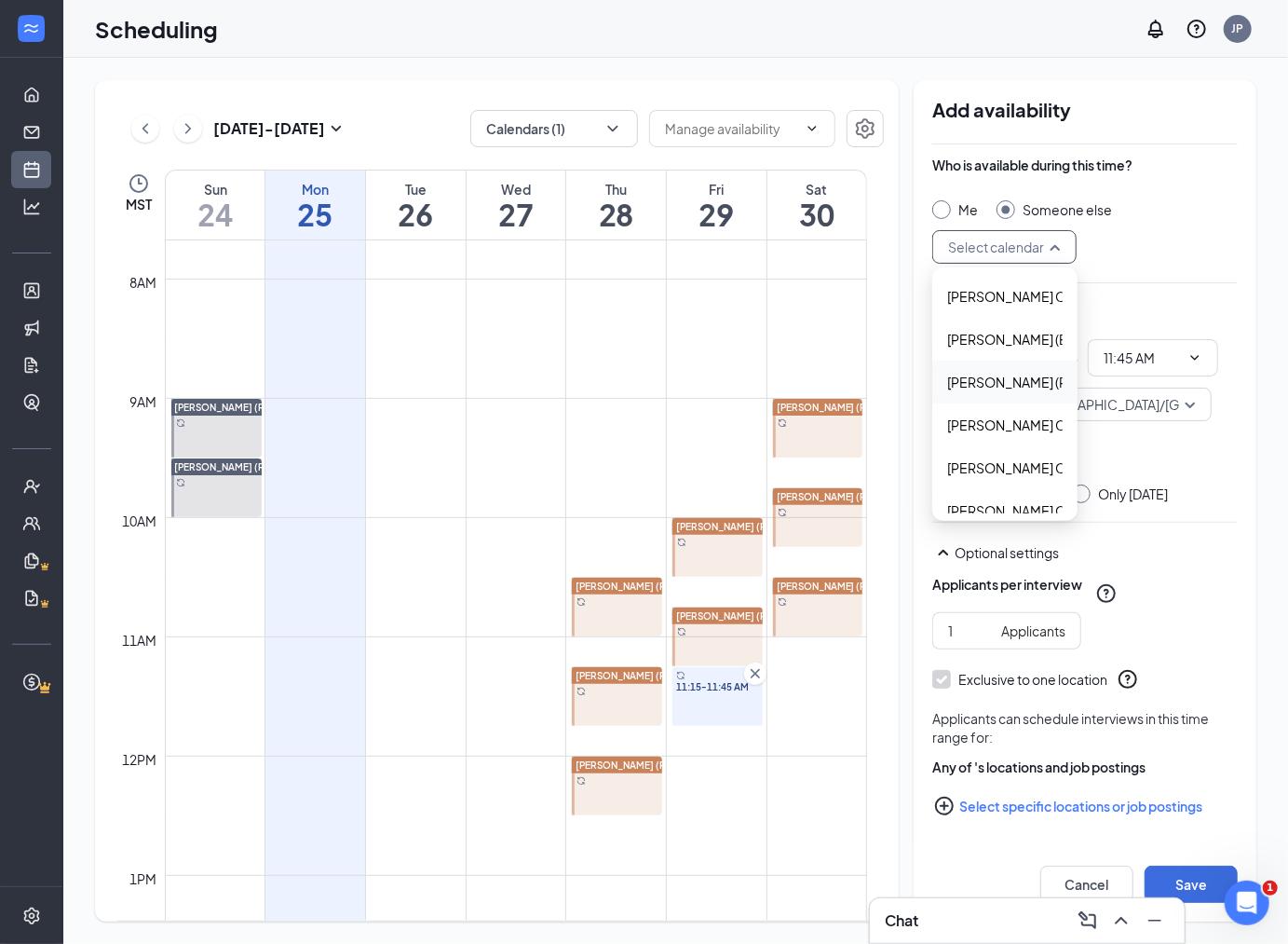
click at [1017, 384] on span "Jean Averill (RDWP)'s Calendar" at bounding box center [1059, 381] width 223 height 20
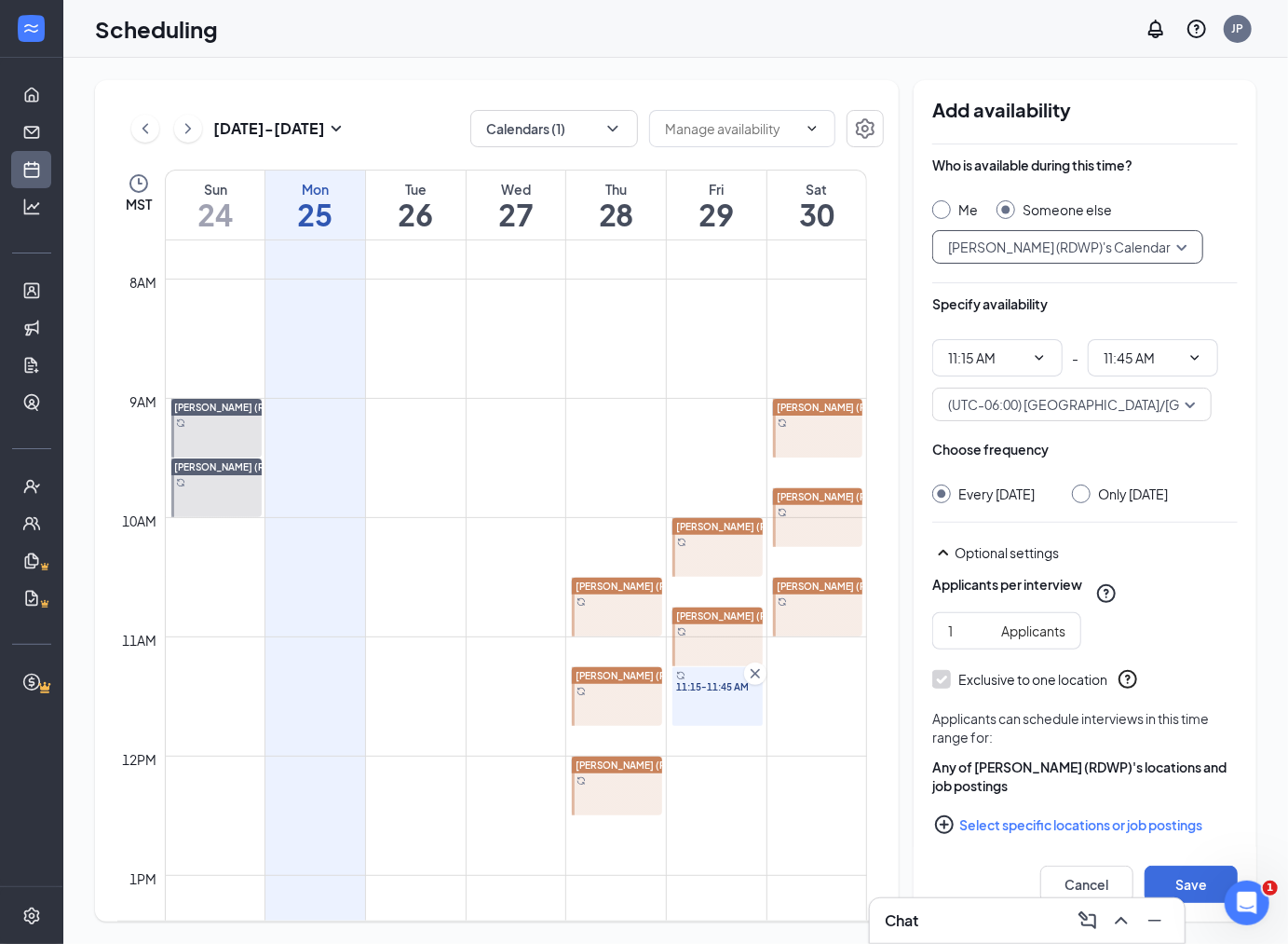
click at [1183, 283] on div "Who is available during this time? Me Someone else 9777 Jean Averill (RDWP)'s C…" at bounding box center [1084, 224] width 306 height 139
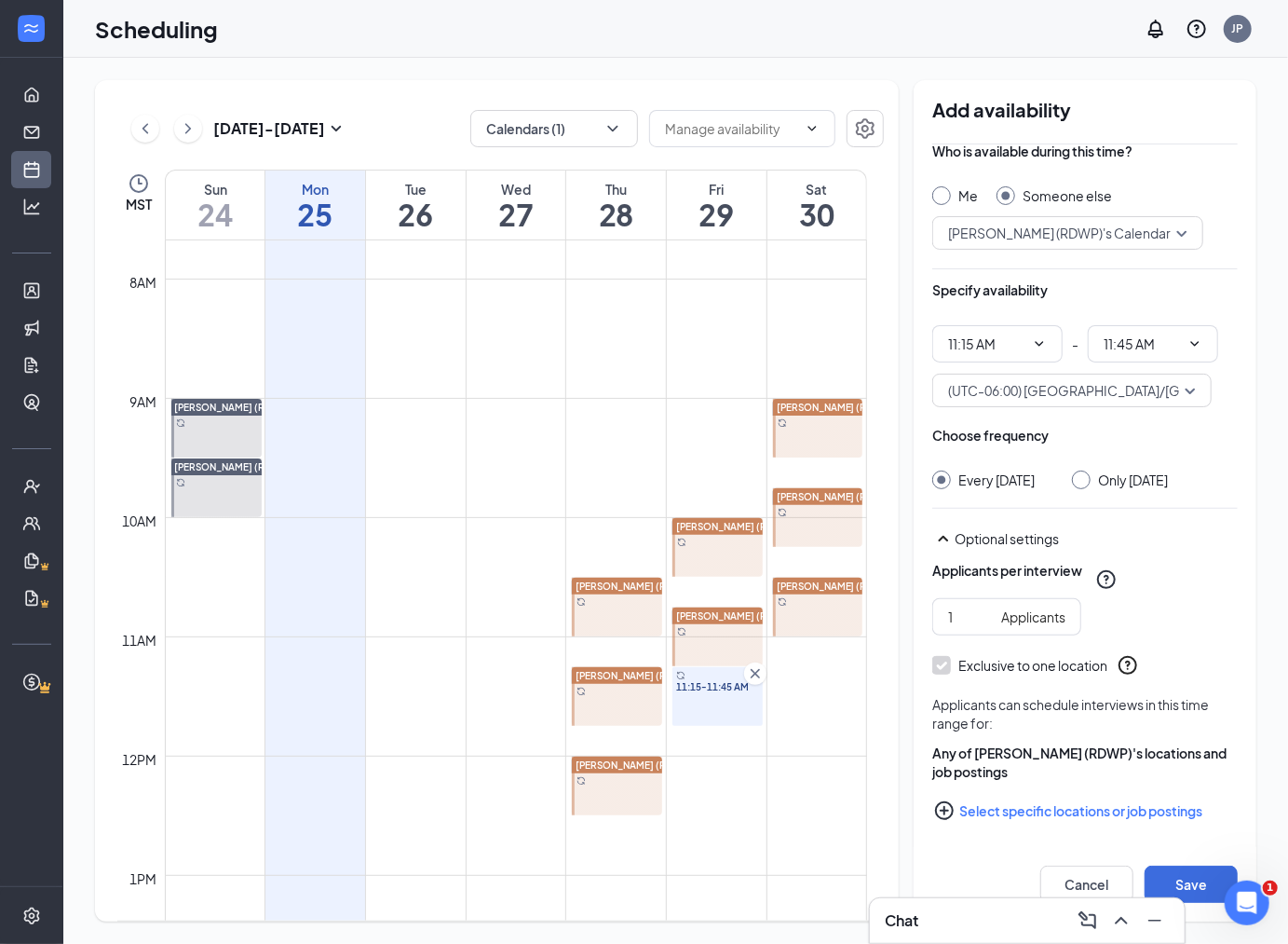
drag, startPoint x: 757, startPoint y: 676, endPoint x: 771, endPoint y: 470, distance: 206.5
click at [757, 676] on icon "Cross" at bounding box center [755, 673] width 18 height 18
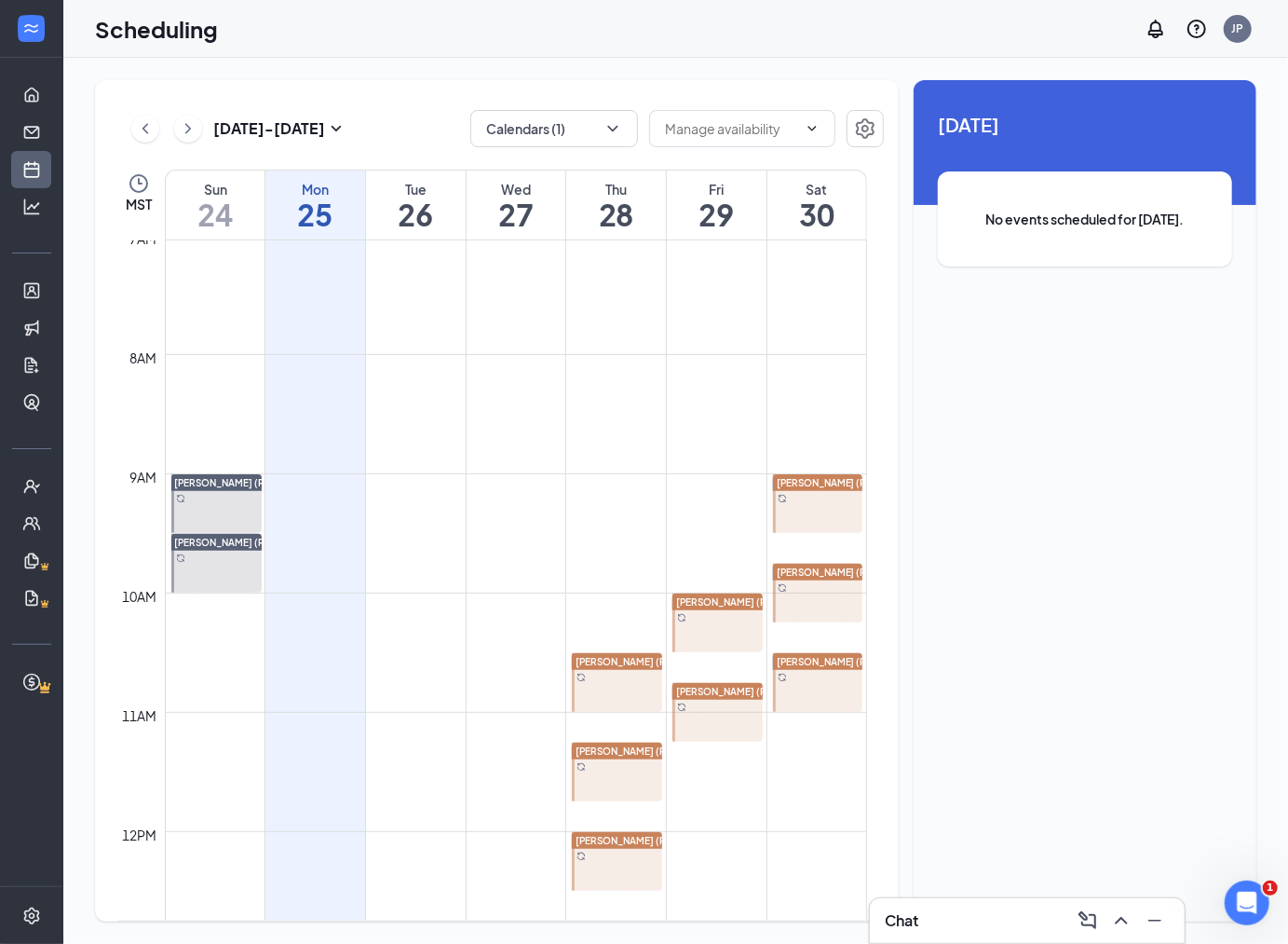
scroll to position [1020, 0]
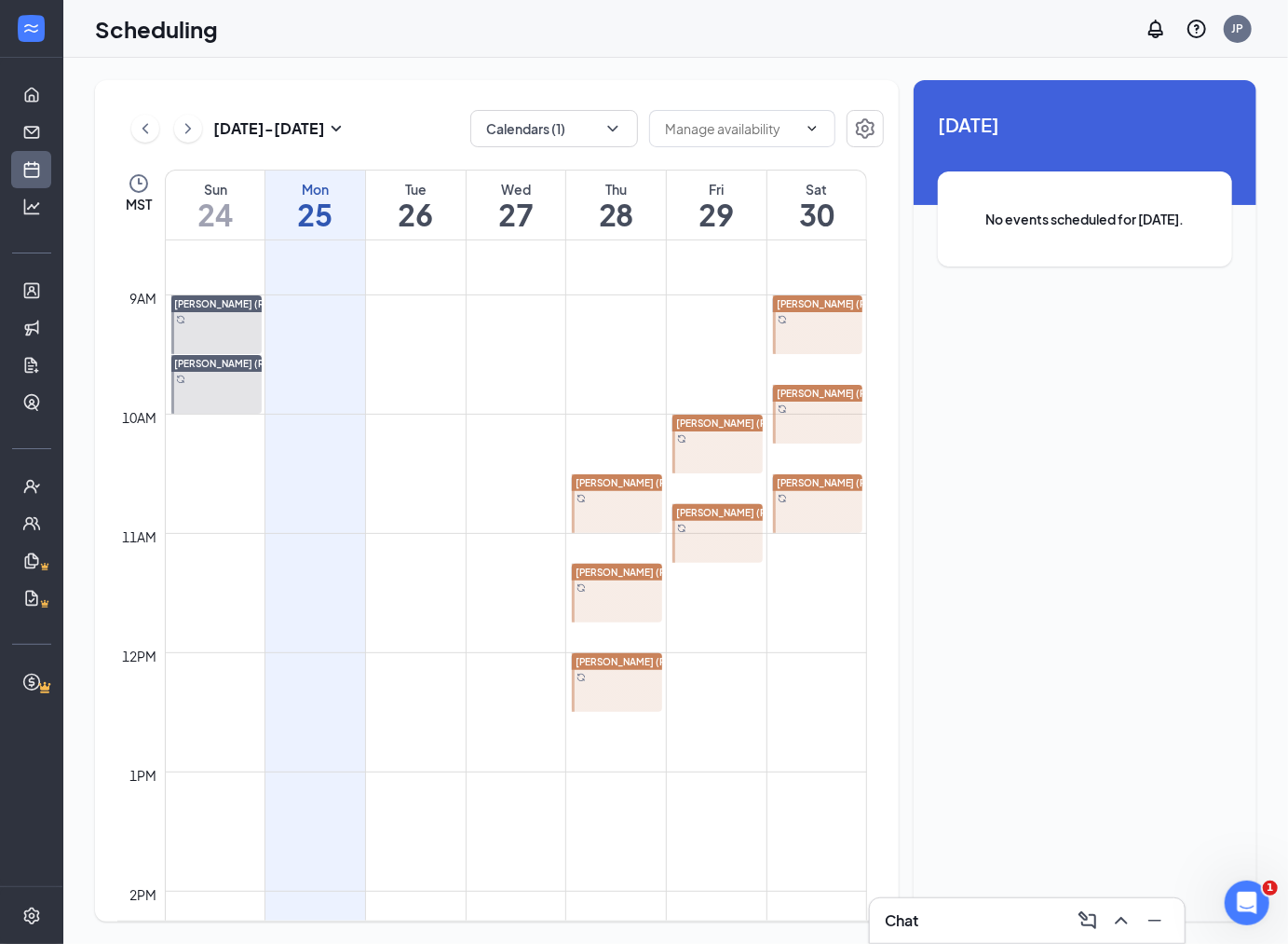
click at [639, 571] on span "[PERSON_NAME] (RDWP)" at bounding box center [632, 572] width 115 height 12
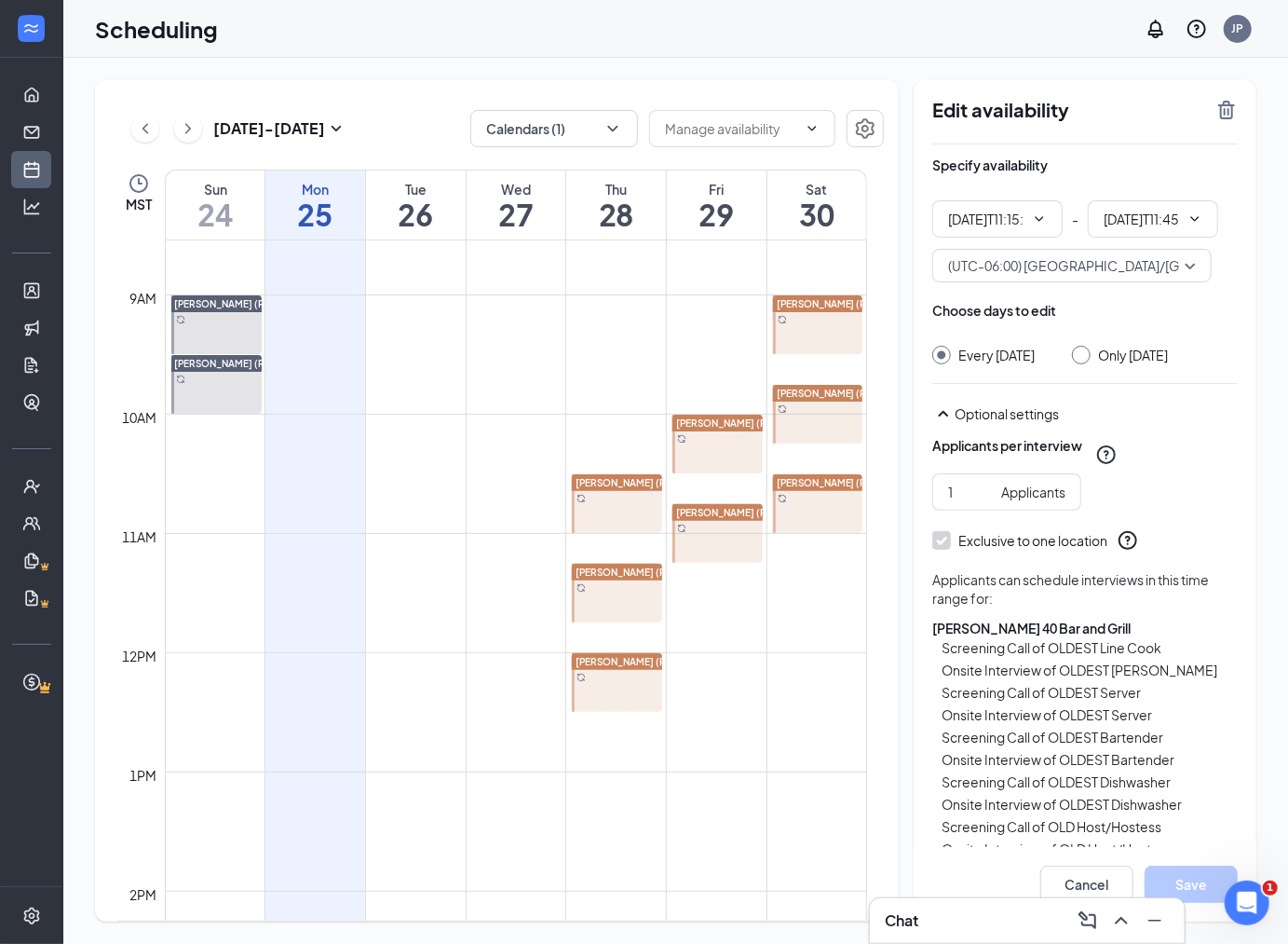
type input "11:15 AM"
type input "11:45 AM"
click at [719, 541] on div at bounding box center [717, 534] width 90 height 59
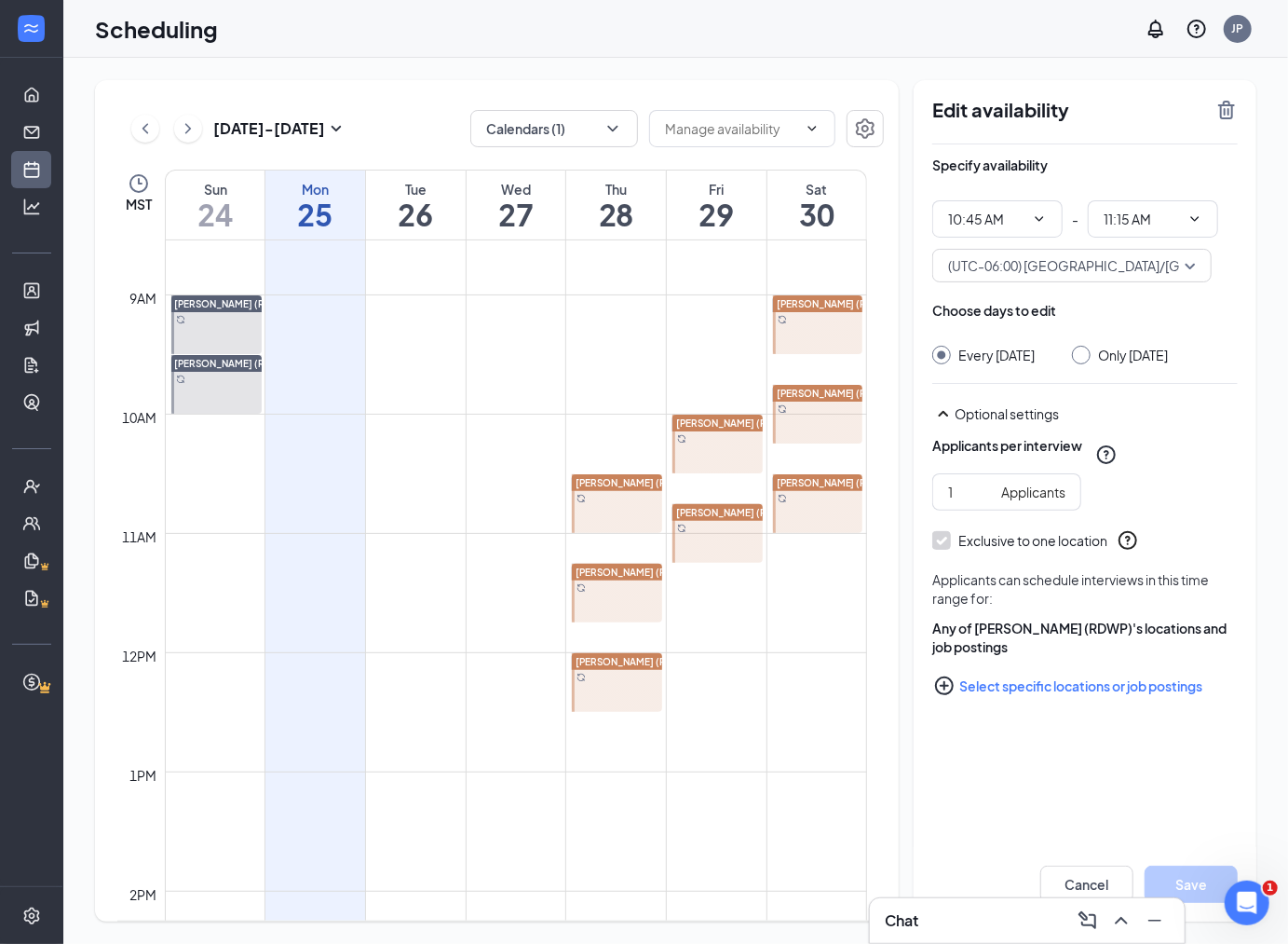
click at [811, 496] on div at bounding box center [818, 504] width 90 height 59
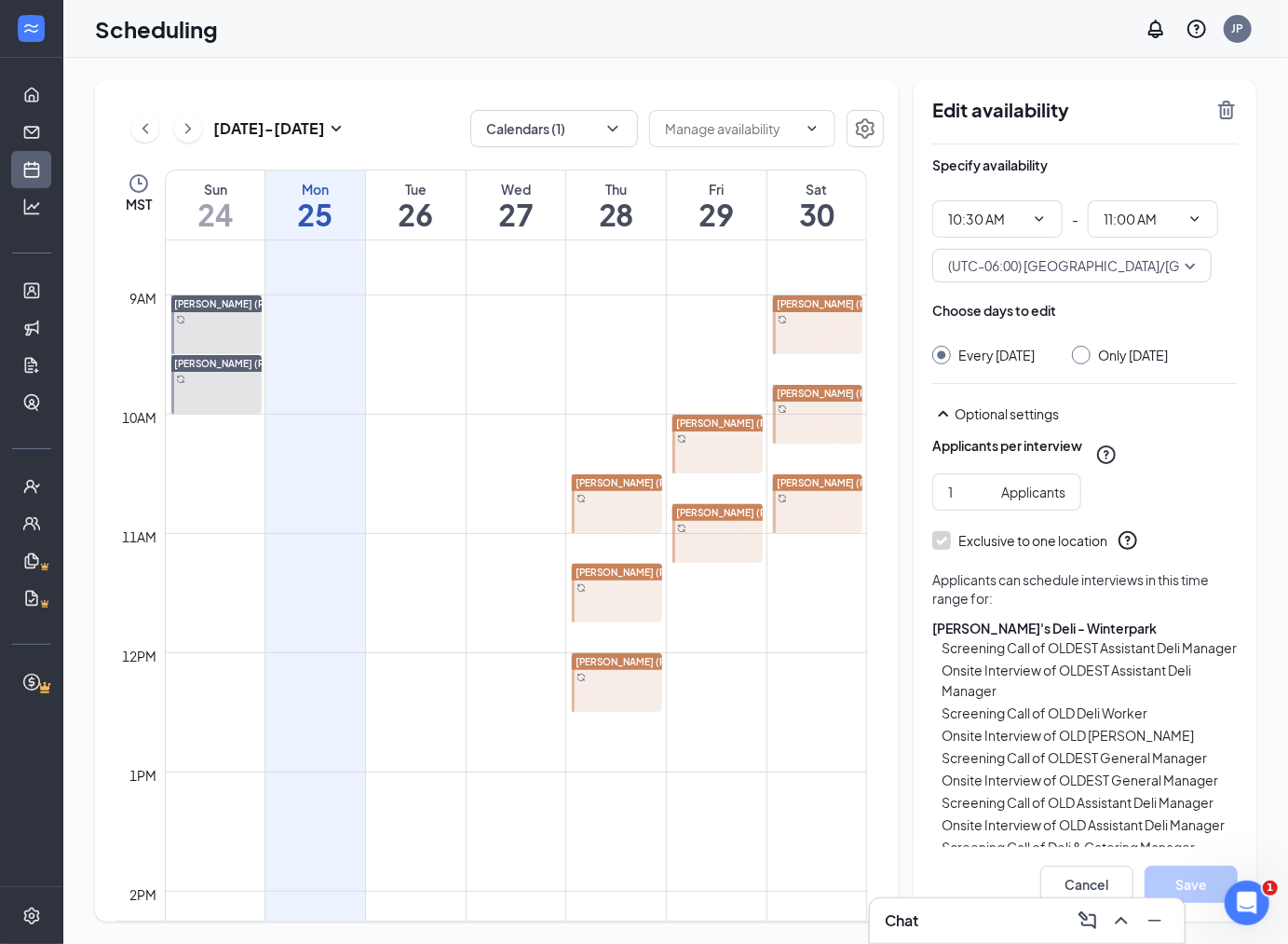
click at [824, 406] on div at bounding box center [818, 414] width 90 height 59
type input "09:45 AM"
type input "10:15 AM"
click at [822, 317] on div at bounding box center [818, 324] width 90 height 59
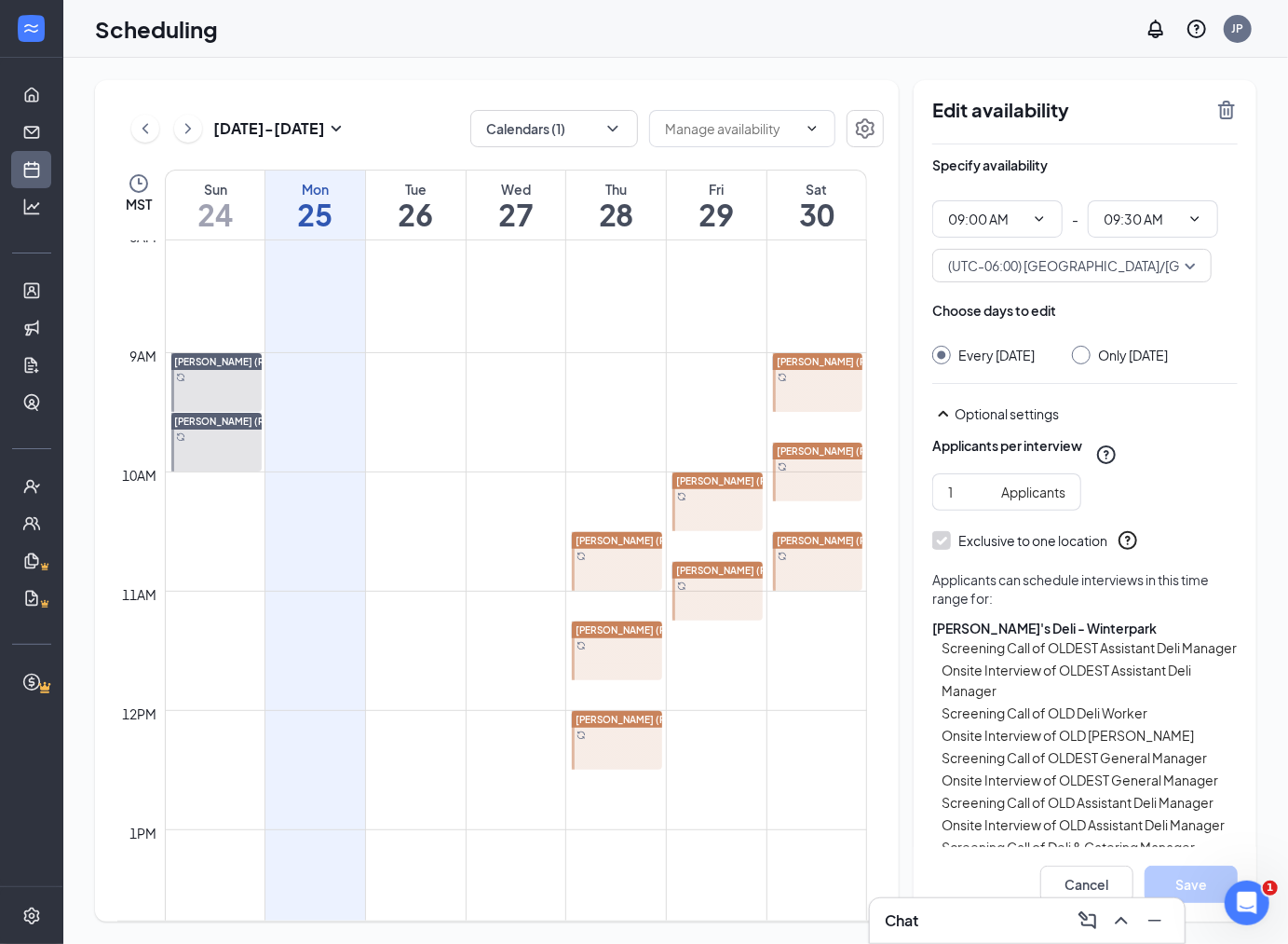
scroll to position [916, 0]
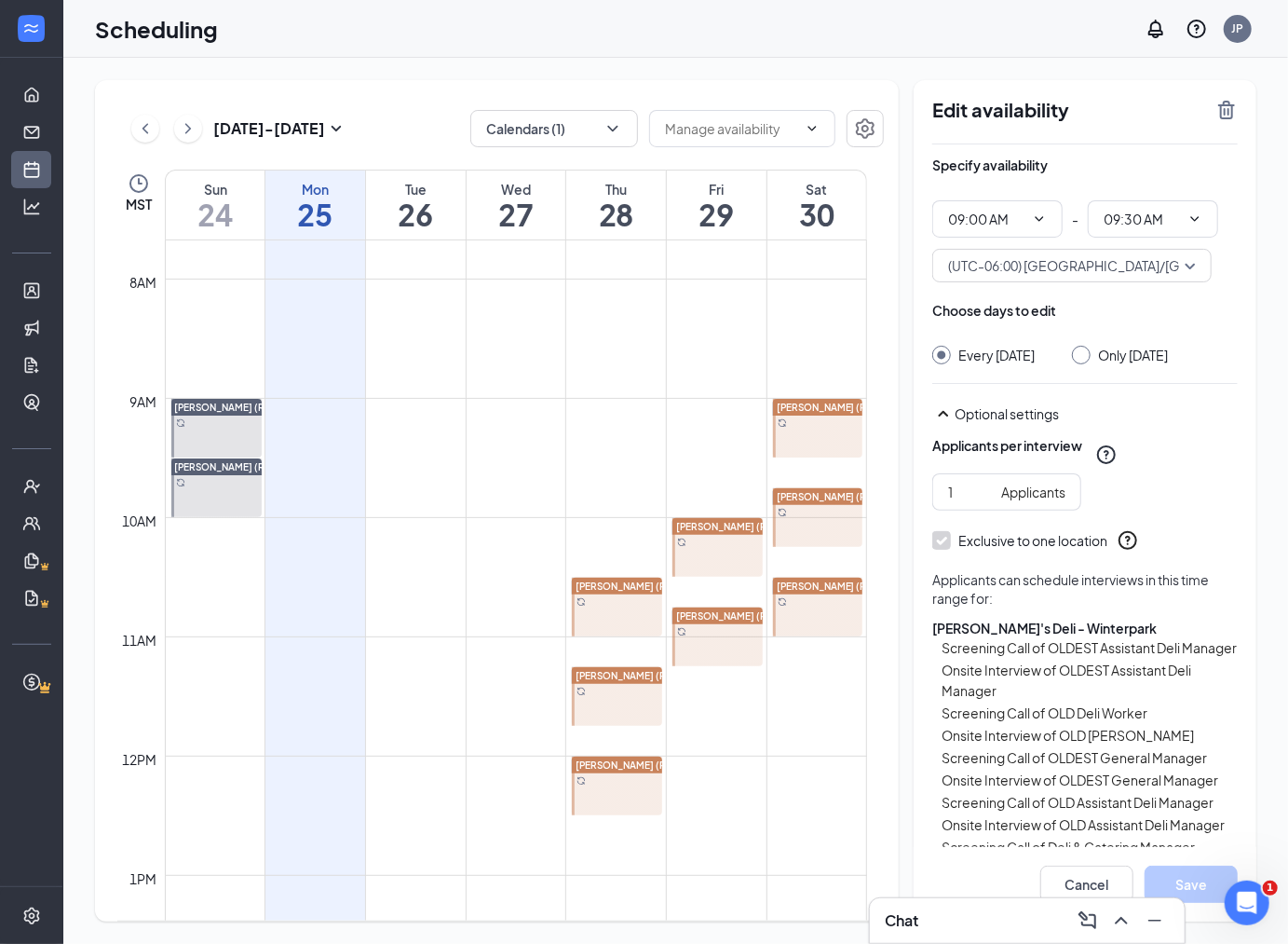
click at [809, 414] on div "[PERSON_NAME] (RDWP)" at bounding box center [818, 407] width 90 height 16
click at [824, 502] on span "[PERSON_NAME] (RDWP)" at bounding box center [834, 496] width 115 height 13
click at [791, 607] on div at bounding box center [818, 606] width 90 height 59
click at [729, 551] on div at bounding box center [717, 547] width 90 height 59
click at [692, 625] on div at bounding box center [717, 636] width 90 height 59
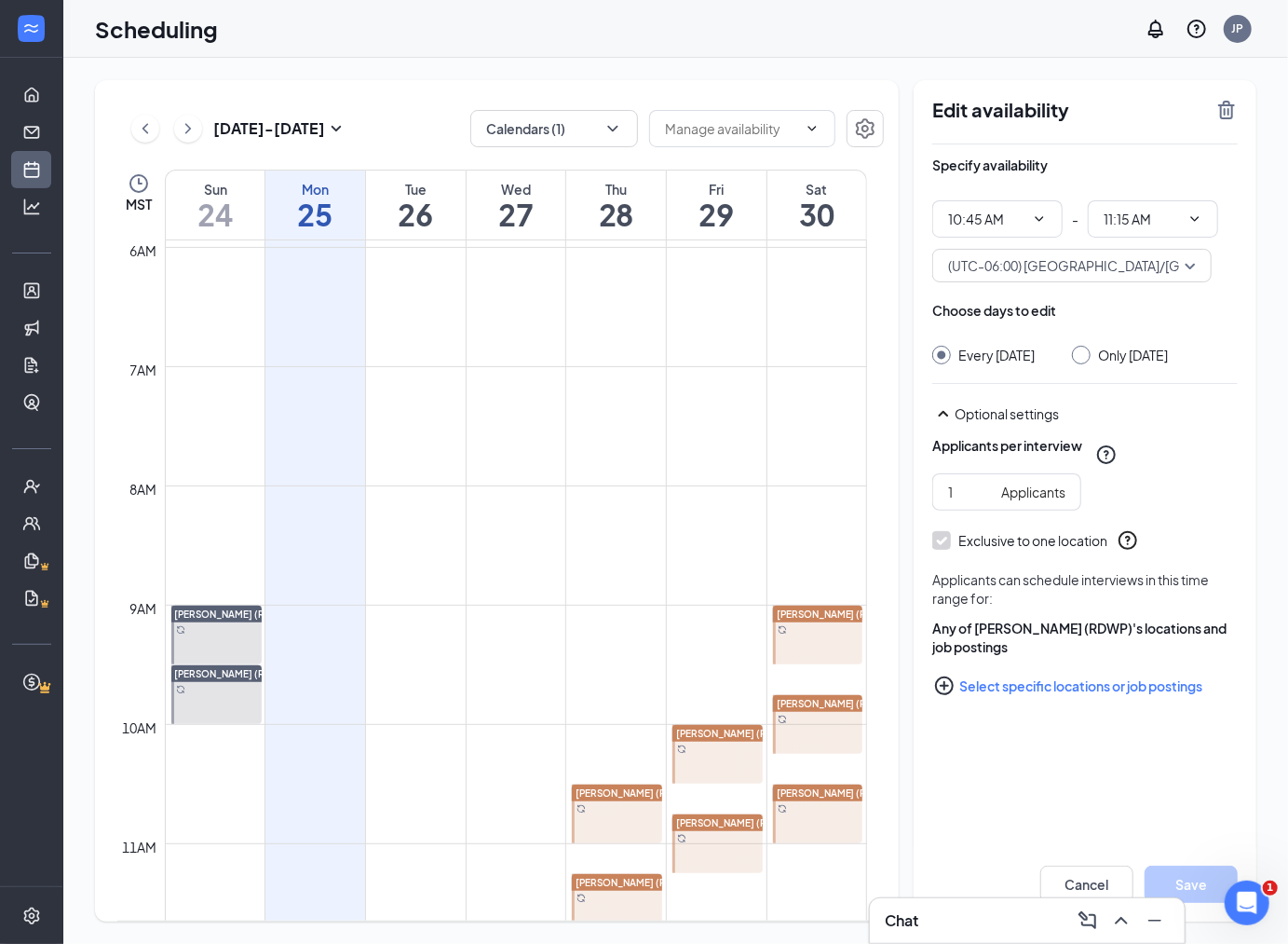
scroll to position [916, 0]
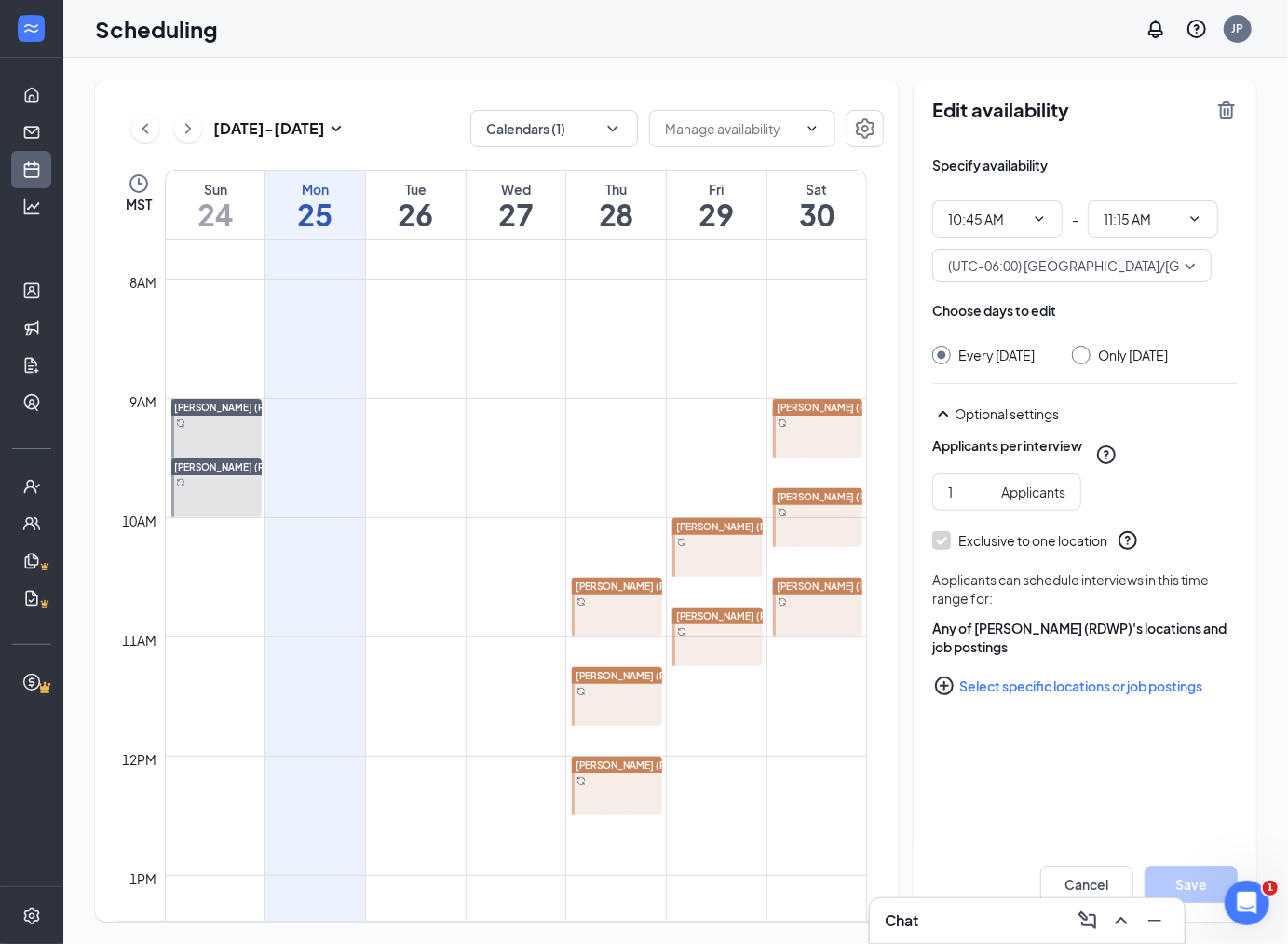
click at [613, 590] on span "[PERSON_NAME] (RDWP)" at bounding box center [632, 586] width 115 height 12
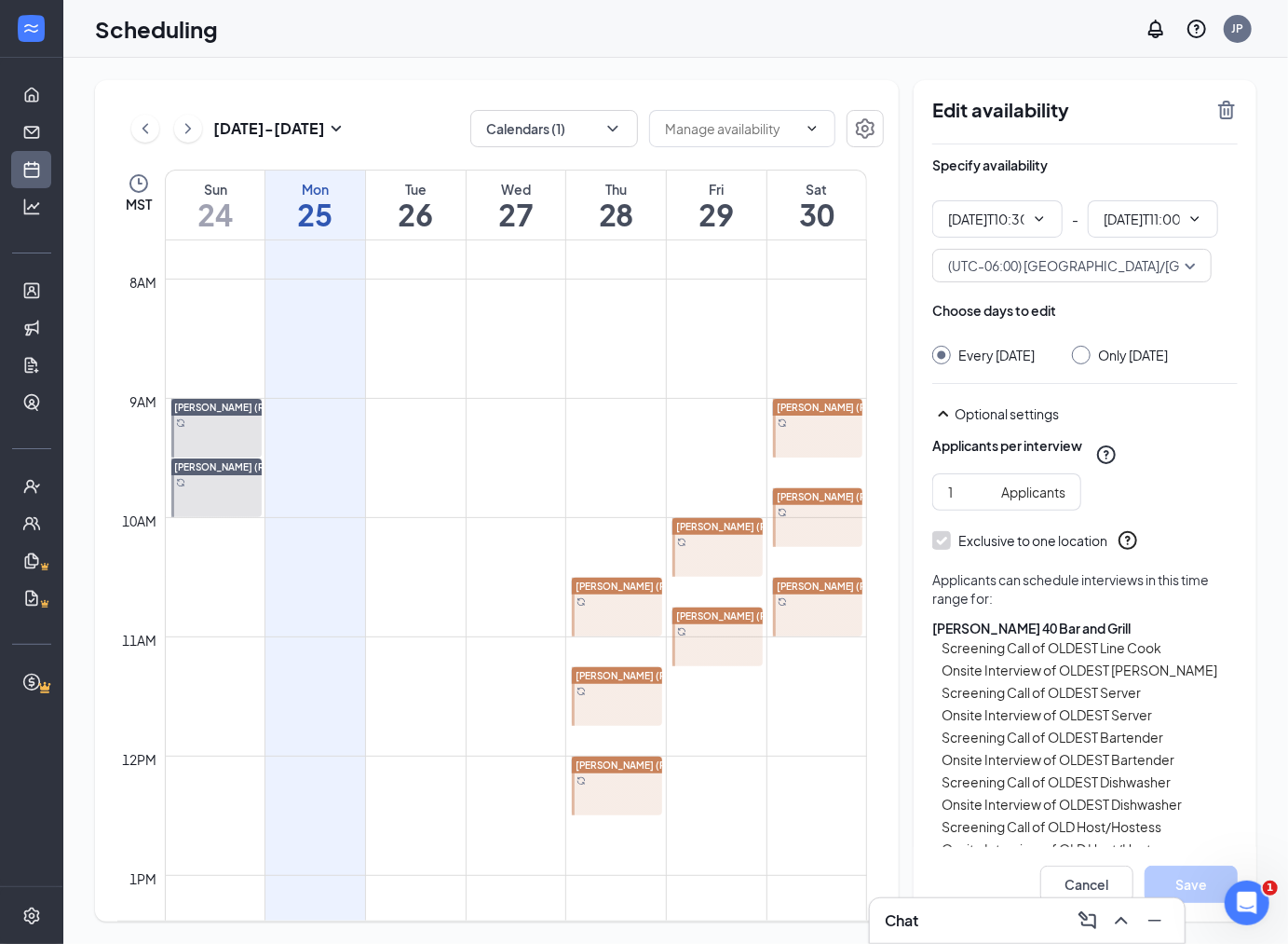
type input "10:30 AM"
type input "11:00 AM"
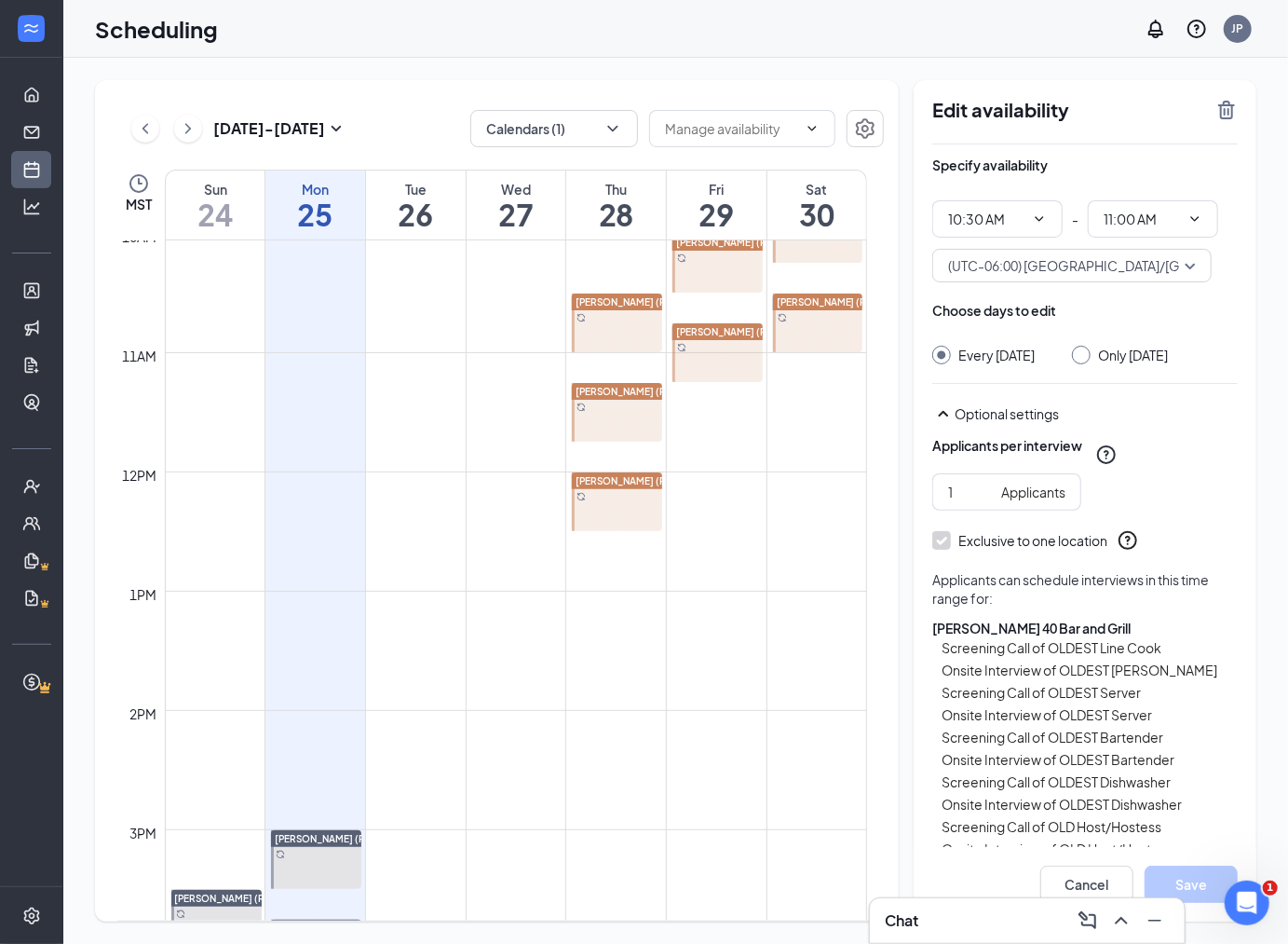
scroll to position [1123, 0]
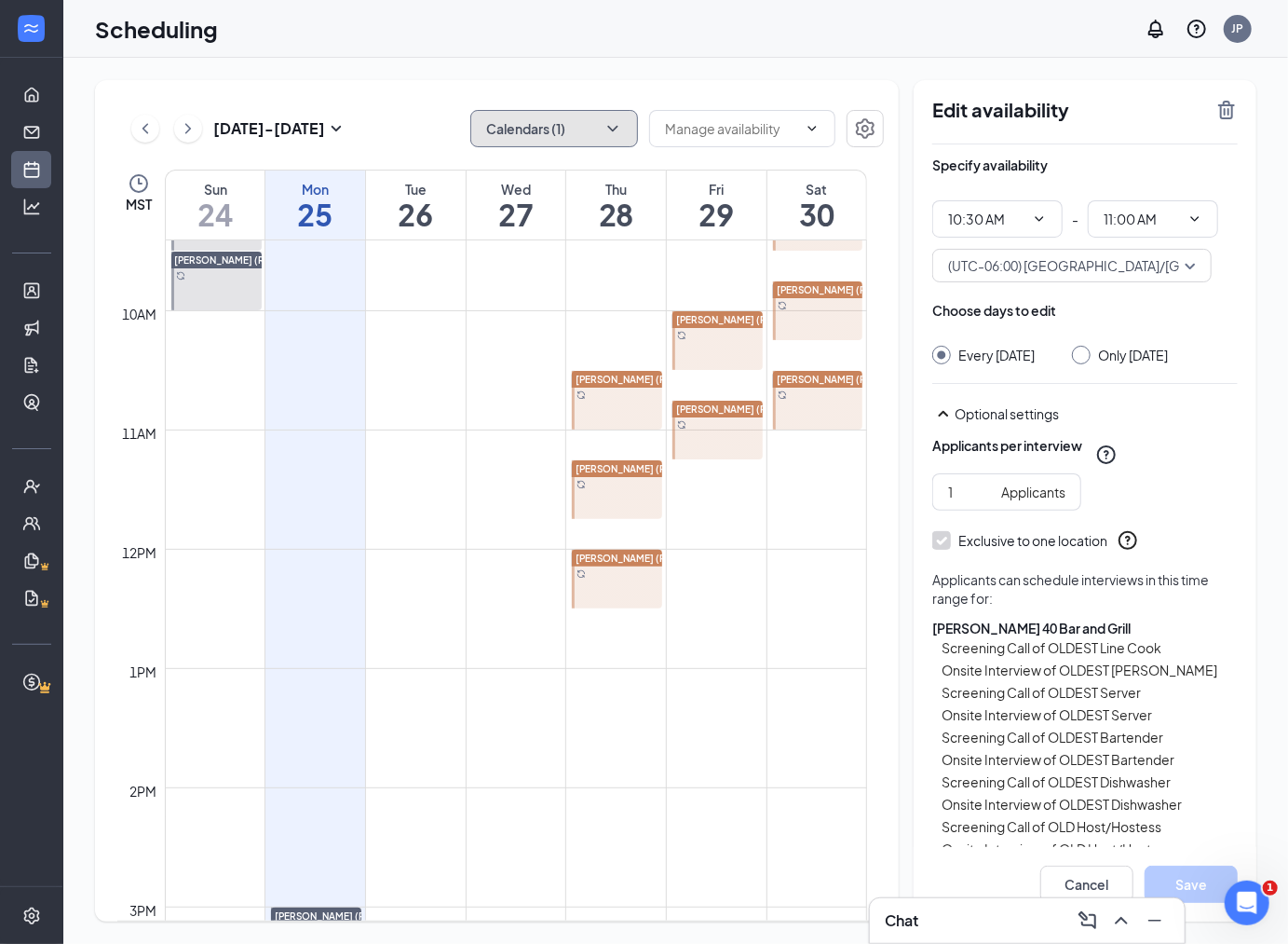
click at [625, 129] on button "Calendars (1)" at bounding box center [554, 128] width 168 height 37
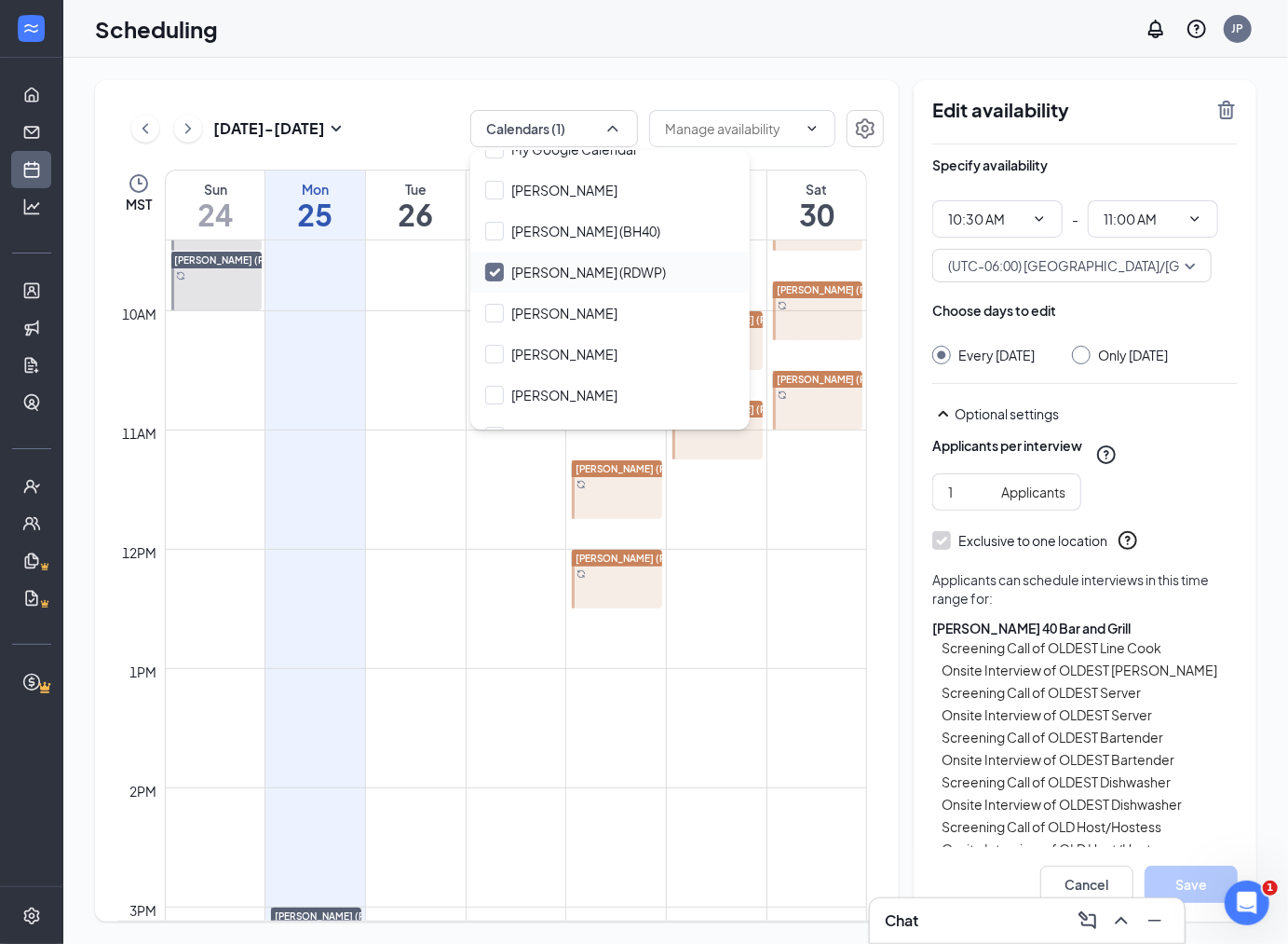
click at [480, 262] on div "[PERSON_NAME] (RDWP)" at bounding box center [610, 272] width 279 height 41
checkbox input "true"
checkbox input "false"
click at [490, 233] on input "Jean Averill (BH40)" at bounding box center [572, 231] width 176 height 18
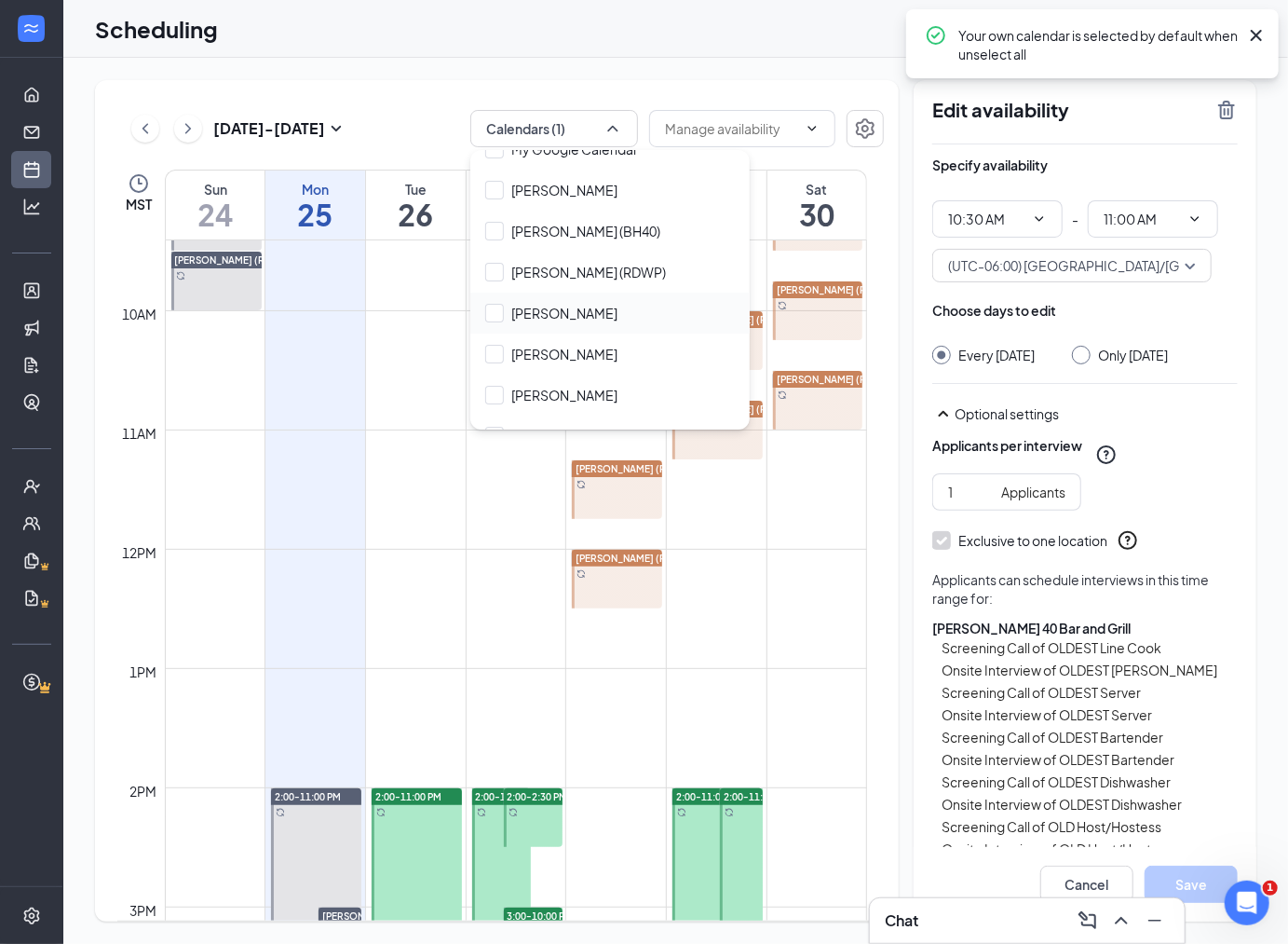
checkbox input "true"
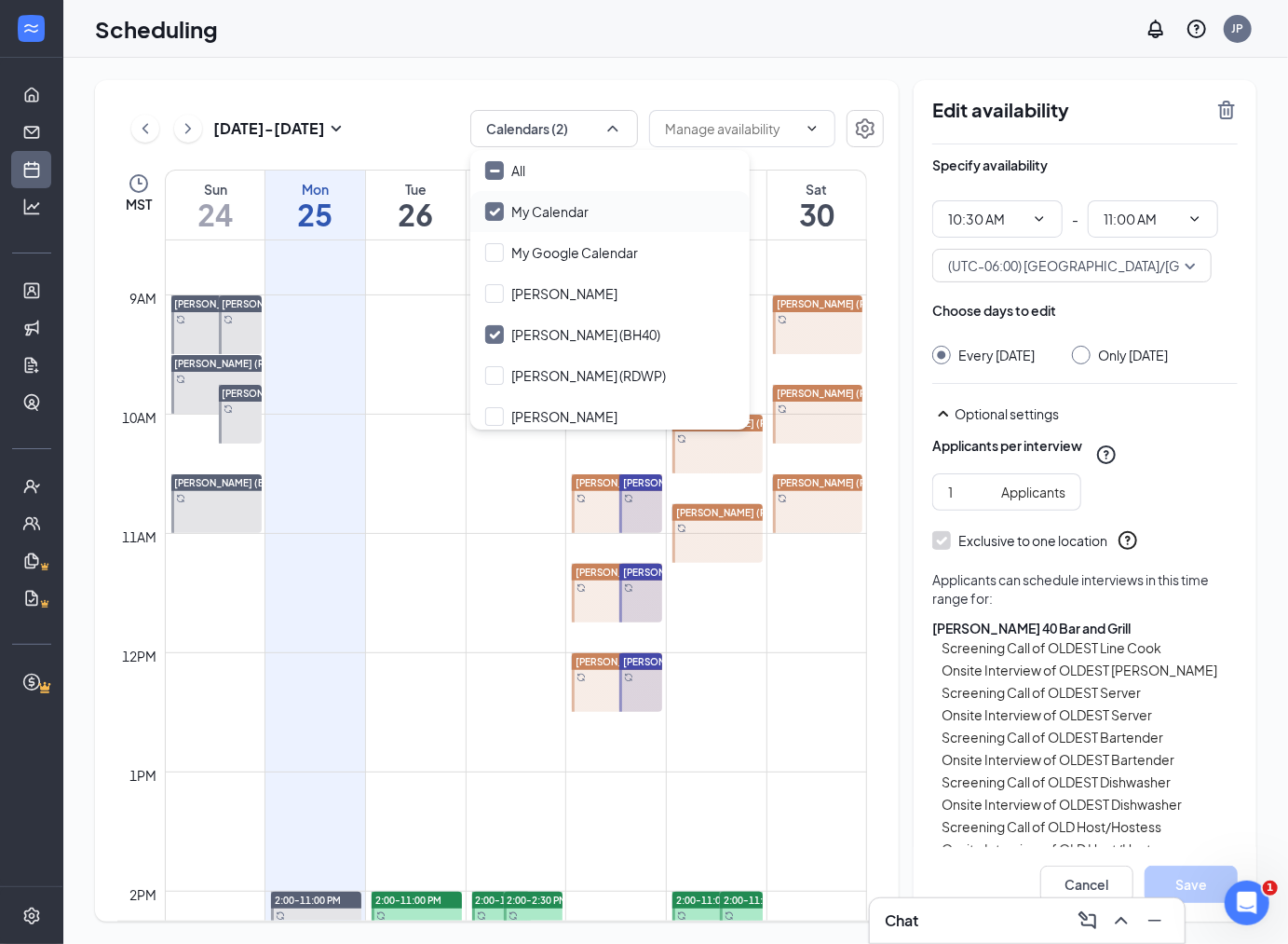
click at [501, 209] on input "My Calendar" at bounding box center [536, 211] width 104 height 18
checkbox input "false"
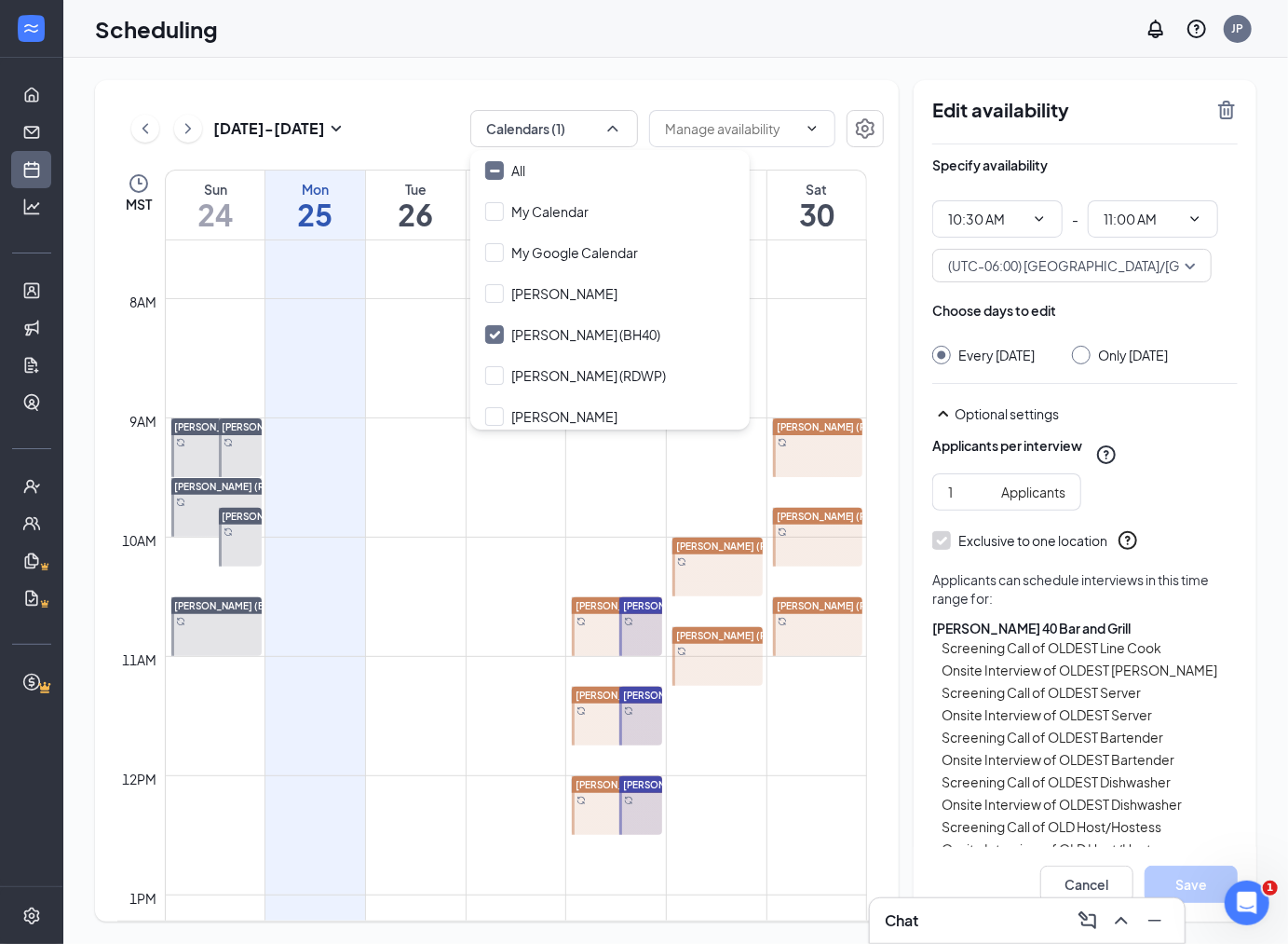
scroll to position [916, 0]
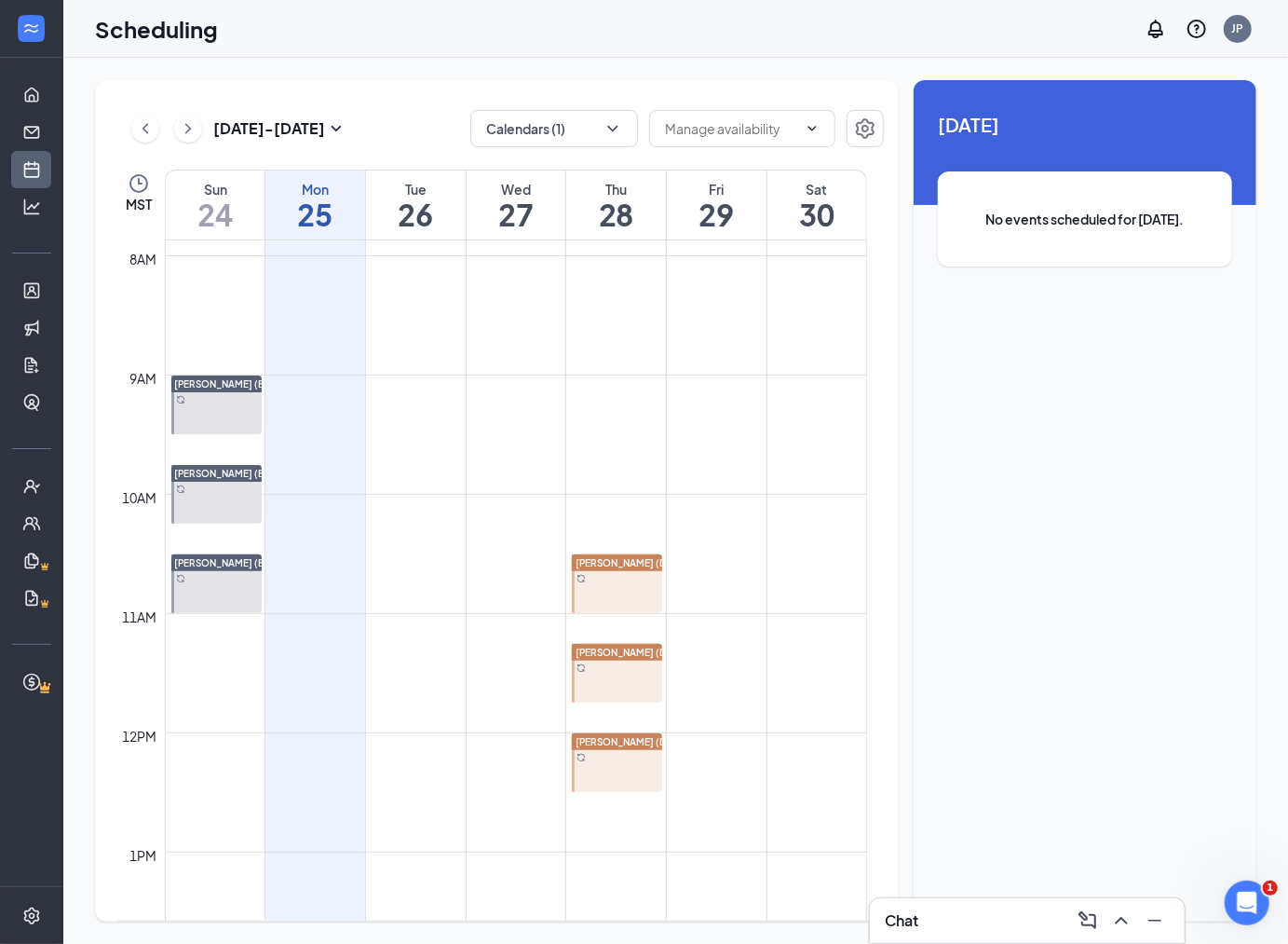
scroll to position [629, 0]
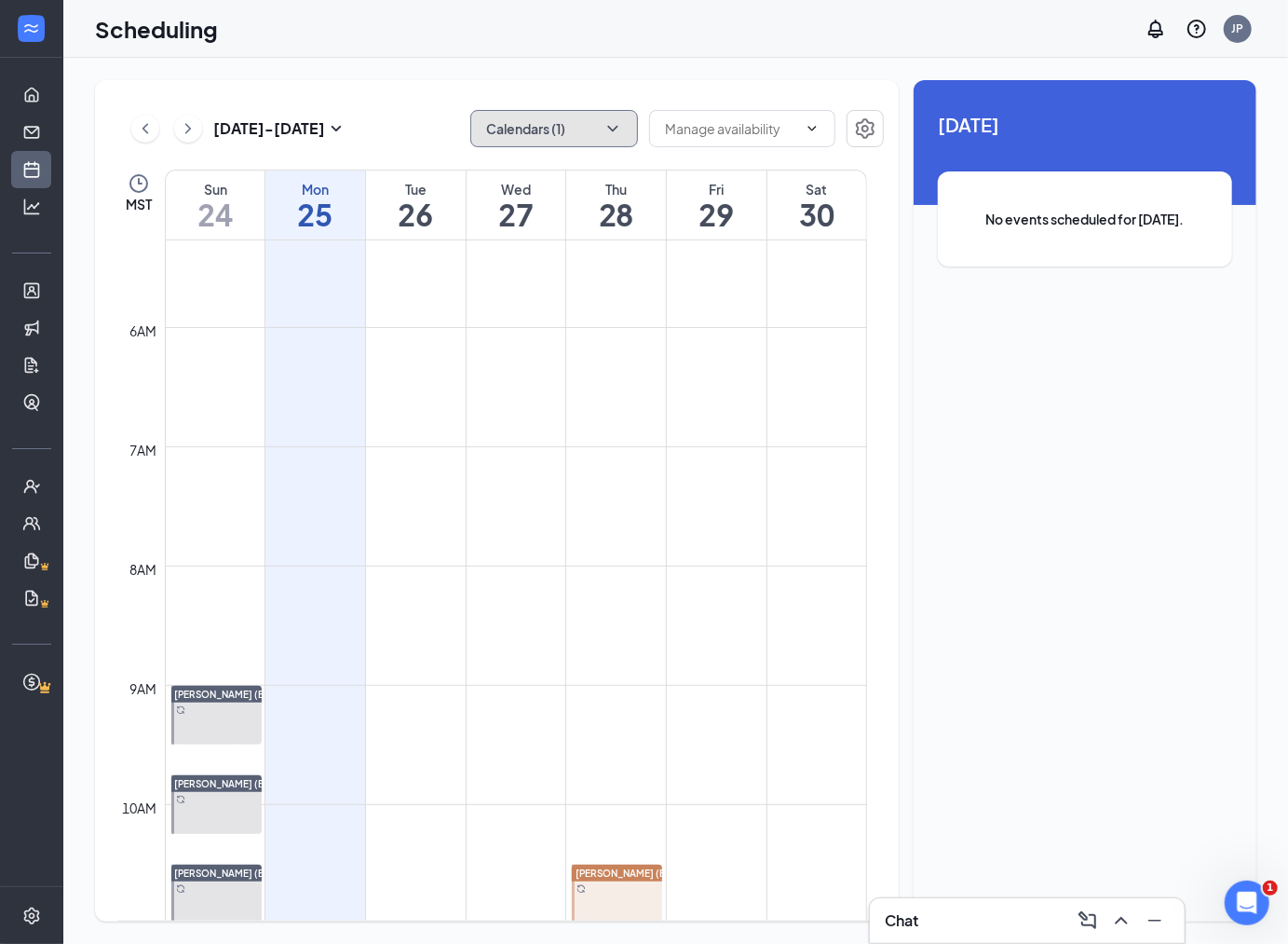
click at [592, 133] on button "Calendars (1)" at bounding box center [554, 128] width 168 height 37
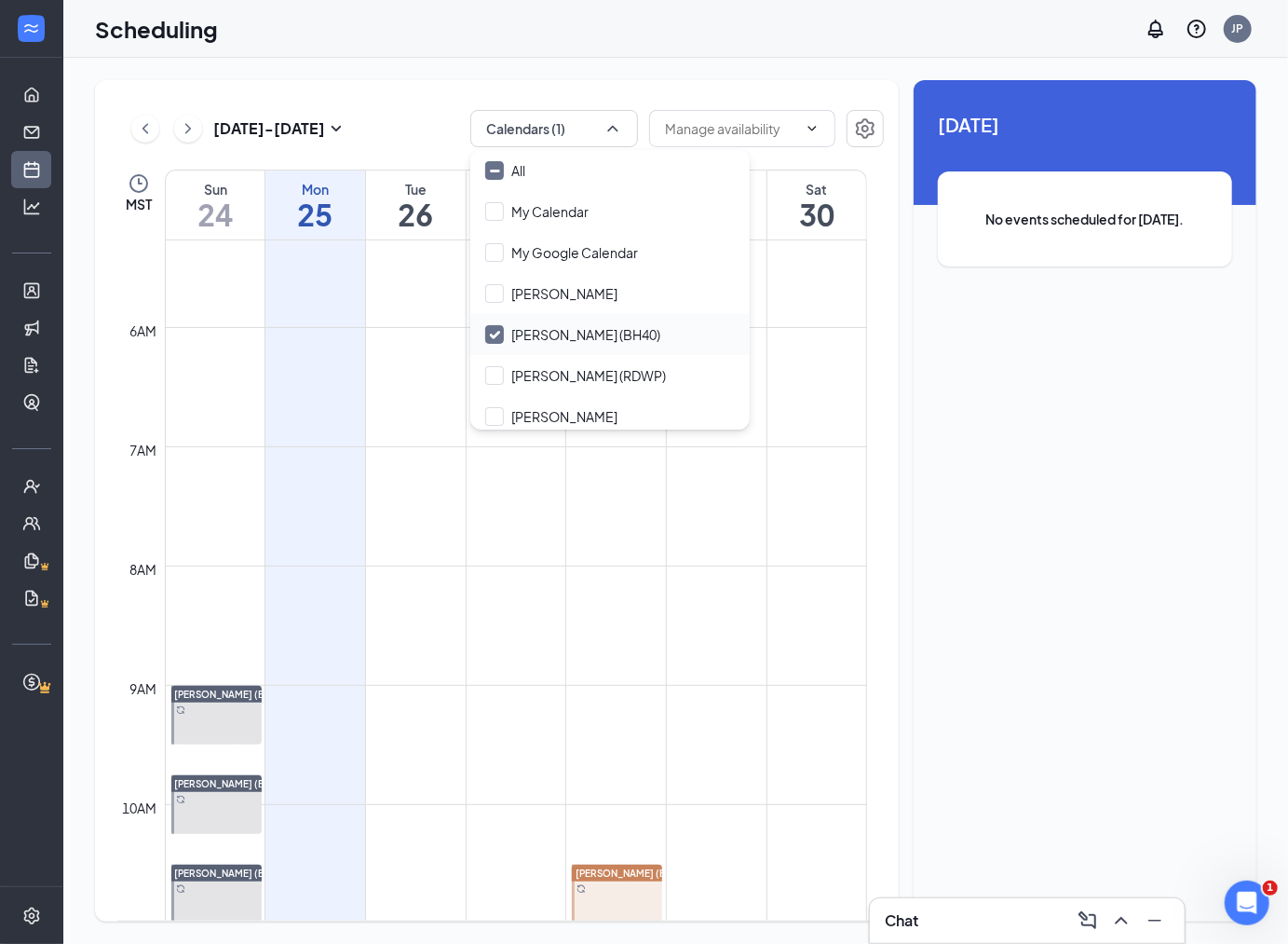
click at [499, 333] on input "Jean Averill (BH40)" at bounding box center [572, 334] width 176 height 18
checkbox input "true"
checkbox input "false"
click at [495, 375] on input "[PERSON_NAME] (RDWP)" at bounding box center [575, 374] width 180 height 18
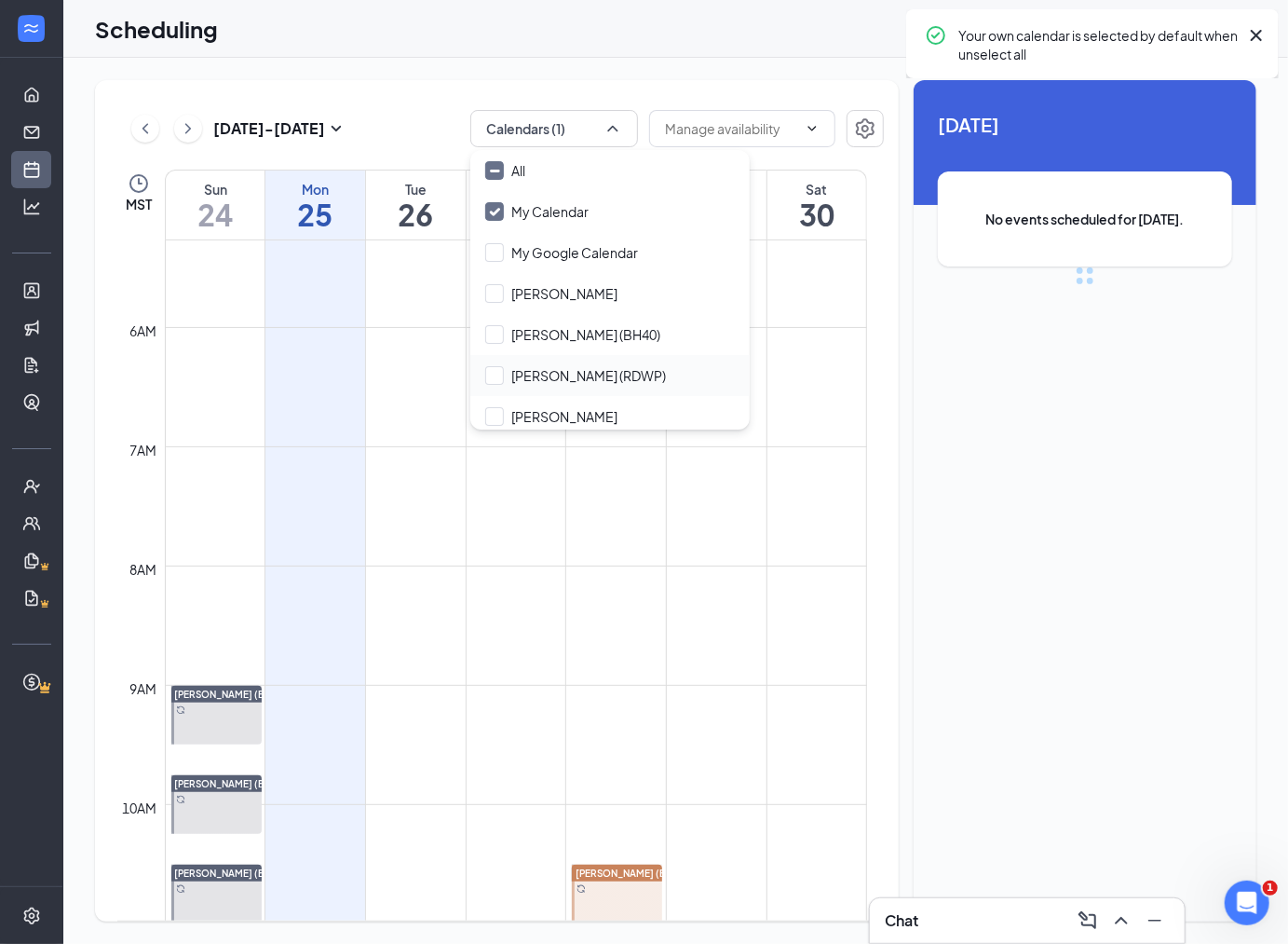
checkbox input "true"
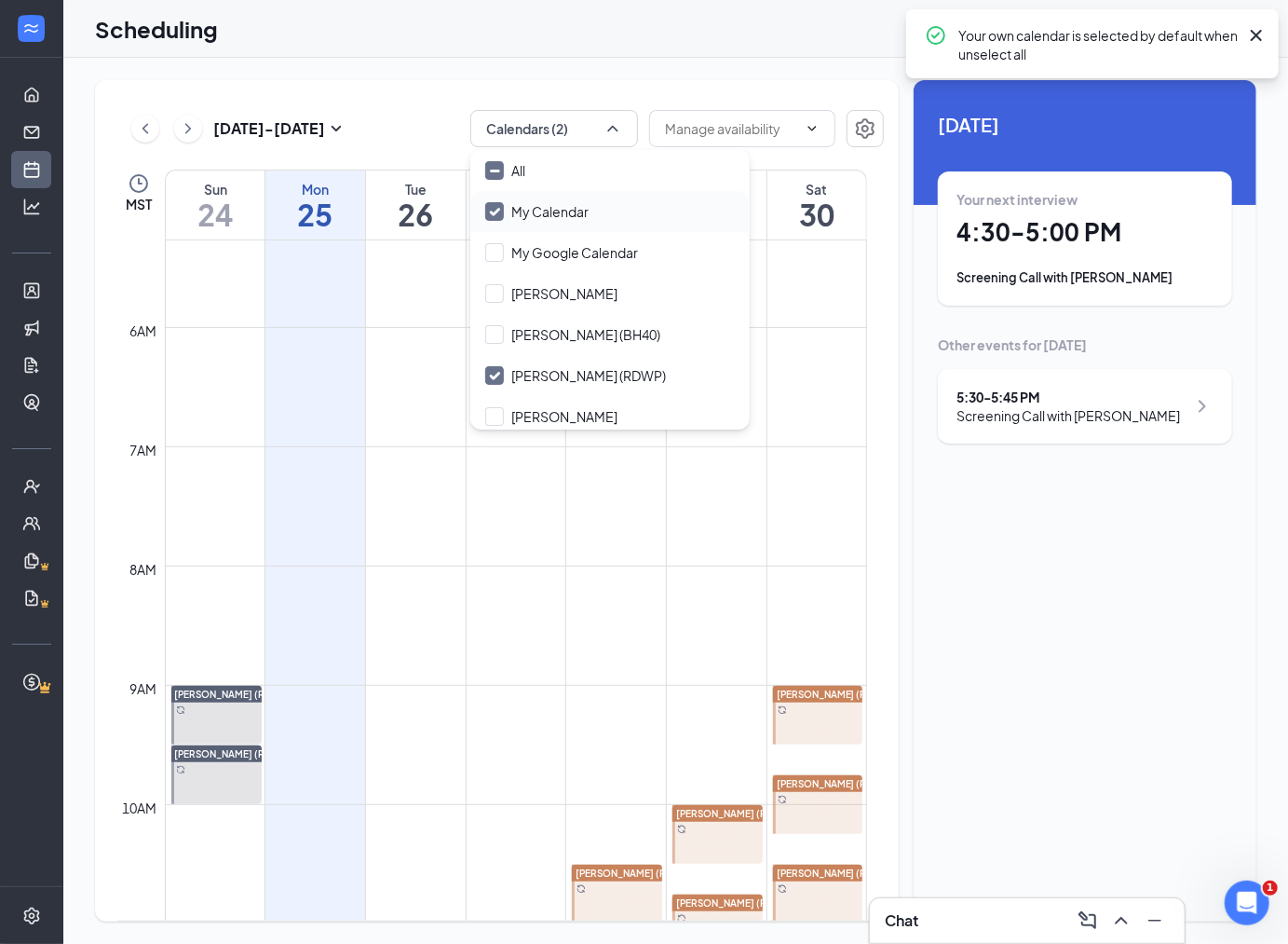
click at [495, 207] on input "My Calendar" at bounding box center [536, 211] width 104 height 18
checkbox input "false"
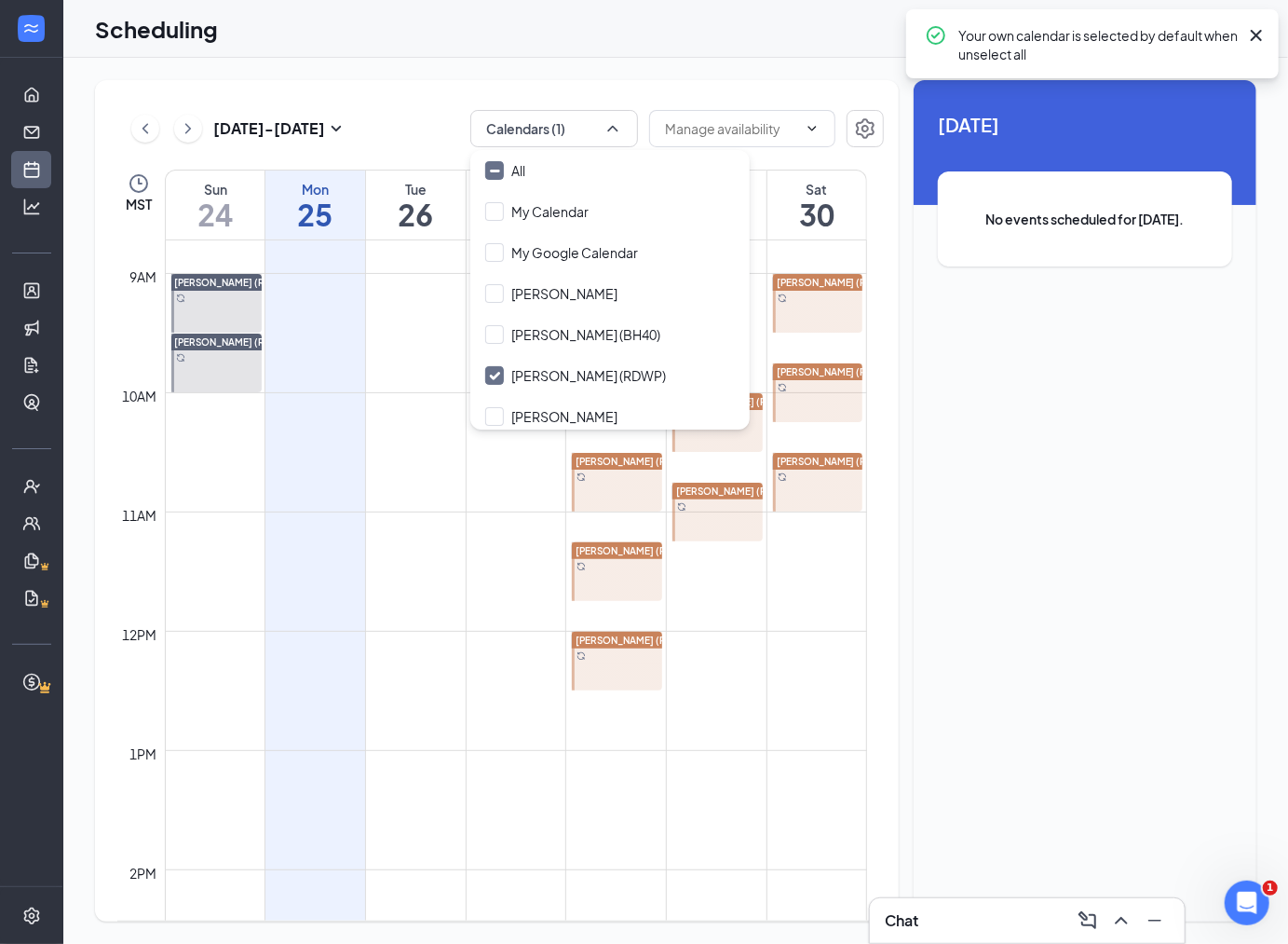
scroll to position [1044, 0]
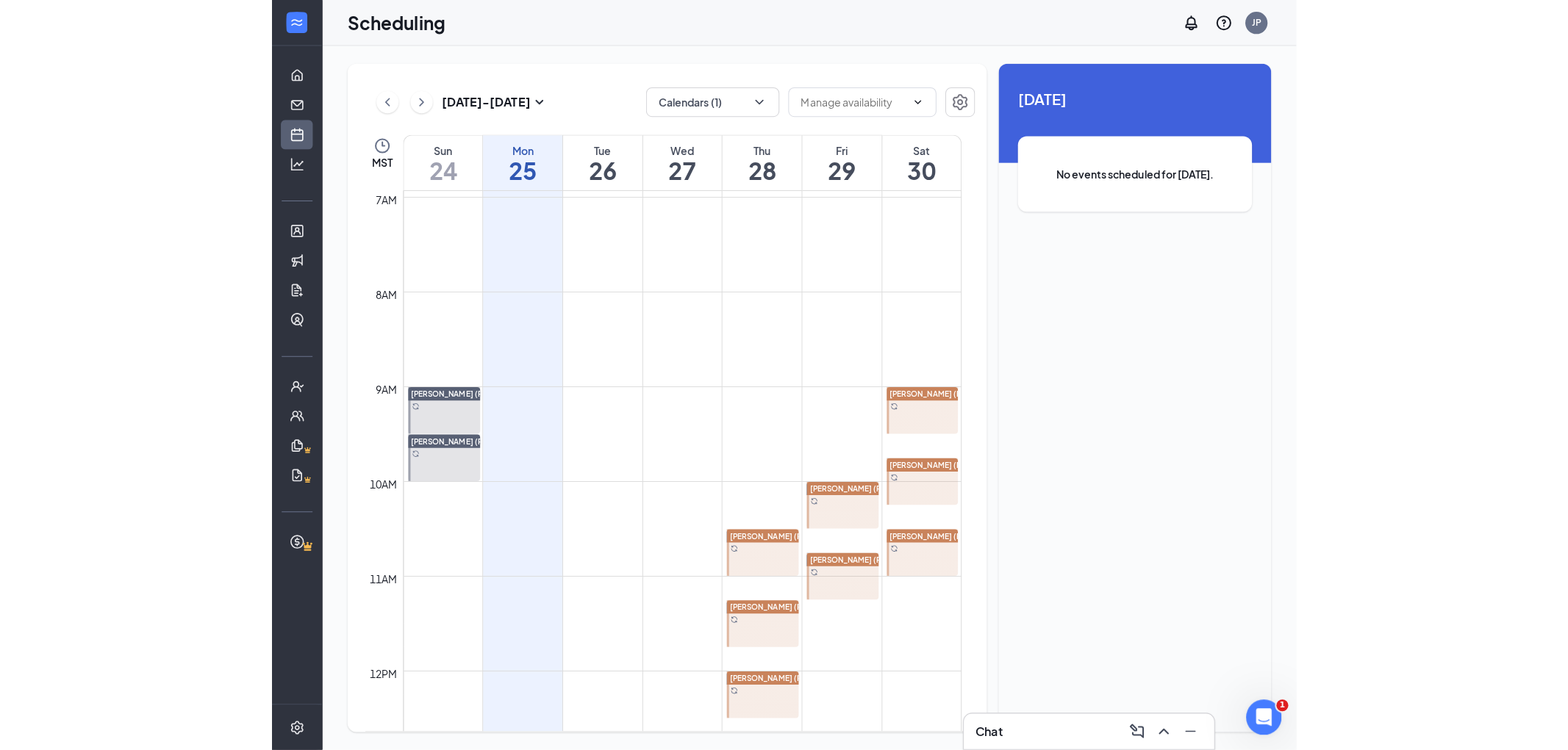
scroll to position [641, 0]
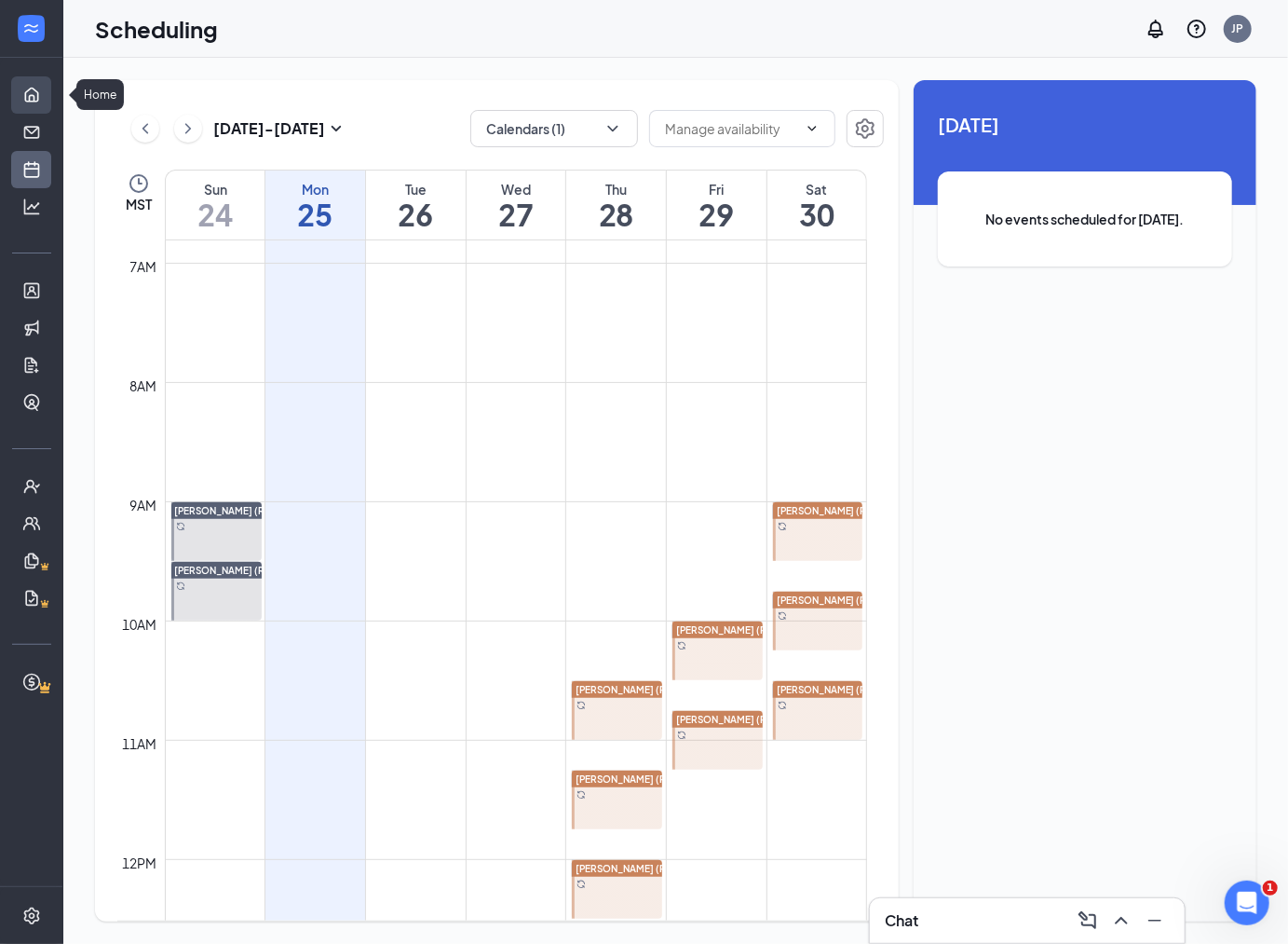
click at [48, 93] on link "Home" at bounding box center [57, 95] width 18 height 37
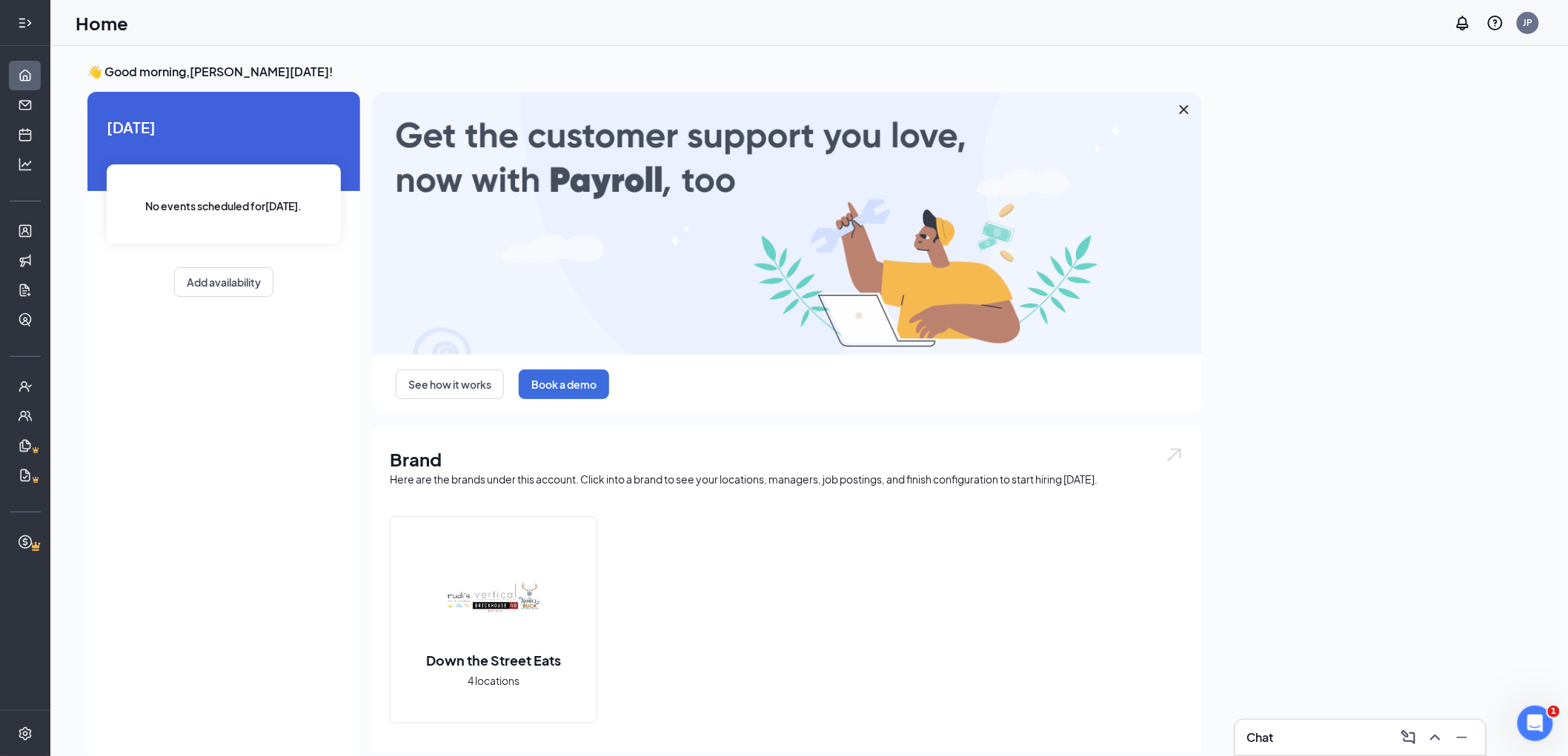
click at [24, 17] on icon "Expand" at bounding box center [25, 22] width 15 height 15
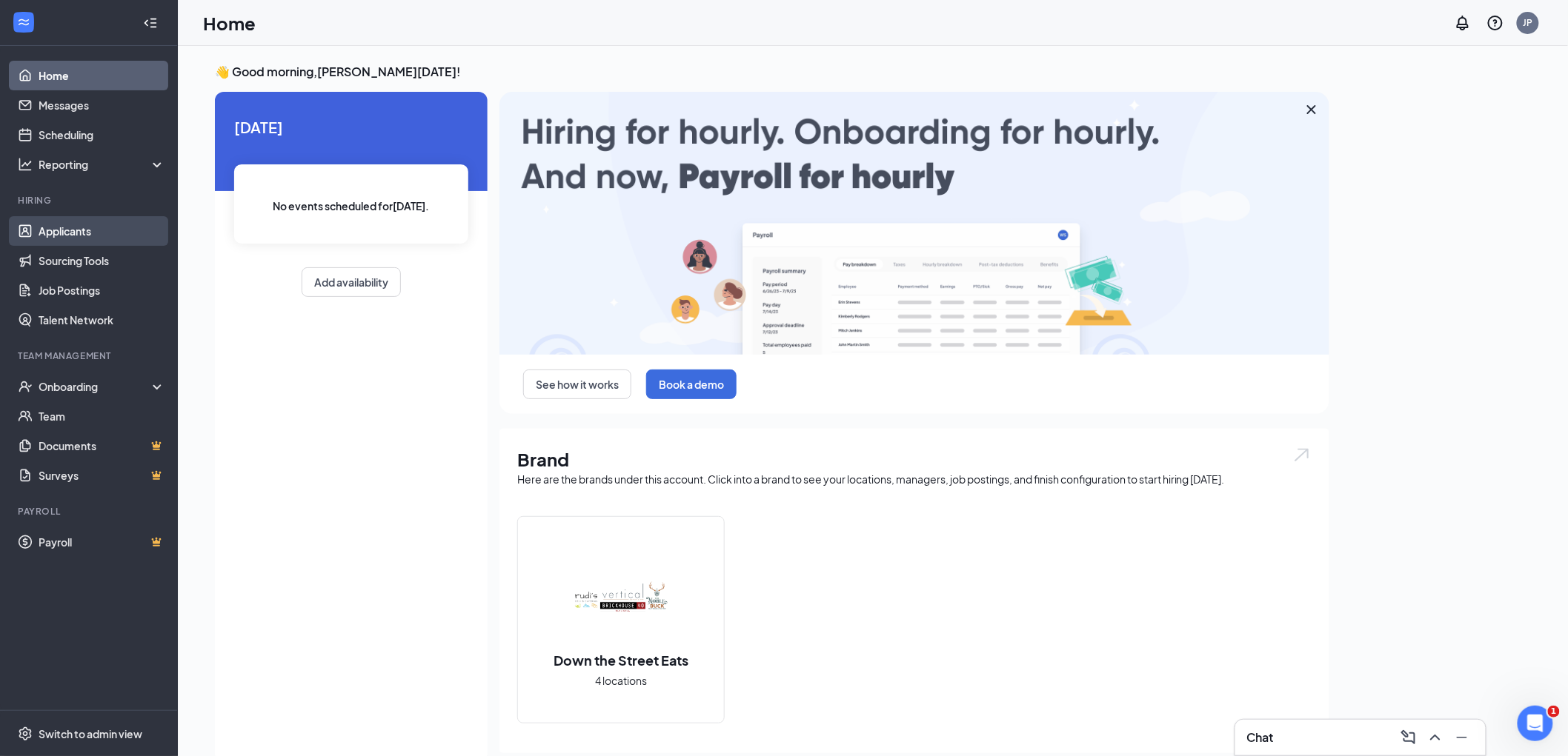
click at [66, 230] on link "Applicants" at bounding box center [102, 231] width 127 height 29
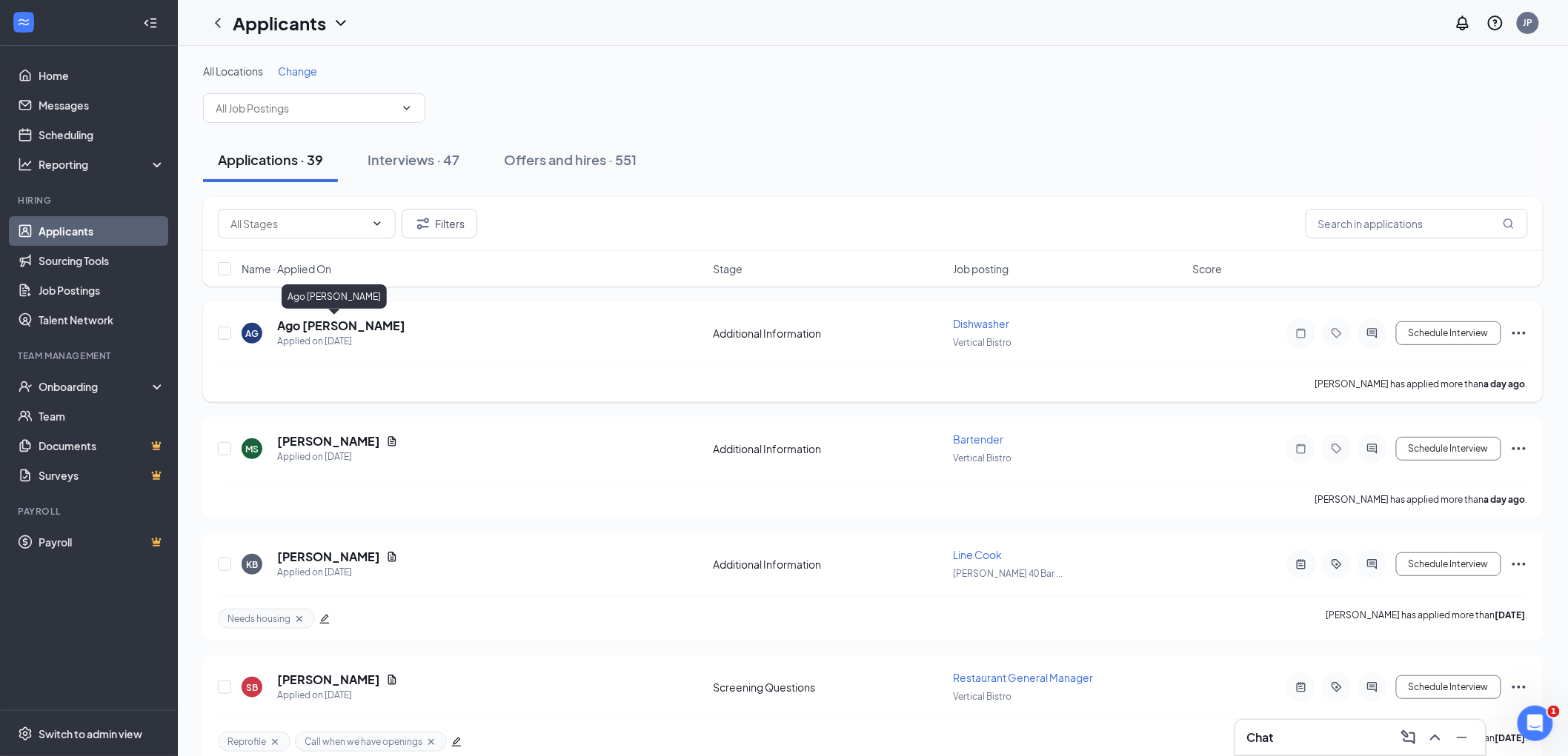
click at [313, 327] on h5 "Ago [PERSON_NAME]" at bounding box center [341, 326] width 128 height 16
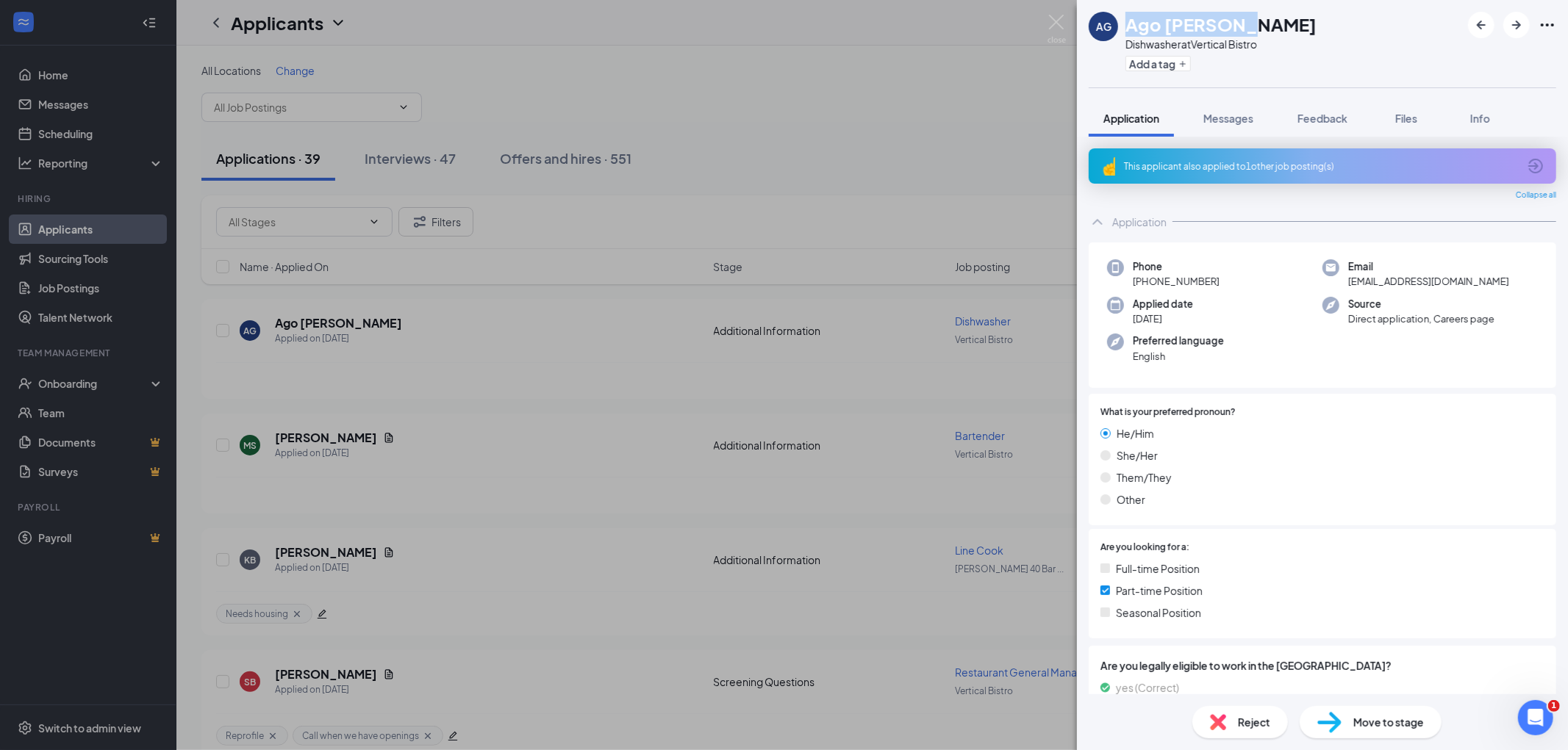
drag, startPoint x: 1123, startPoint y: 23, endPoint x: 1255, endPoint y: 23, distance: 132.0
click at [1016, 21] on div "AG Ago [PERSON_NAME] Dishwasher at Vertical Bistro Add a tag" at bounding box center [1203, 44] width 228 height 64
copy h1 "Ago [PERSON_NAME]"
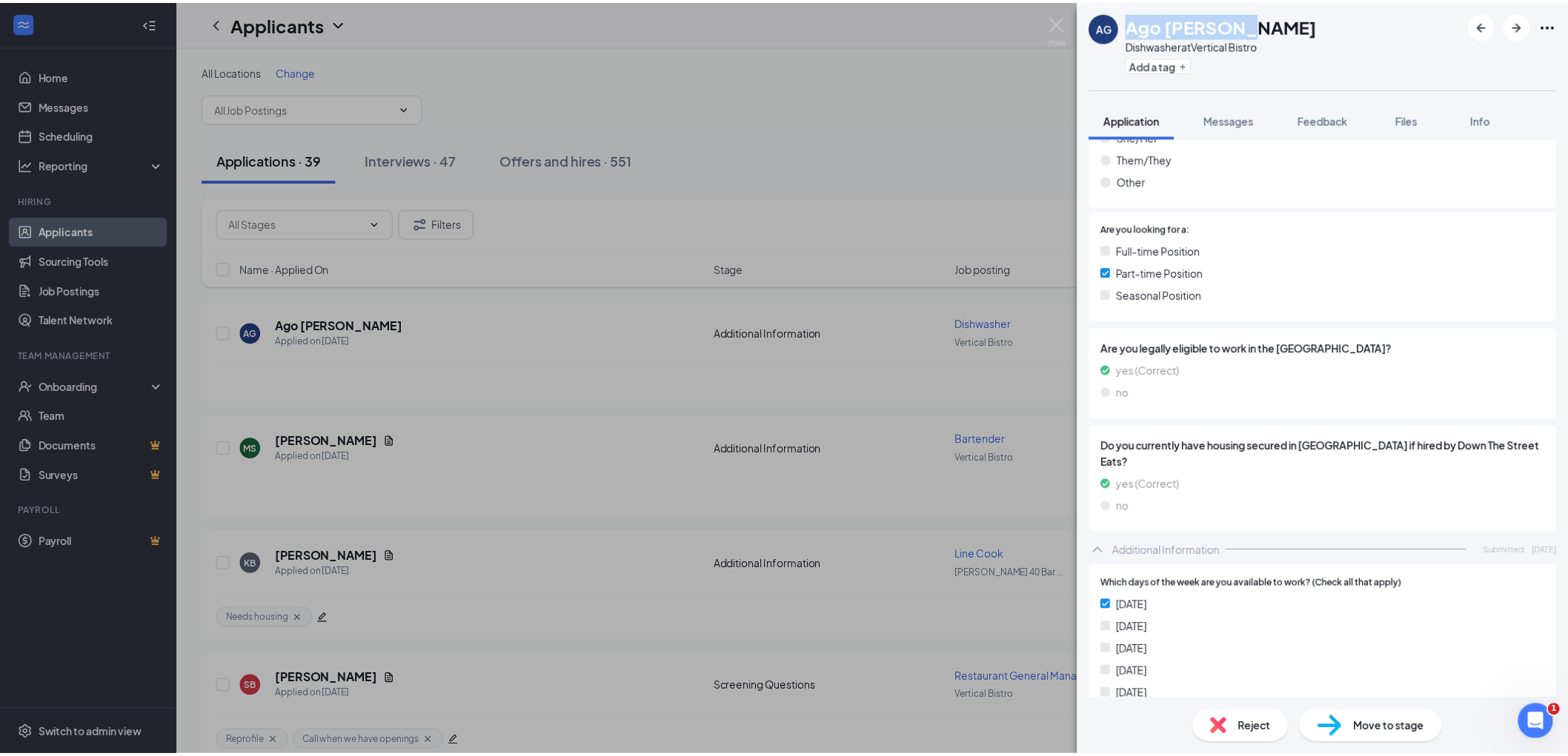
scroll to position [138, 0]
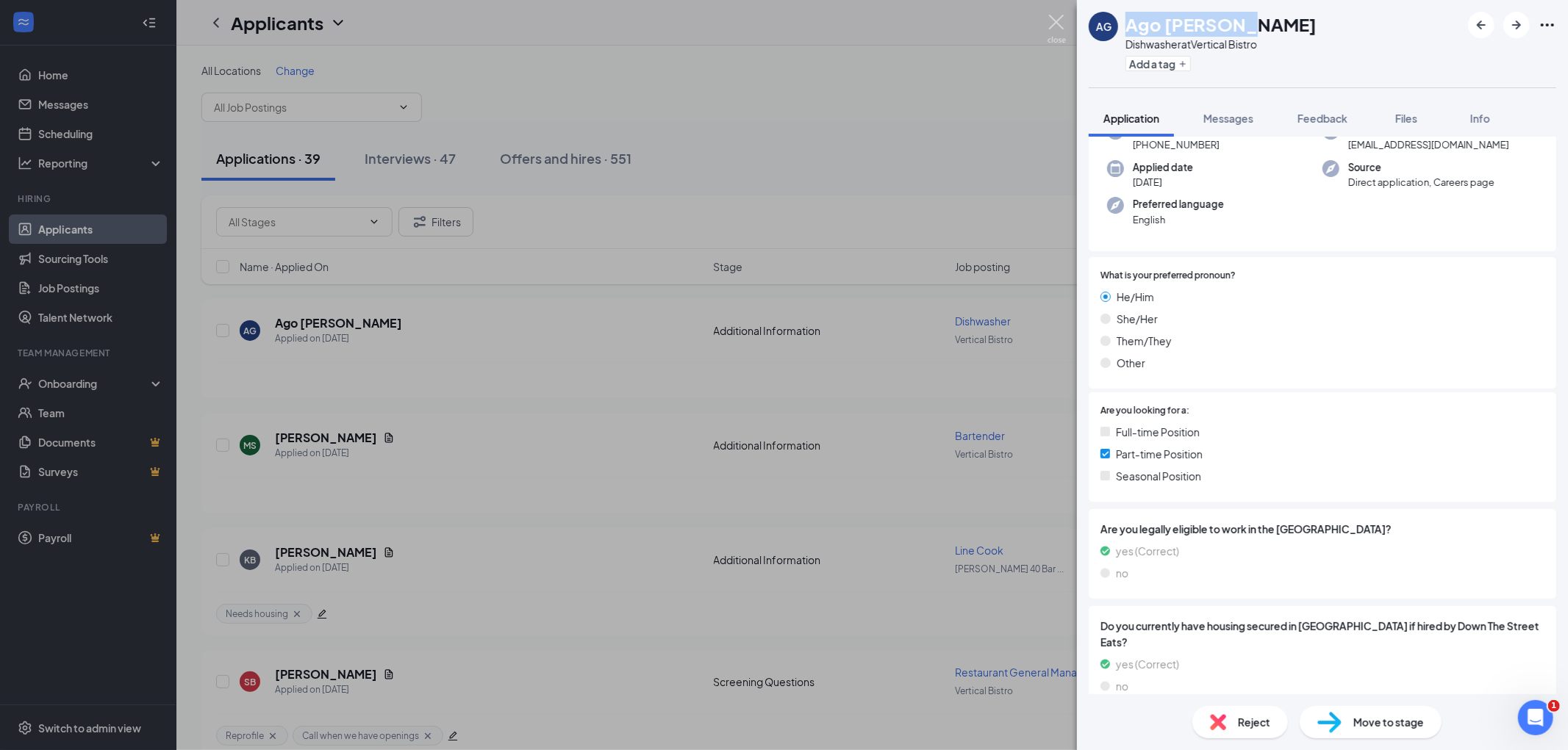
click at [1016, 31] on img at bounding box center [1057, 28] width 18 height 28
